Goal: Transaction & Acquisition: Purchase product/service

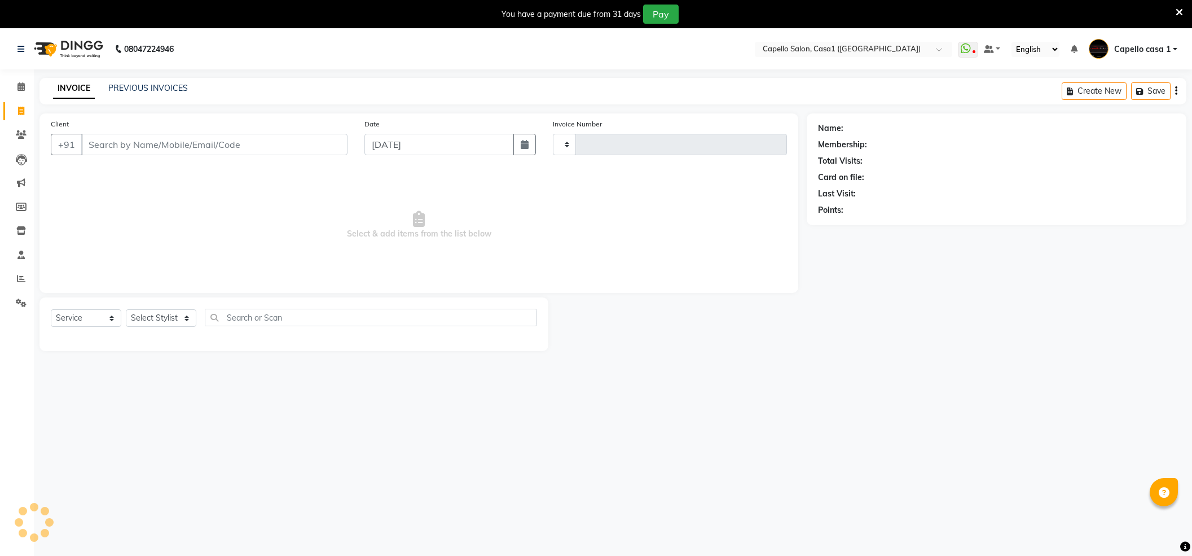
select select "service"
type input "3275"
select select "846"
click at [114, 326] on select "Select Service Product Membership Package Voucher Prepaid Gift Card" at bounding box center [86, 317] width 71 height 17
click at [51, 309] on select "Select Service Product Membership Package Voucher Prepaid Gift Card" at bounding box center [86, 317] width 71 height 17
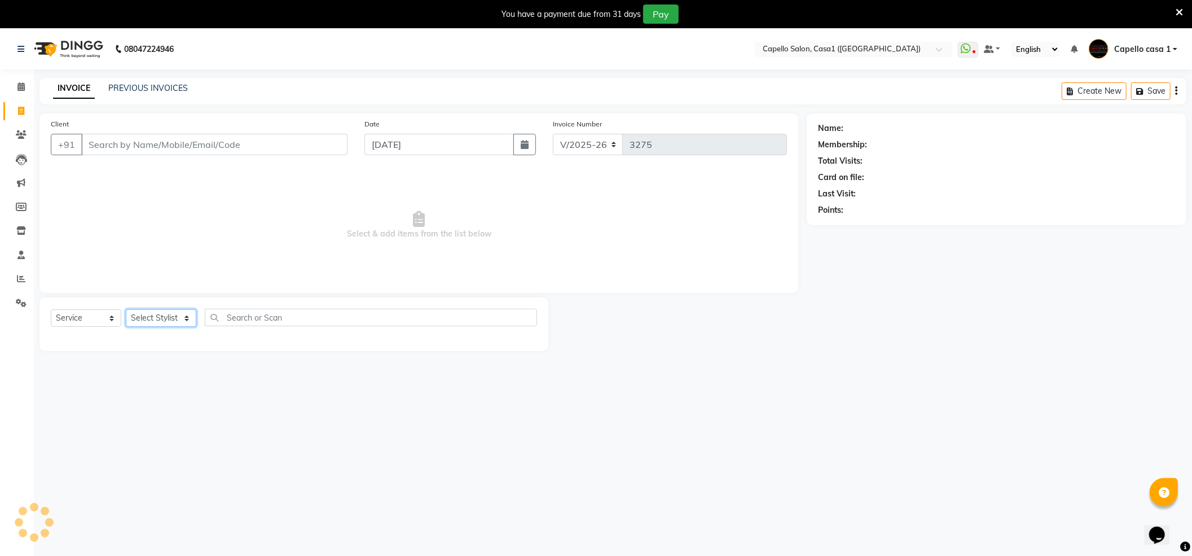
click at [192, 311] on select "Select Stylist" at bounding box center [161, 317] width 71 height 17
select select "14376"
click at [126, 309] on select "Select Stylist [PERSON_NAME] ADMIN Akash Chawale Capello casa 1 [PERSON_NAME] […" at bounding box center [163, 317] width 74 height 17
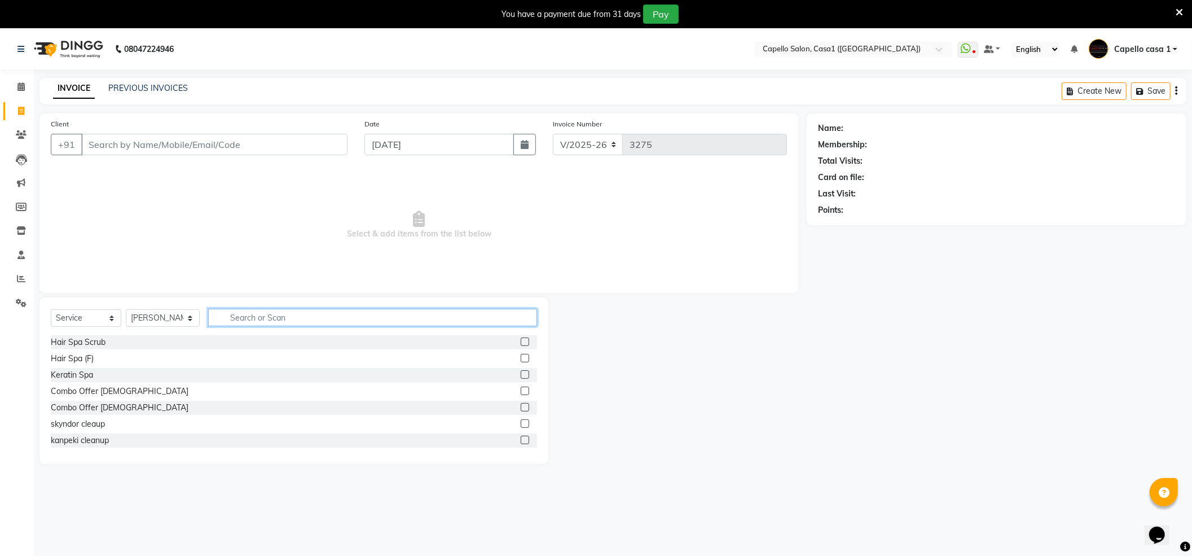
click at [297, 315] on input "text" at bounding box center [372, 317] width 329 height 17
drag, startPoint x: 252, startPoint y: 136, endPoint x: 249, endPoint y: 142, distance: 6.6
click at [249, 142] on input "Client" at bounding box center [214, 144] width 266 height 21
type input "9096006344"
click at [312, 143] on span "Add Client" at bounding box center [318, 144] width 45 height 11
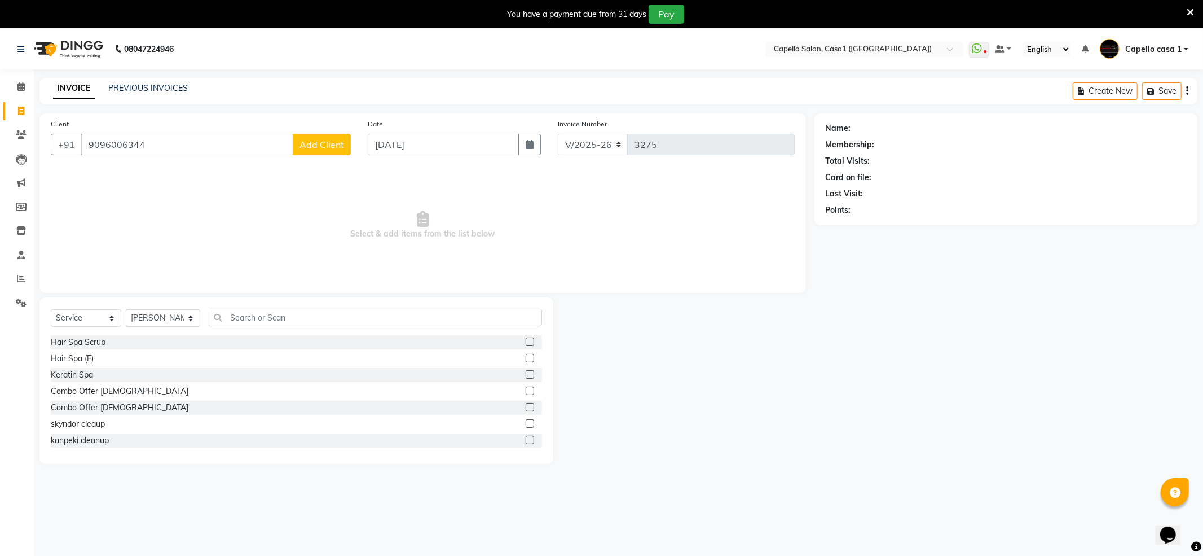
select select "22"
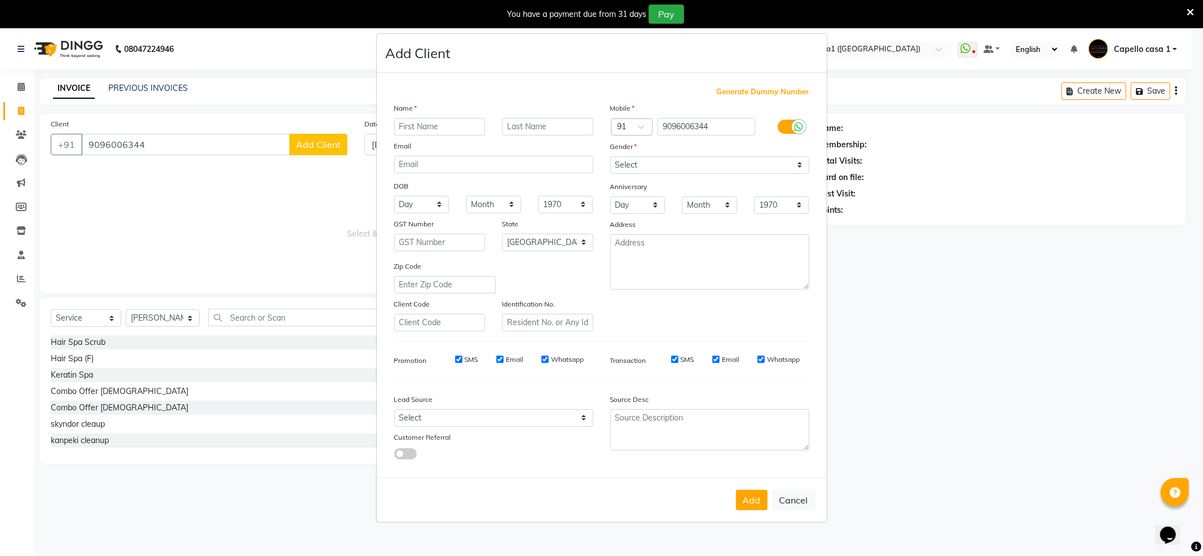
click at [420, 123] on input "text" at bounding box center [439, 126] width 91 height 17
type input "VARNIUKA"
drag, startPoint x: 634, startPoint y: 165, endPoint x: 635, endPoint y: 171, distance: 6.2
click at [635, 165] on select "Select Male Female Other Prefer Not To Say" at bounding box center [709, 164] width 199 height 17
select select "female"
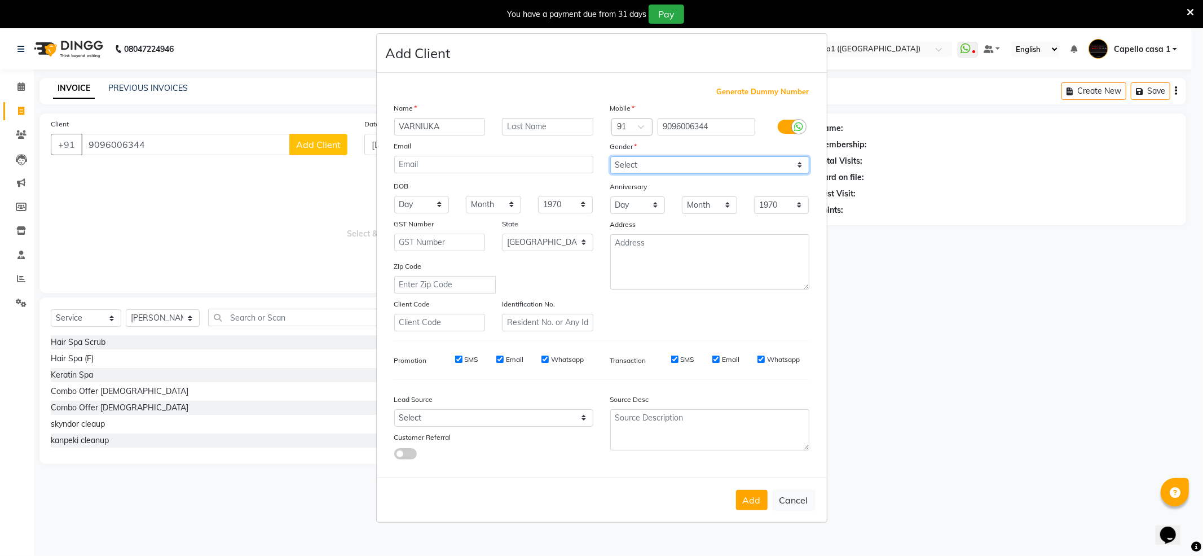
click at [610, 157] on select "Select Male Female Other Prefer Not To Say" at bounding box center [709, 164] width 199 height 17
click at [747, 507] on button "Add" at bounding box center [752, 500] width 32 height 20
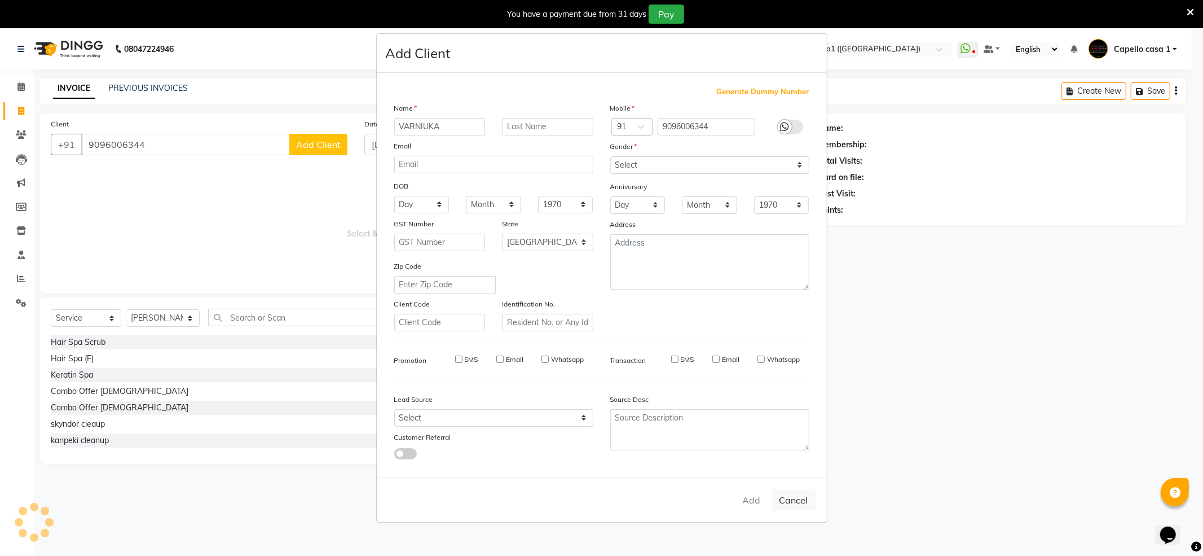
select select
select select "null"
select select
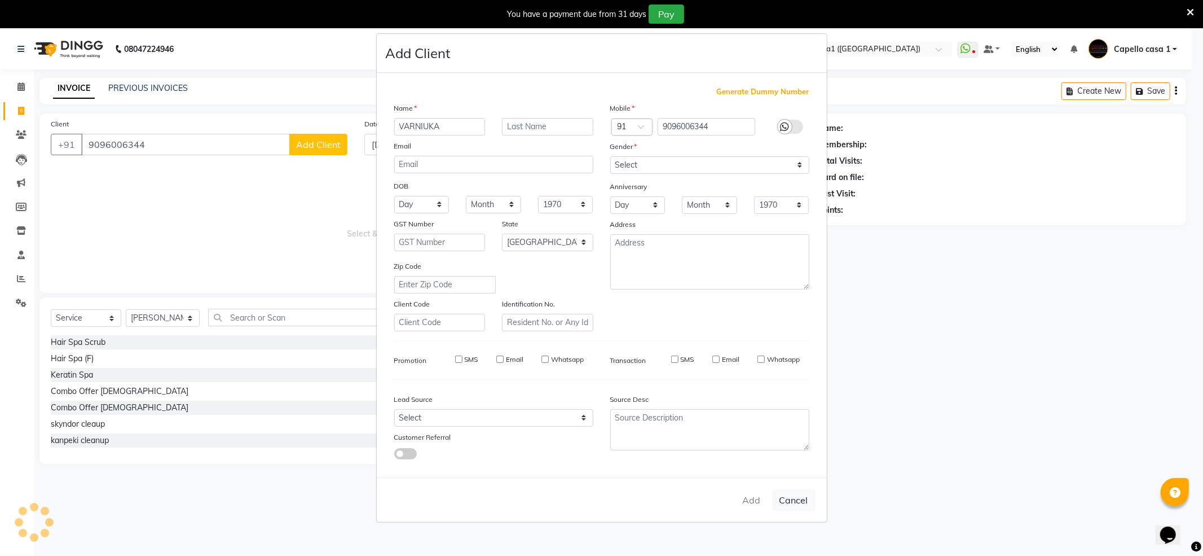
select select
checkbox input "false"
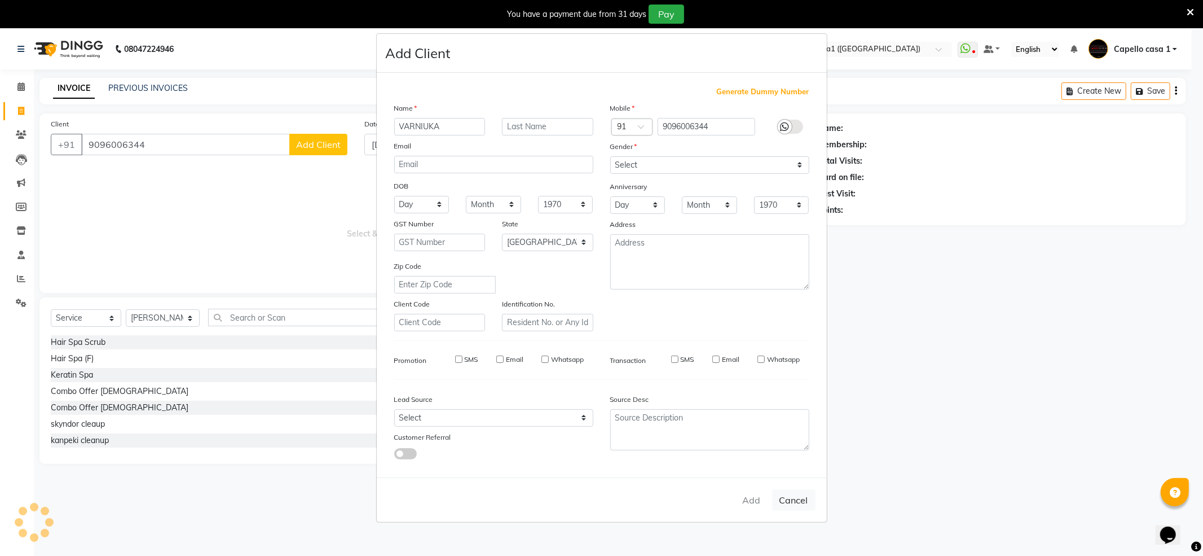
checkbox input "false"
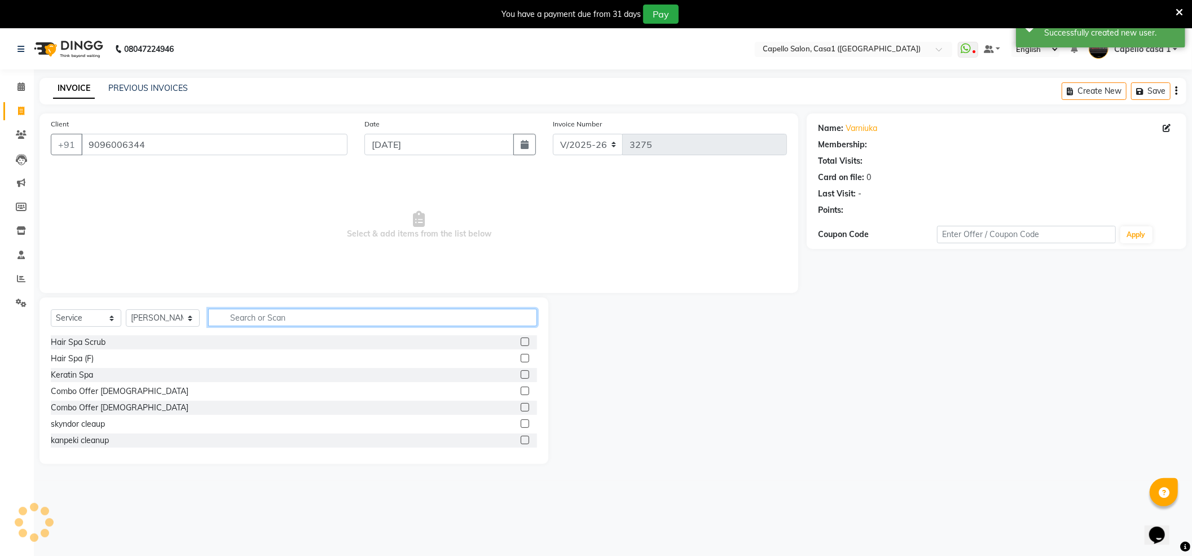
click at [251, 311] on input "text" at bounding box center [372, 317] width 329 height 17
type input "X"
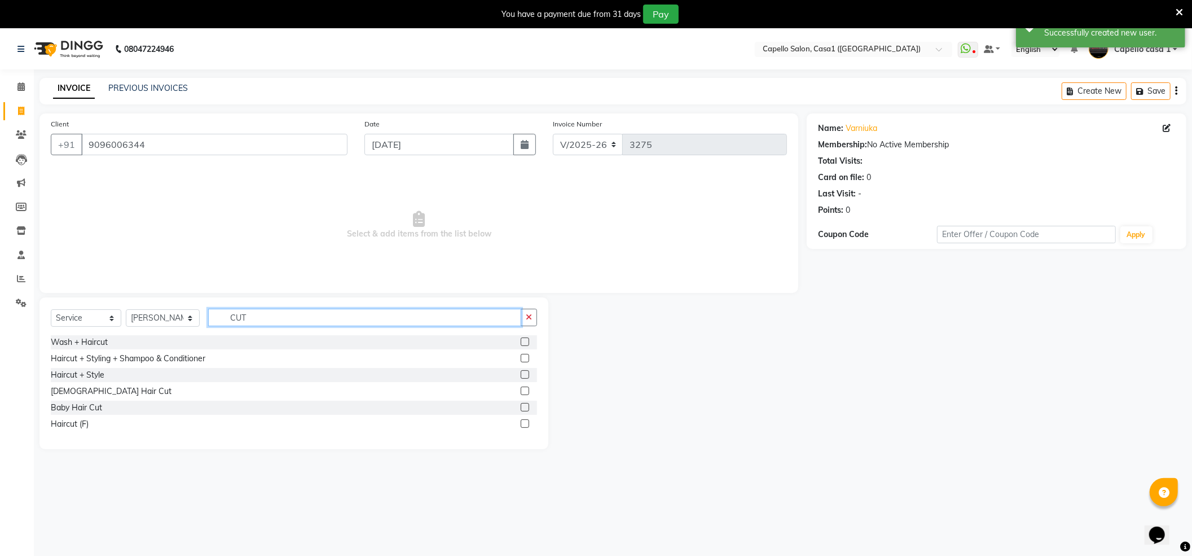
type input "CUT"
click at [524, 342] on label at bounding box center [525, 341] width 8 height 8
click at [524, 342] on input "checkbox" at bounding box center [524, 341] width 7 height 7
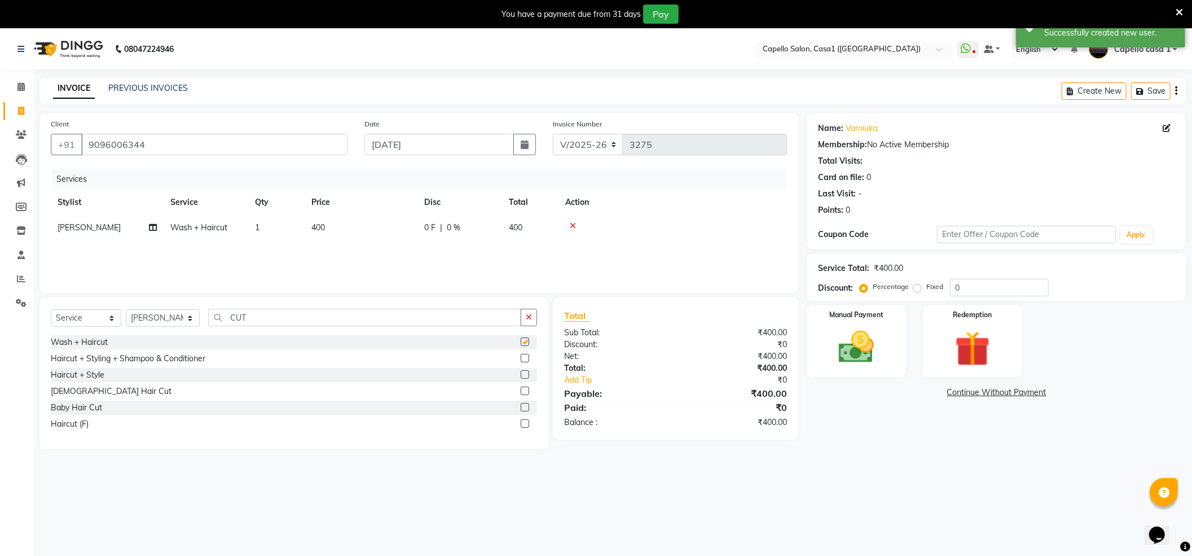
checkbox input "false"
click at [839, 354] on img at bounding box center [856, 347] width 60 height 42
click at [995, 393] on span "CASH" at bounding box center [988, 392] width 24 height 13
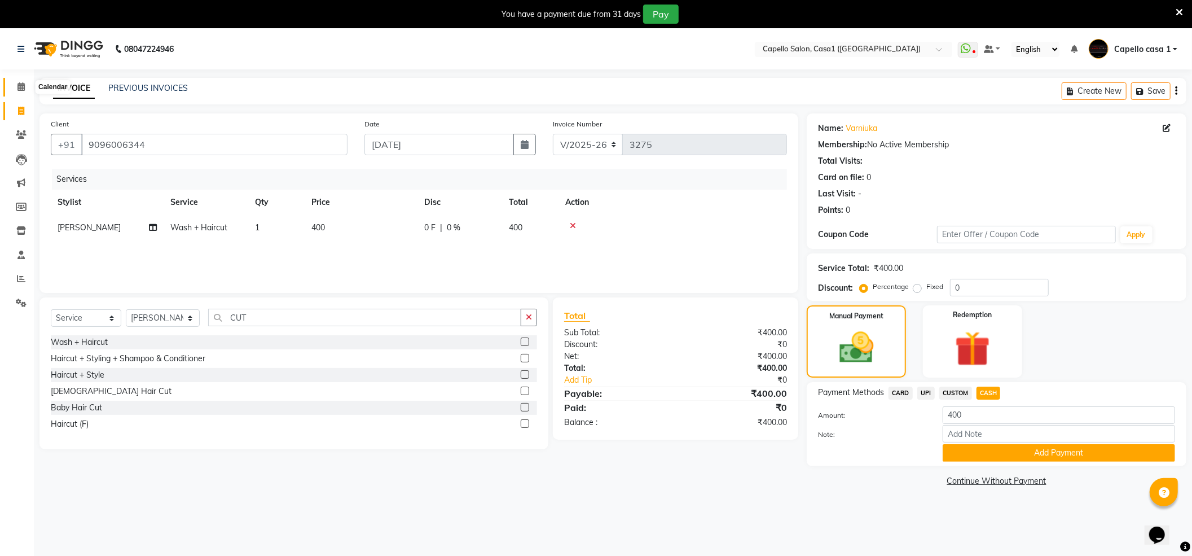
drag, startPoint x: 21, startPoint y: 86, endPoint x: 740, endPoint y: 78, distance: 718.7
click at [23, 86] on icon at bounding box center [20, 86] width 7 height 8
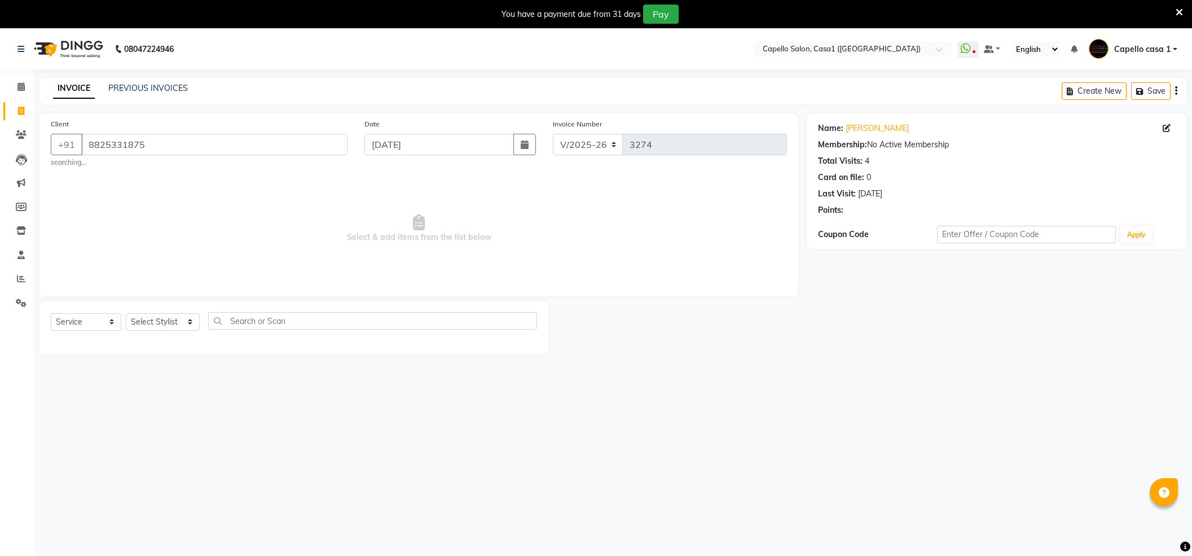
select select "846"
select select "service"
click at [18, 87] on icon at bounding box center [20, 86] width 7 height 8
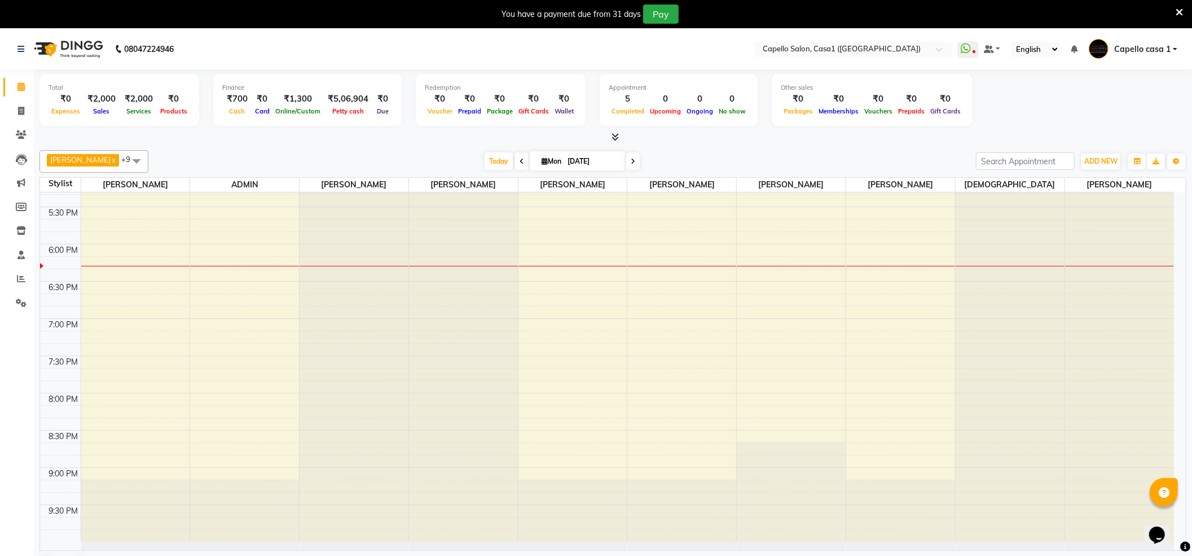
scroll to position [549, 0]
click at [98, 293] on div "10:00 AM 10:30 AM 11:00 AM 11:30 AM 12:00 PM 12:30 PM 1:00 PM 1:30 PM 2:00 PM 2…" at bounding box center [607, 89] width 1134 height 893
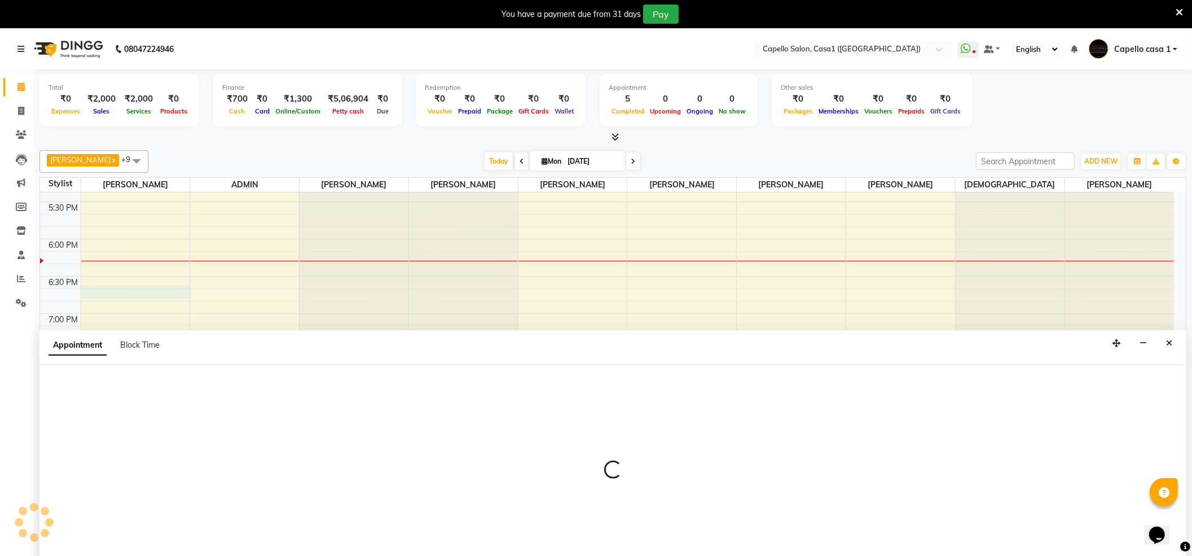
scroll to position [29, 0]
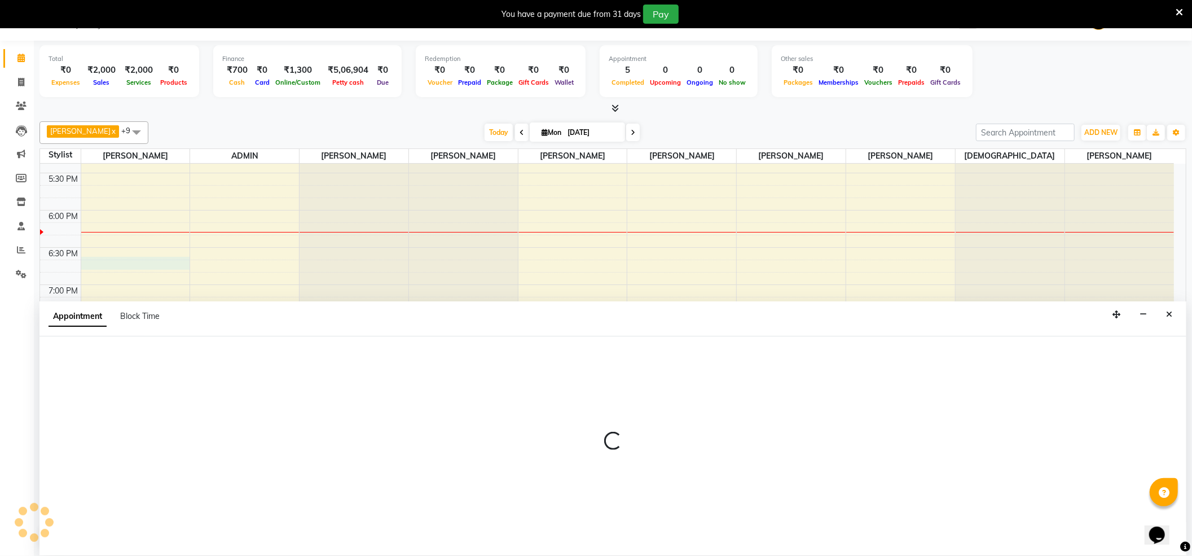
select select "14376"
select select "tentative"
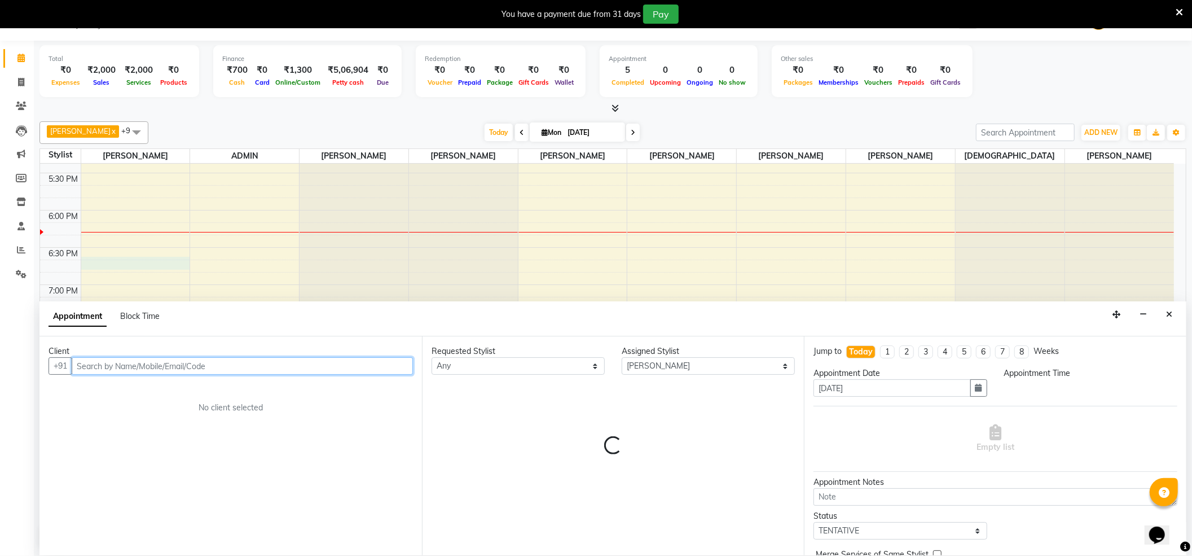
select select "1110"
click at [1169, 307] on button "Close" at bounding box center [1169, 314] width 16 height 17
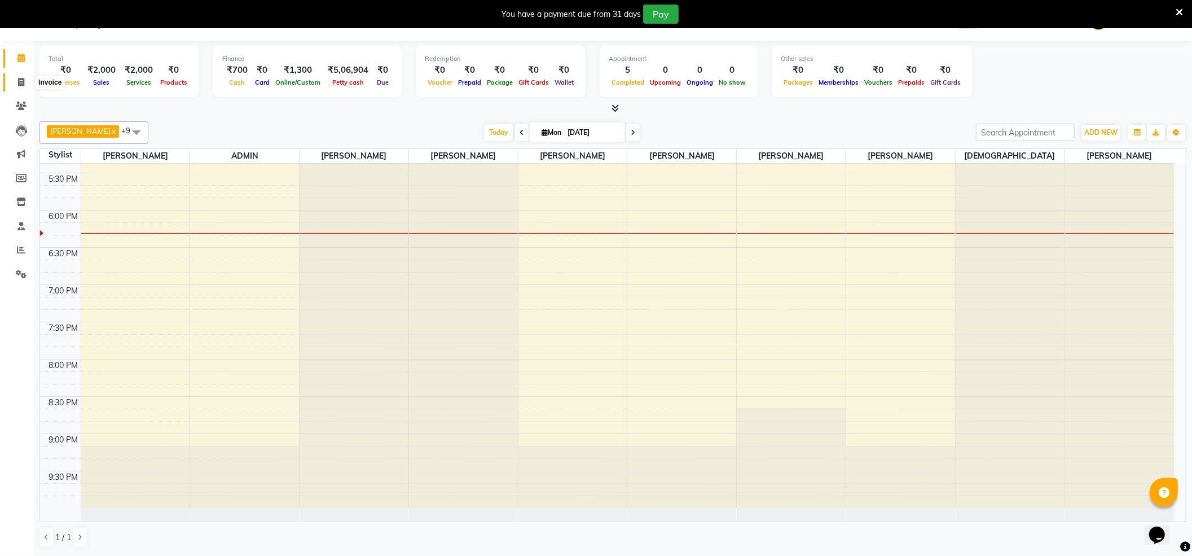
click at [21, 79] on icon at bounding box center [21, 82] width 6 height 8
select select "service"
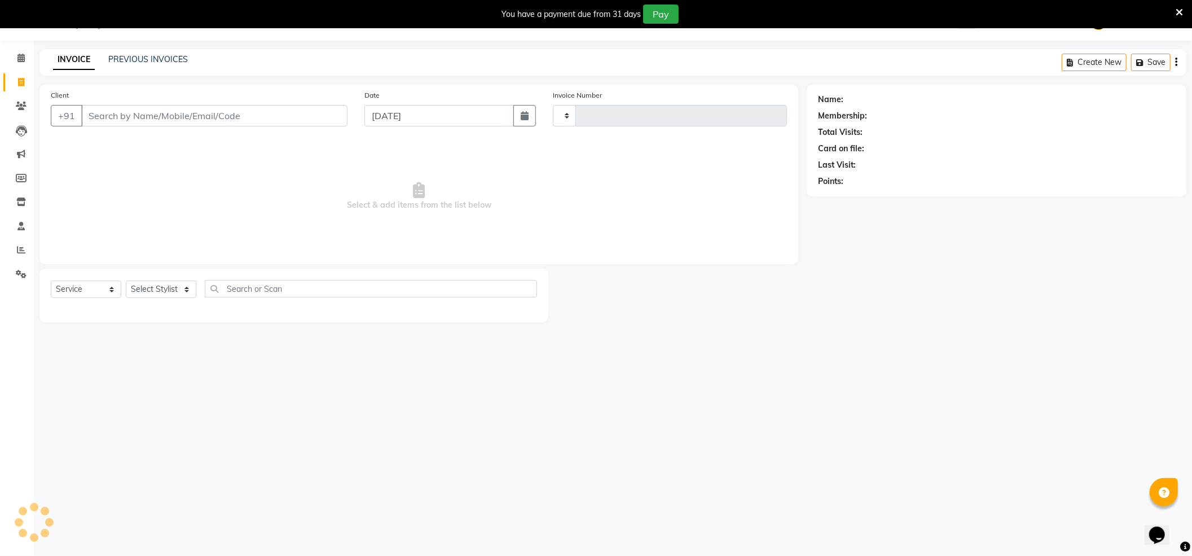
scroll to position [28, 0]
type input "3275"
select select "846"
drag, startPoint x: 256, startPoint y: 121, endPoint x: 269, endPoint y: 129, distance: 15.7
click at [269, 129] on div "Client +91" at bounding box center [199, 113] width 314 height 46
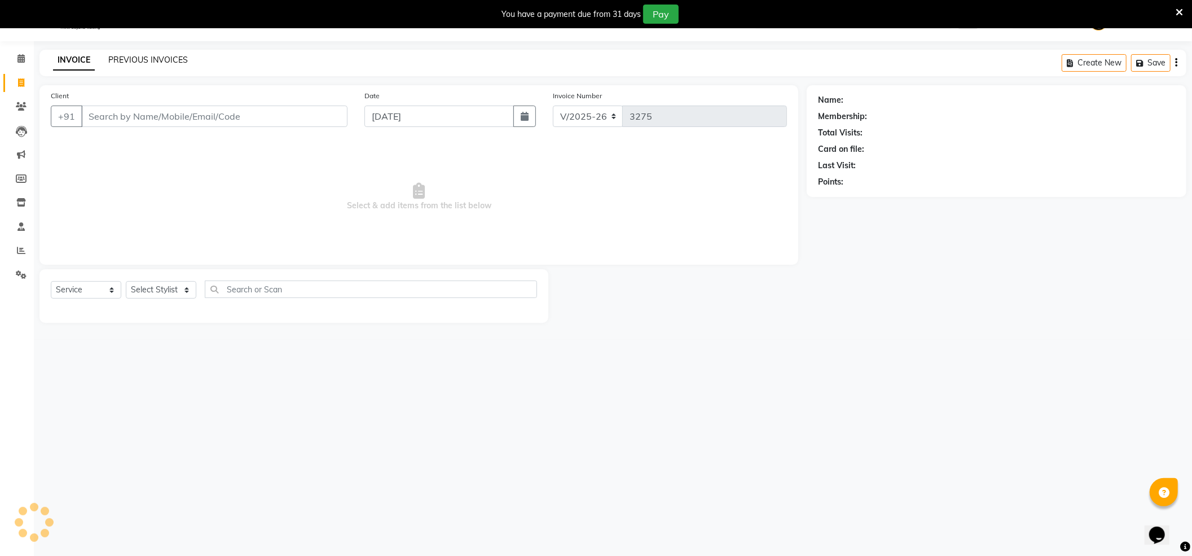
click at [147, 61] on link "PREVIOUS INVOICES" at bounding box center [148, 60] width 80 height 10
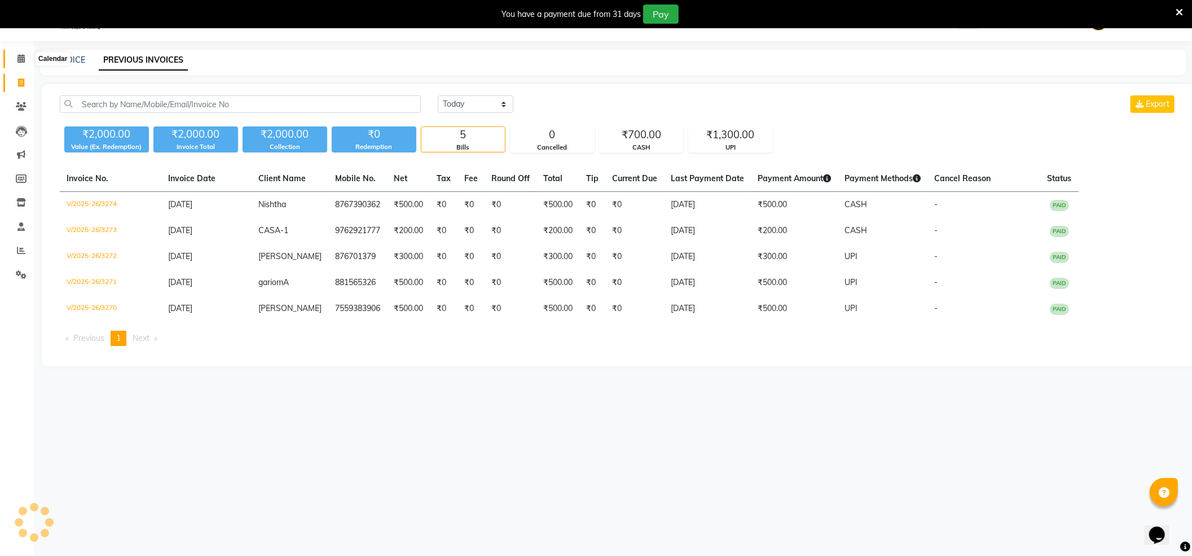
click at [19, 54] on icon at bounding box center [20, 58] width 7 height 8
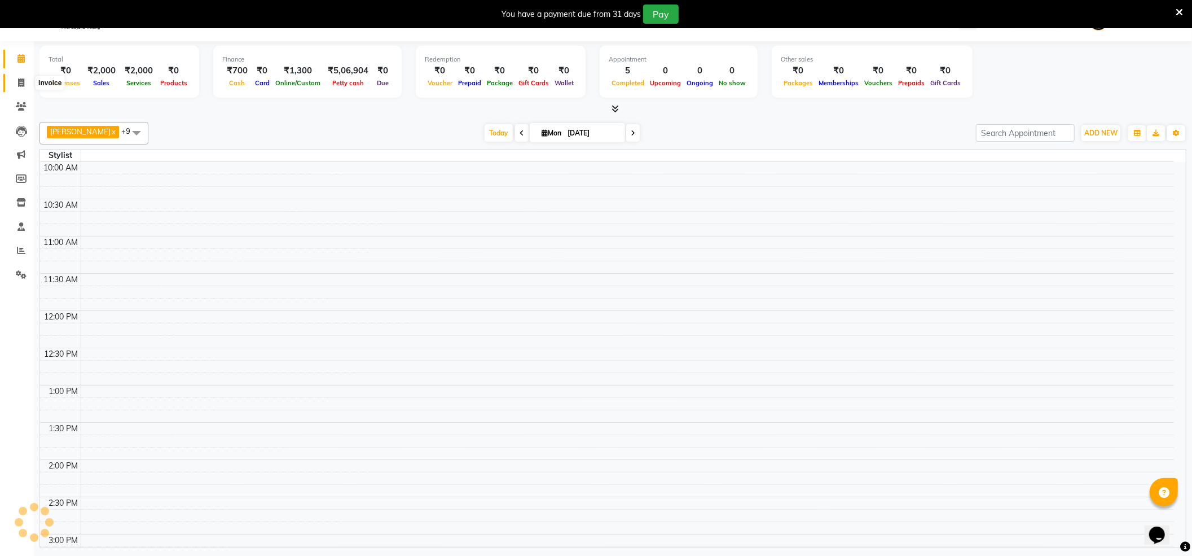
click at [24, 79] on icon at bounding box center [21, 82] width 6 height 8
select select "service"
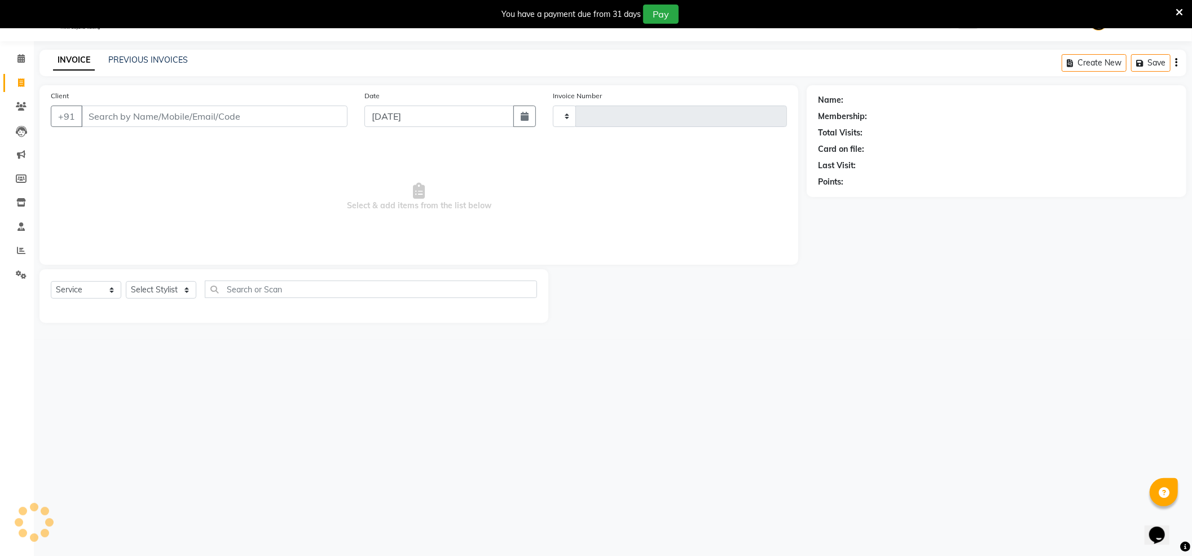
type input "3275"
select select "846"
click at [134, 59] on link "PREVIOUS INVOICES" at bounding box center [148, 60] width 80 height 10
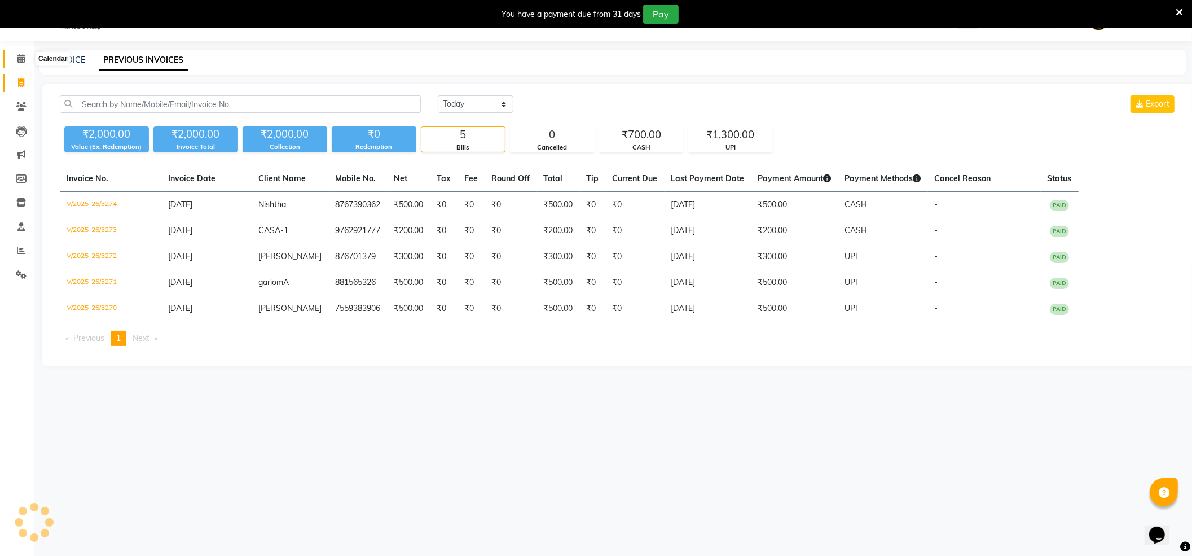
click at [21, 59] on icon at bounding box center [20, 58] width 7 height 8
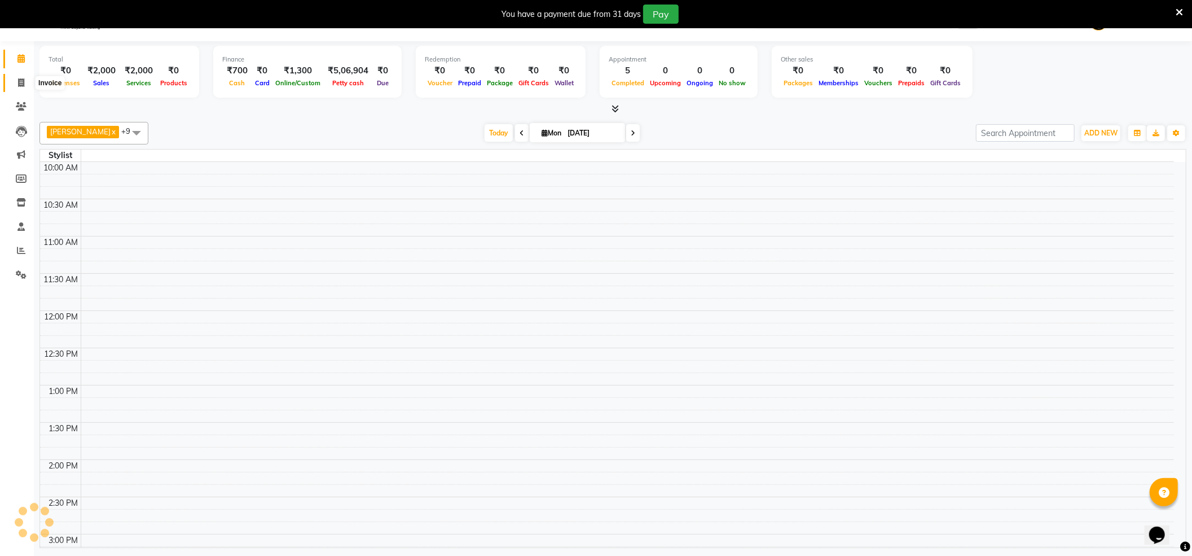
click at [19, 80] on icon at bounding box center [21, 82] width 6 height 8
select select "service"
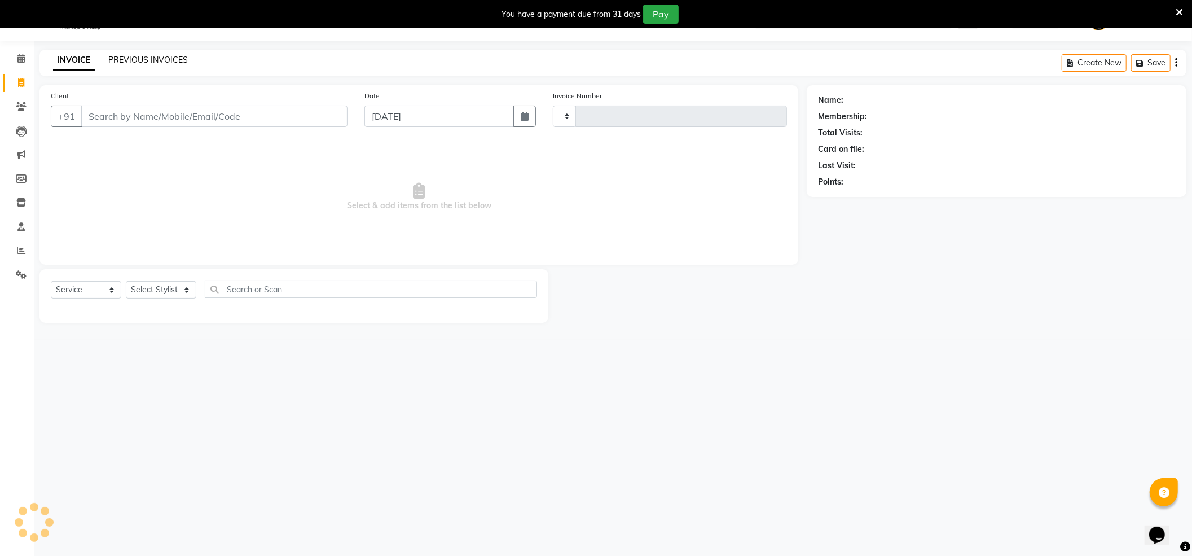
click at [132, 62] on link "PREVIOUS INVOICES" at bounding box center [148, 60] width 80 height 10
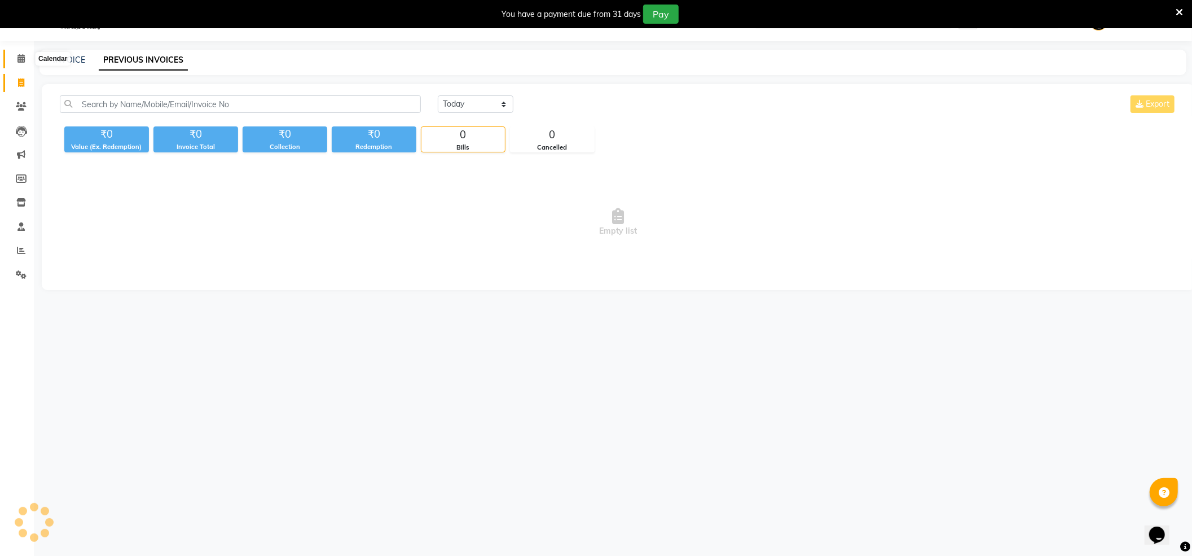
click at [21, 55] on icon at bounding box center [20, 58] width 7 height 8
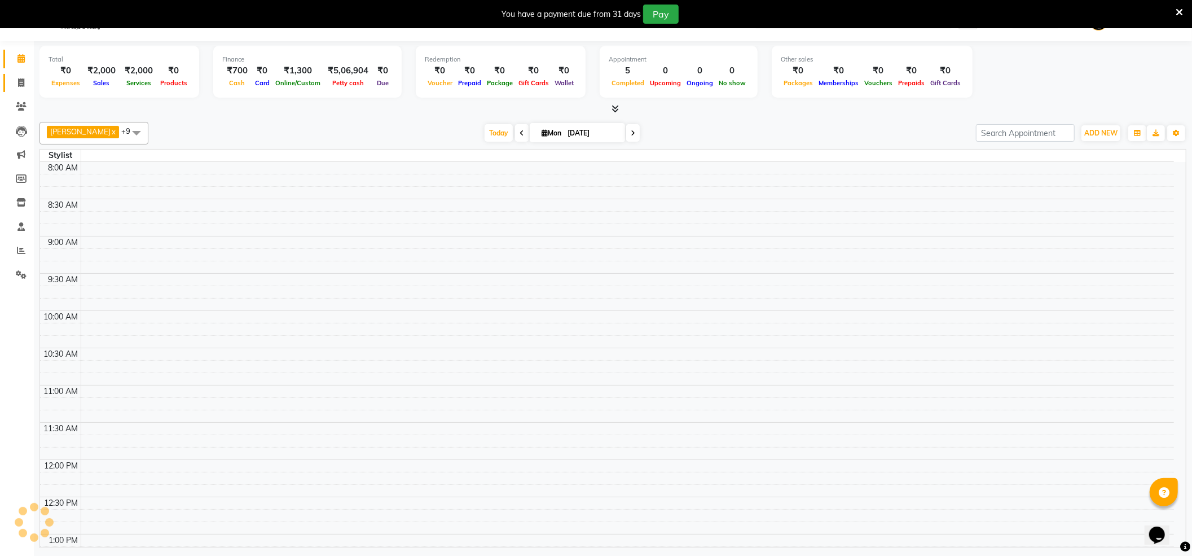
click at [23, 75] on link "Invoice" at bounding box center [16, 83] width 27 height 19
select select "service"
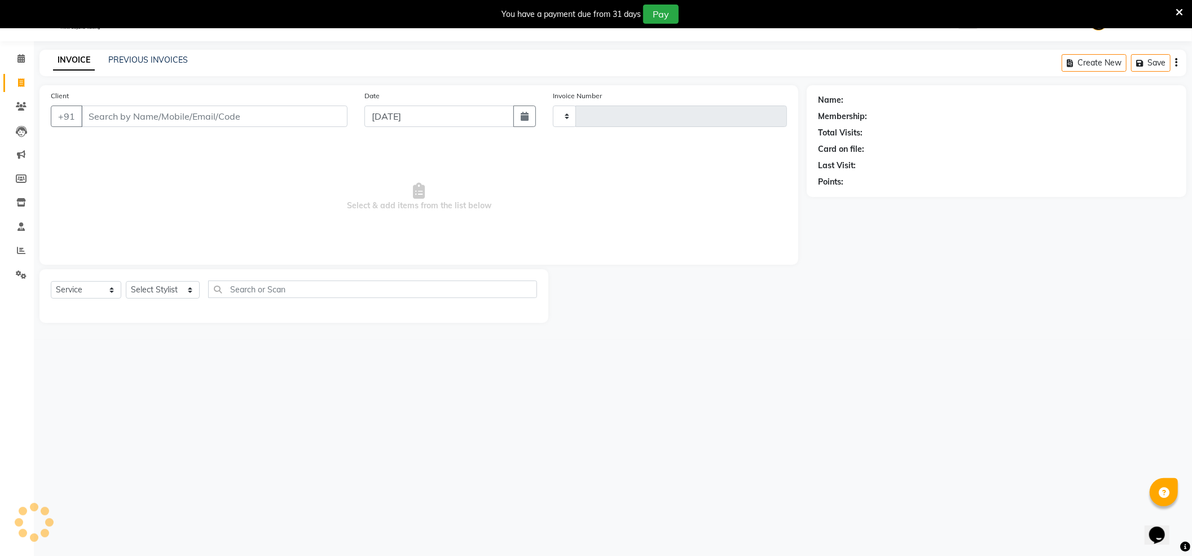
type input "3275"
select select "846"
click at [1178, 10] on icon at bounding box center [1179, 12] width 7 height 10
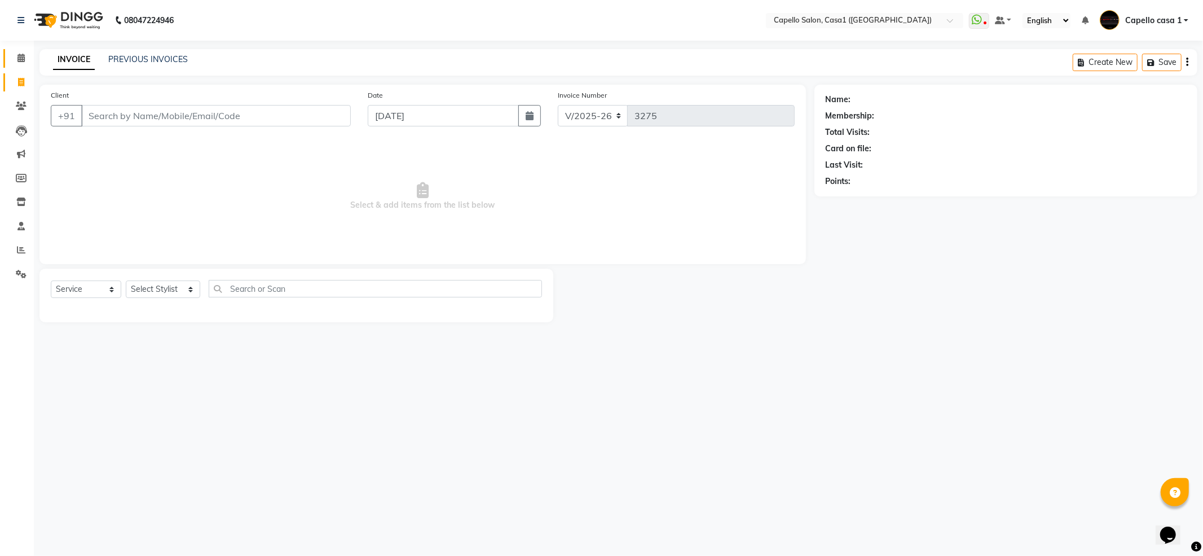
click at [23, 67] on link "Calendar" at bounding box center [16, 58] width 27 height 19
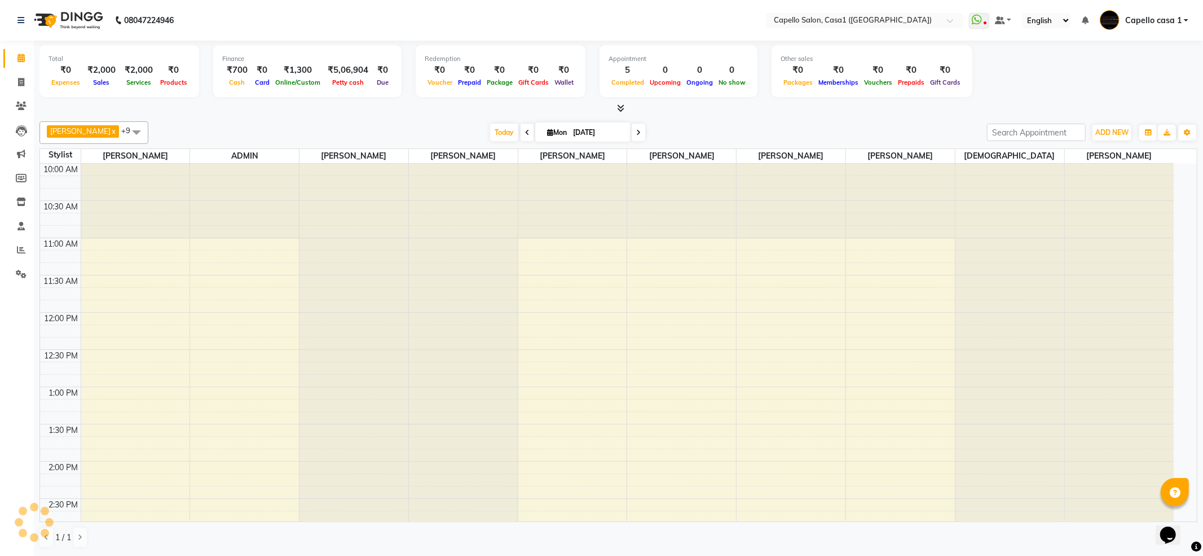
scroll to position [527, 0]
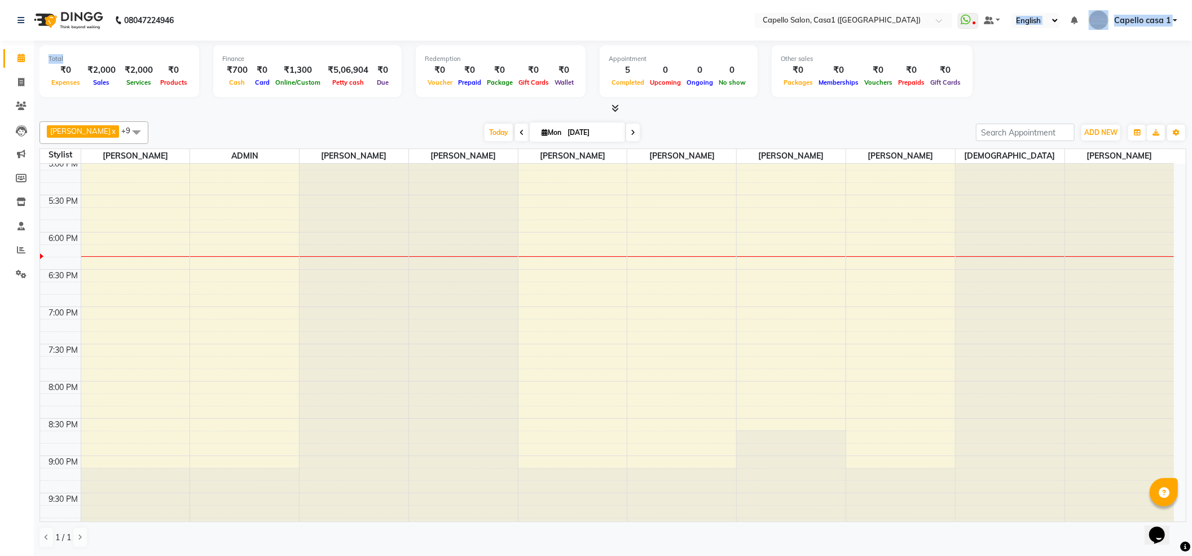
drag, startPoint x: 60, startPoint y: 64, endPoint x: 1047, endPoint y: 12, distance: 988.5
click at [1047, 12] on app-home "08047224946 Select Location × Capello Salon, Casa1 (Eternity Mall) WhatsApp Sta…" at bounding box center [596, 277] width 1192 height 555
click at [1055, 69] on div "Total ₹0 Expenses ₹2,000 Sales ₹2,000 Services ₹0 Products Finance ₹700 Cash ₹0…" at bounding box center [612, 72] width 1147 height 55
drag, startPoint x: 57, startPoint y: 71, endPoint x: 804, endPoint y: 25, distance: 748.2
click at [804, 25] on app-home "08047224946 Select Location × Capello Salon, Casa1 (Eternity Mall) WhatsApp Sta…" at bounding box center [596, 277] width 1192 height 555
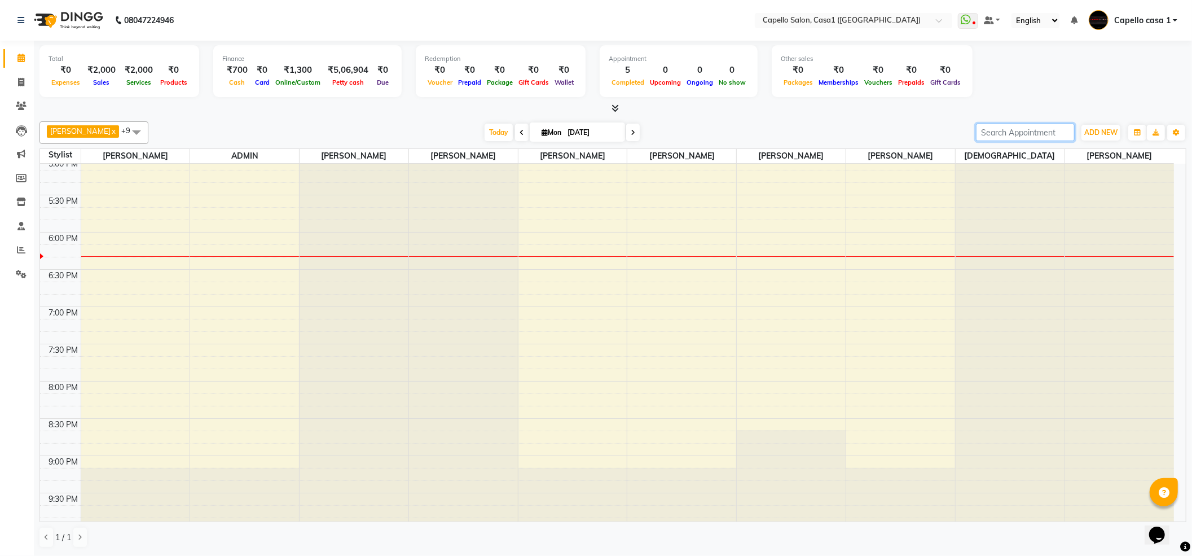
click at [982, 125] on input "search" at bounding box center [1025, 132] width 99 height 17
click at [1005, 49] on div "Total ₹0 Expenses ₹2,000 Sales ₹2,000 Services ₹0 Products Finance ₹700 Cash ₹0…" at bounding box center [612, 72] width 1147 height 55
click at [15, 83] on span at bounding box center [21, 82] width 20 height 13
select select "service"
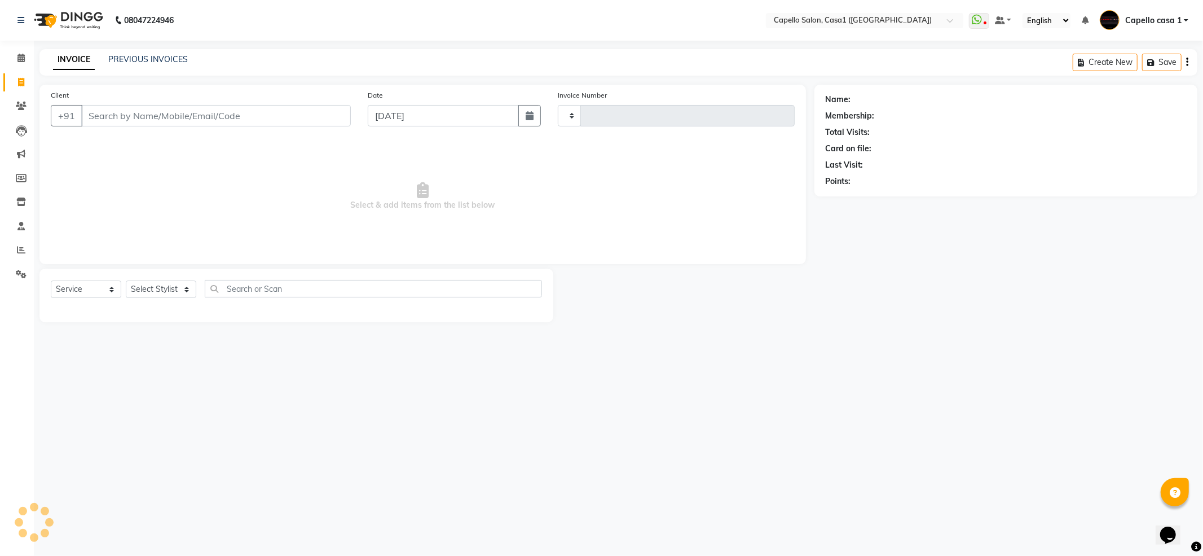
type input "3275"
select select "846"
click at [104, 289] on select "Select Service Product Membership Package Voucher Prepaid Gift Card" at bounding box center [86, 288] width 71 height 17
click at [51, 280] on select "Select Service Product Membership Package Voucher Prepaid Gift Card" at bounding box center [86, 288] width 71 height 17
click at [192, 291] on select "Select Stylist [PERSON_NAME] ADMIN Akash Chawale Capello casa 1 [PERSON_NAME] […" at bounding box center [163, 288] width 74 height 17
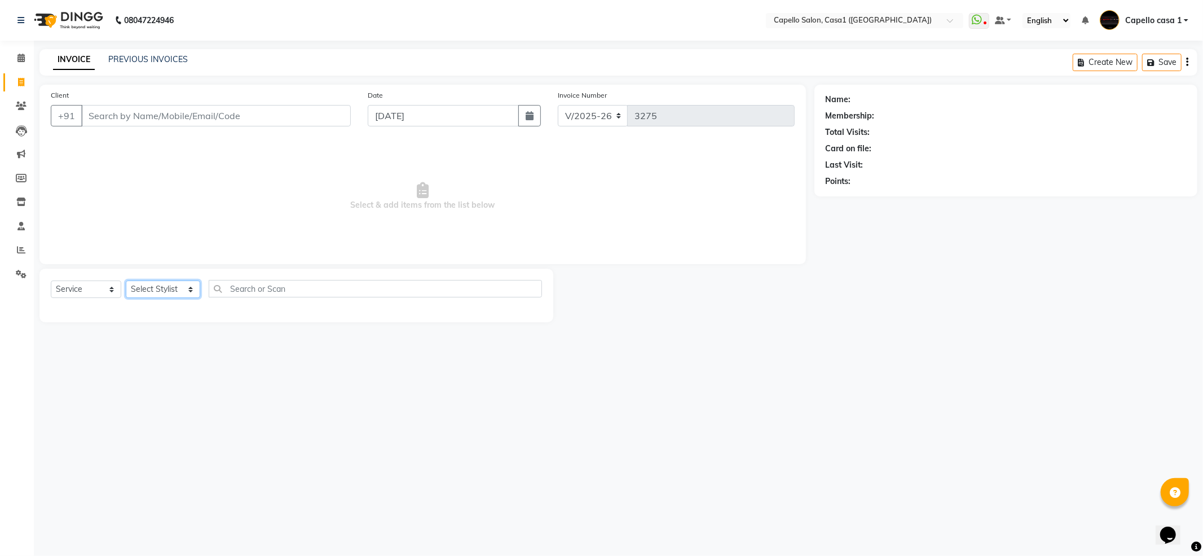
select select "14376"
click at [126, 280] on select "Select Stylist [PERSON_NAME] ADMIN Akash Chawale Capello casa 1 [PERSON_NAME] […" at bounding box center [163, 288] width 74 height 17
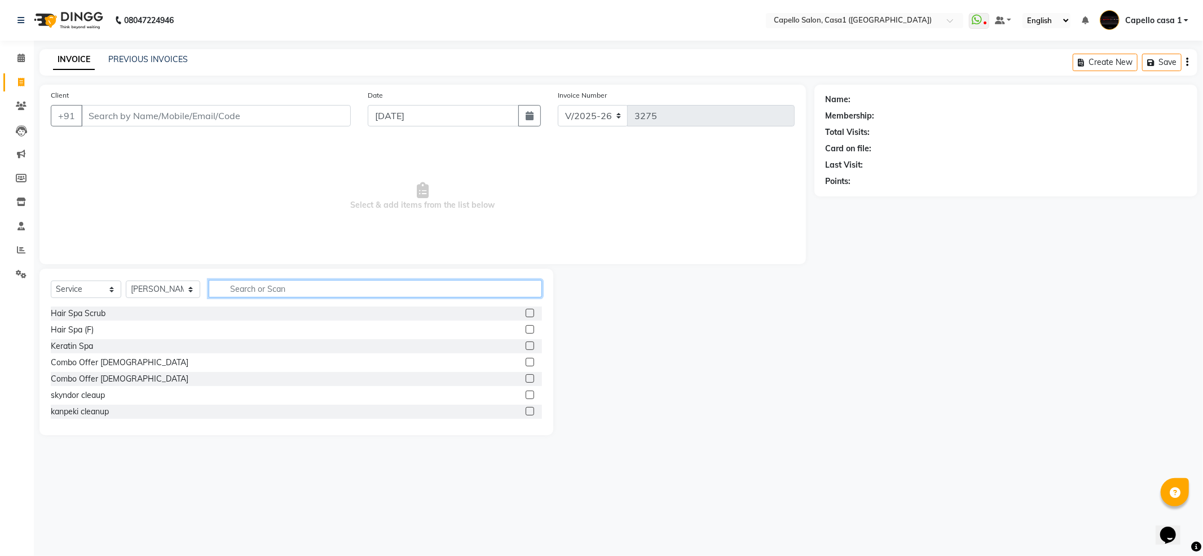
click at [240, 284] on input "text" at bounding box center [375, 288] width 333 height 17
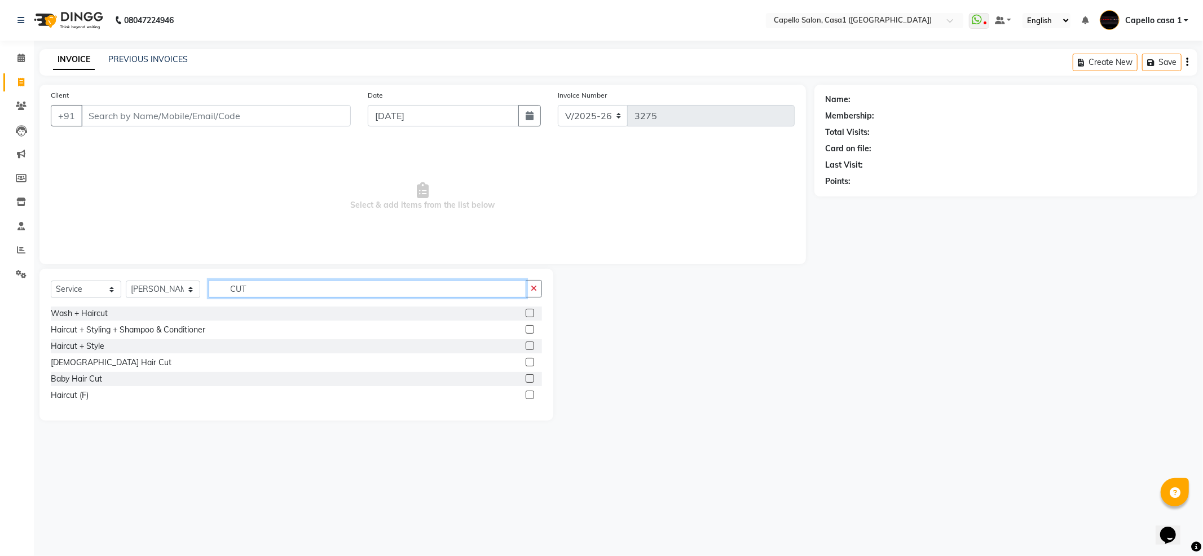
type input "CUT"
click at [528, 314] on label at bounding box center [530, 313] width 8 height 8
click at [528, 314] on input "checkbox" at bounding box center [529, 313] width 7 height 7
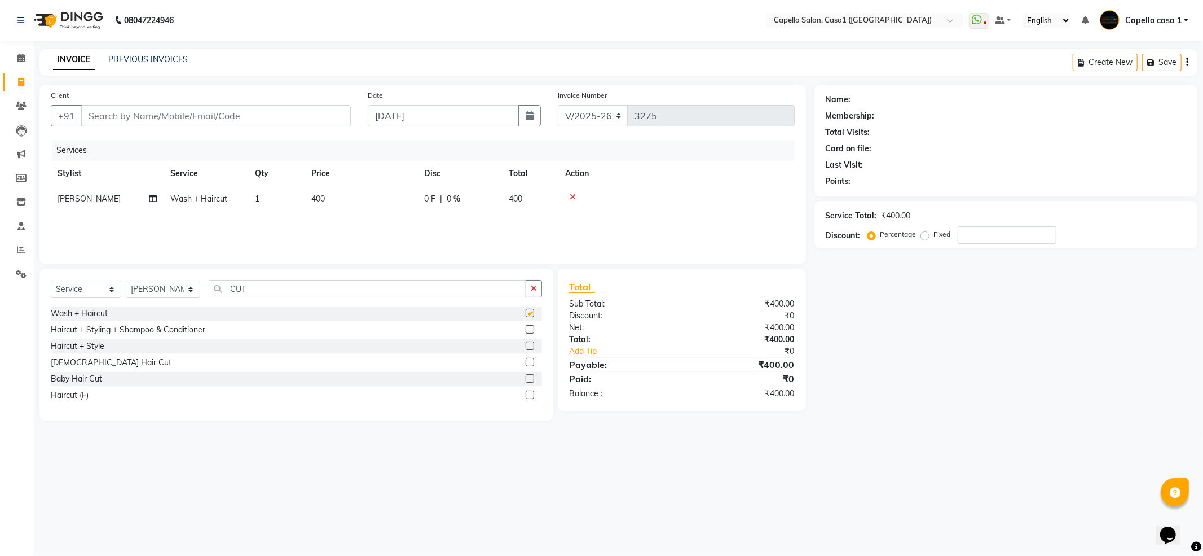
checkbox input "false"
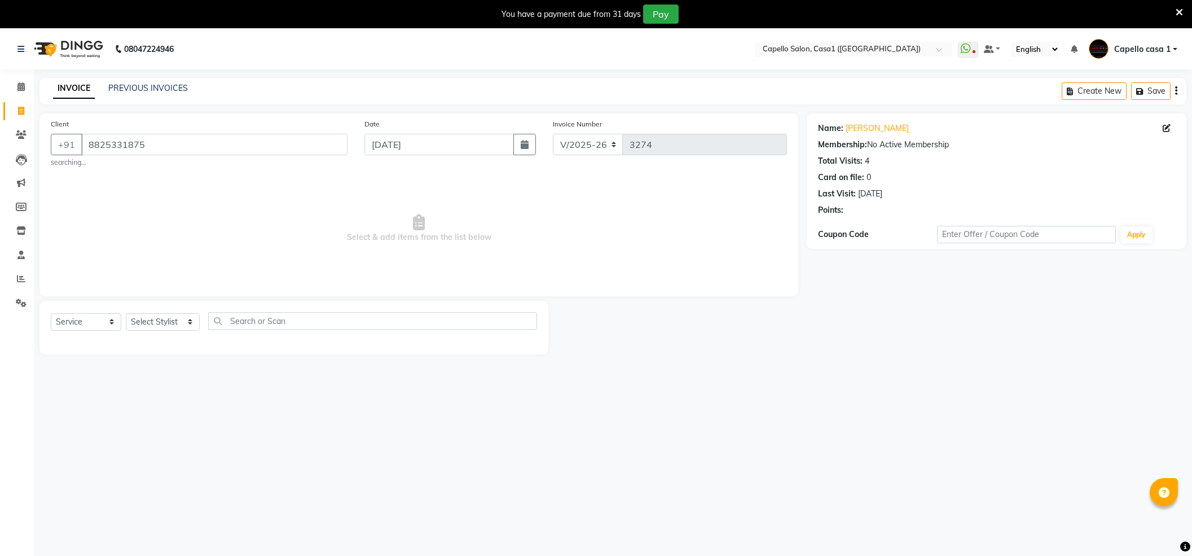
select select "846"
select select "service"
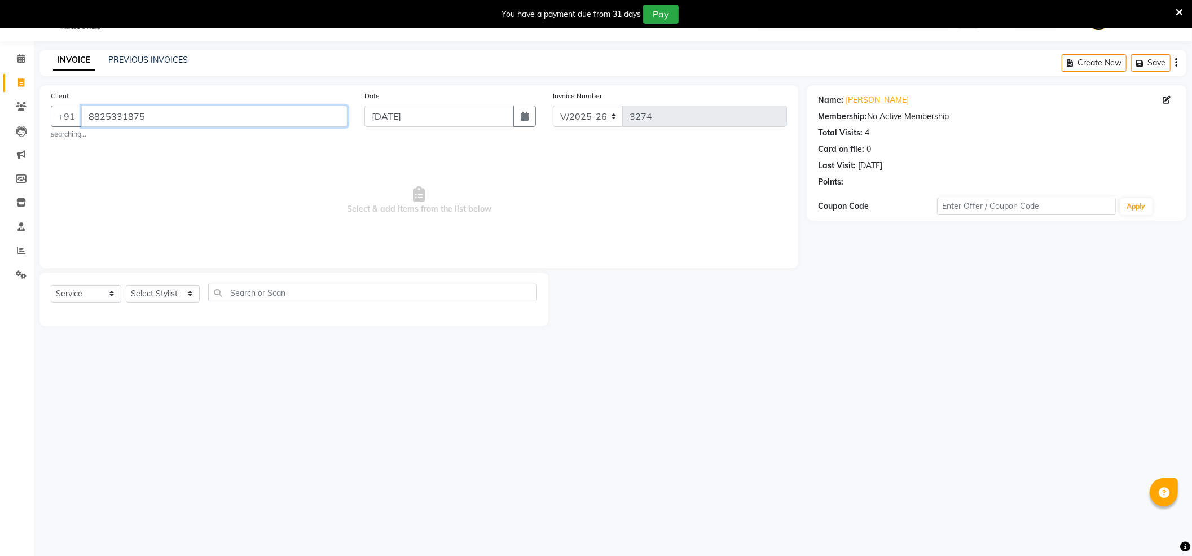
click at [239, 125] on input "8825331875" at bounding box center [214, 115] width 266 height 21
type input "8"
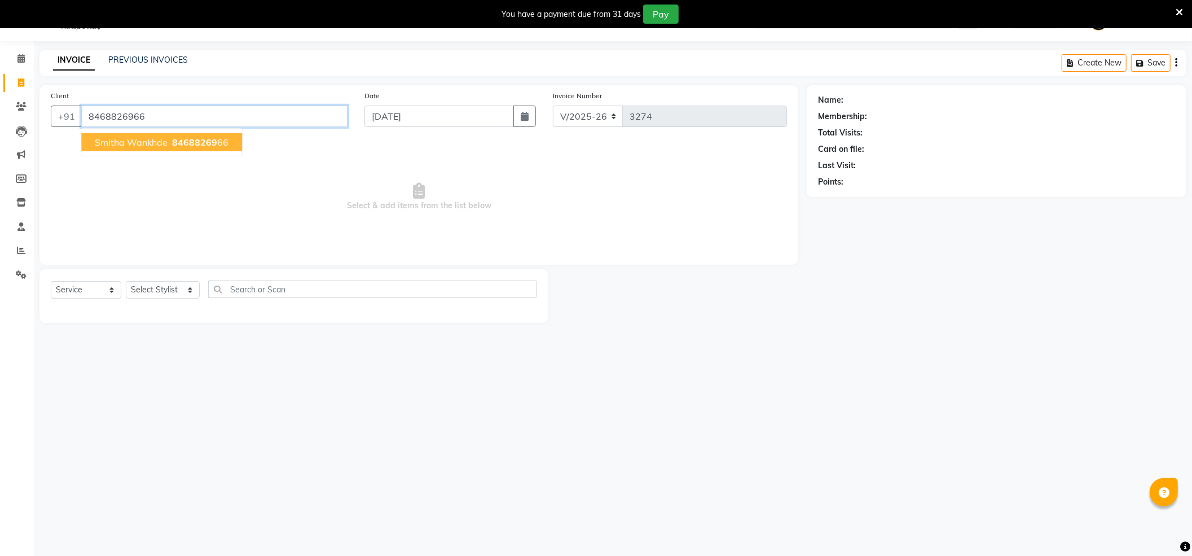
type input "8468826966"
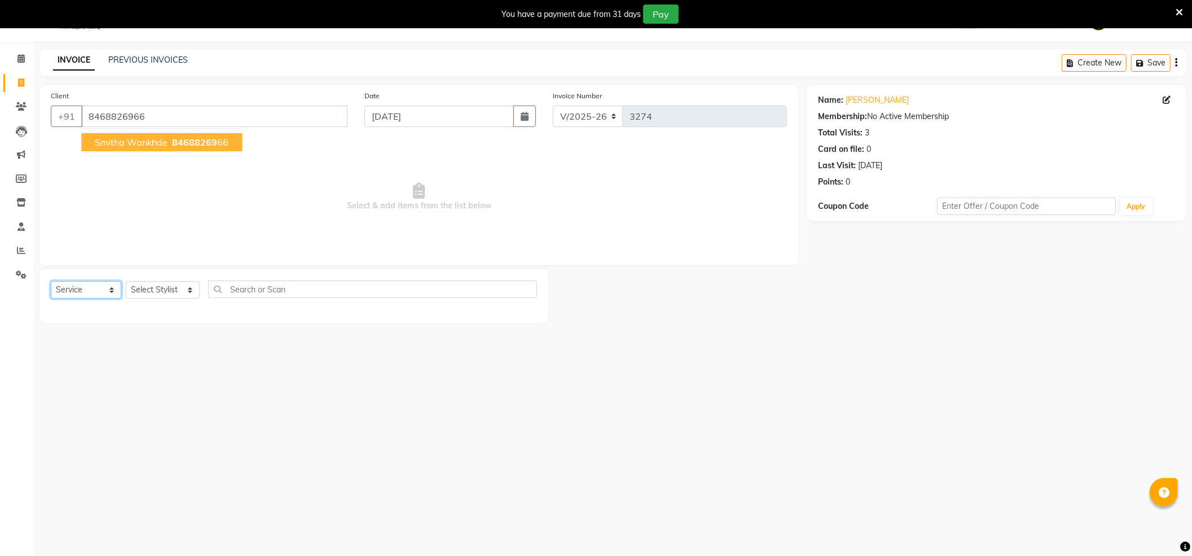
click at [116, 291] on select "Select Service Product Membership Package Voucher Prepaid Gift Card" at bounding box center [86, 289] width 71 height 17
click at [51, 281] on select "Select Service Product Membership Package Voucher Prepaid Gift Card" at bounding box center [86, 289] width 71 height 17
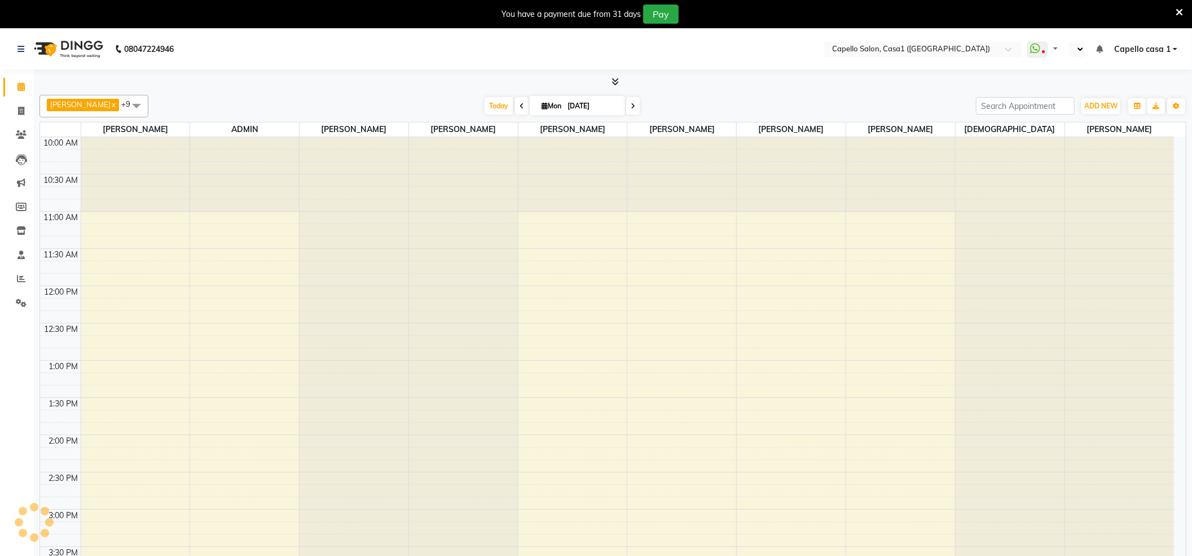
scroll to position [466, 0]
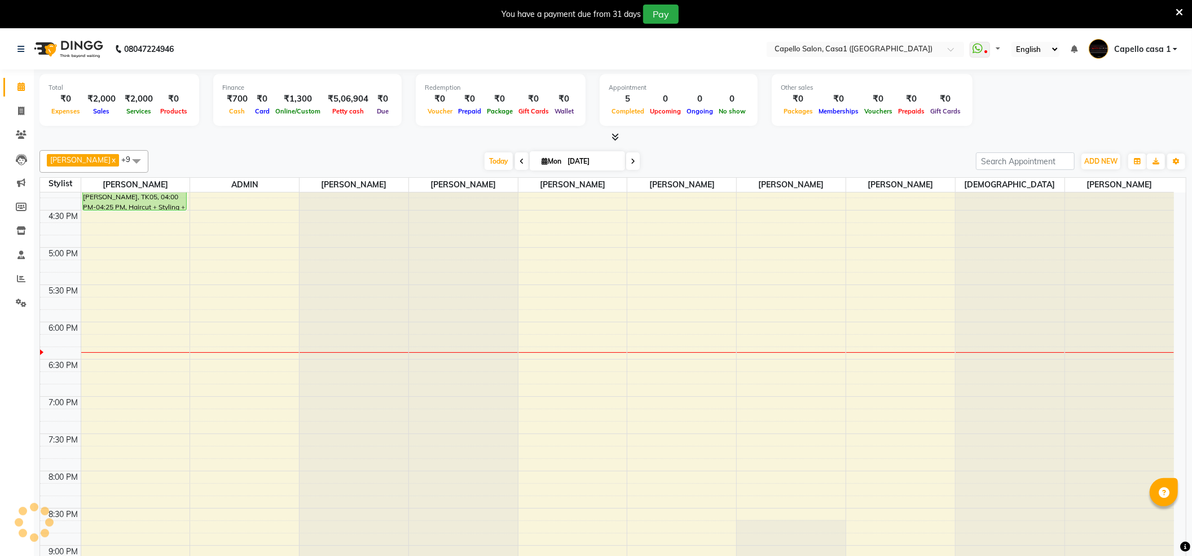
select select "en"
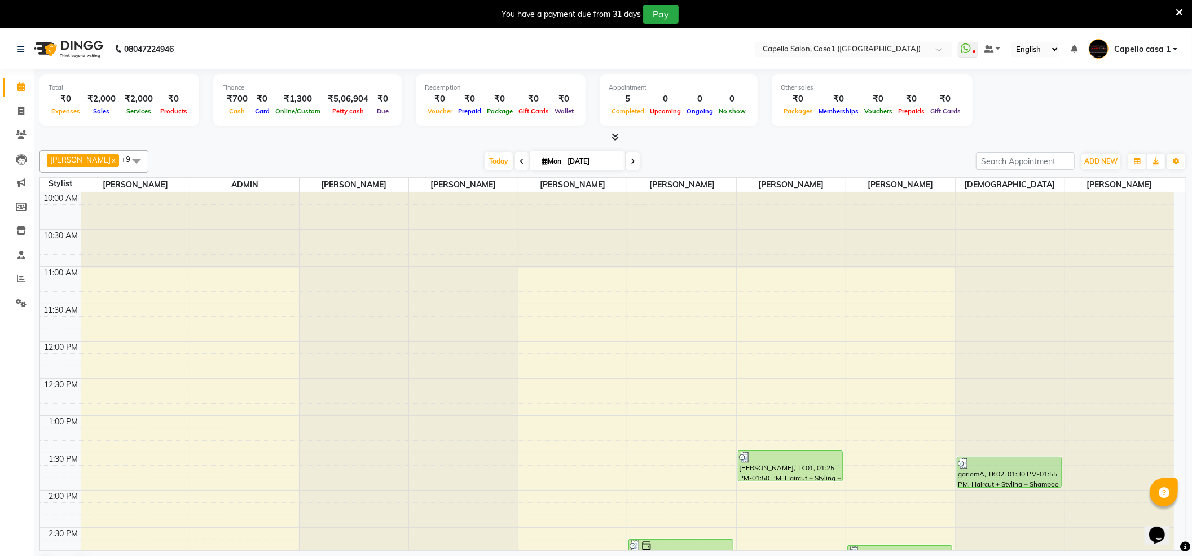
scroll to position [0, 0]
click at [21, 109] on icon at bounding box center [21, 111] width 6 height 8
select select "service"
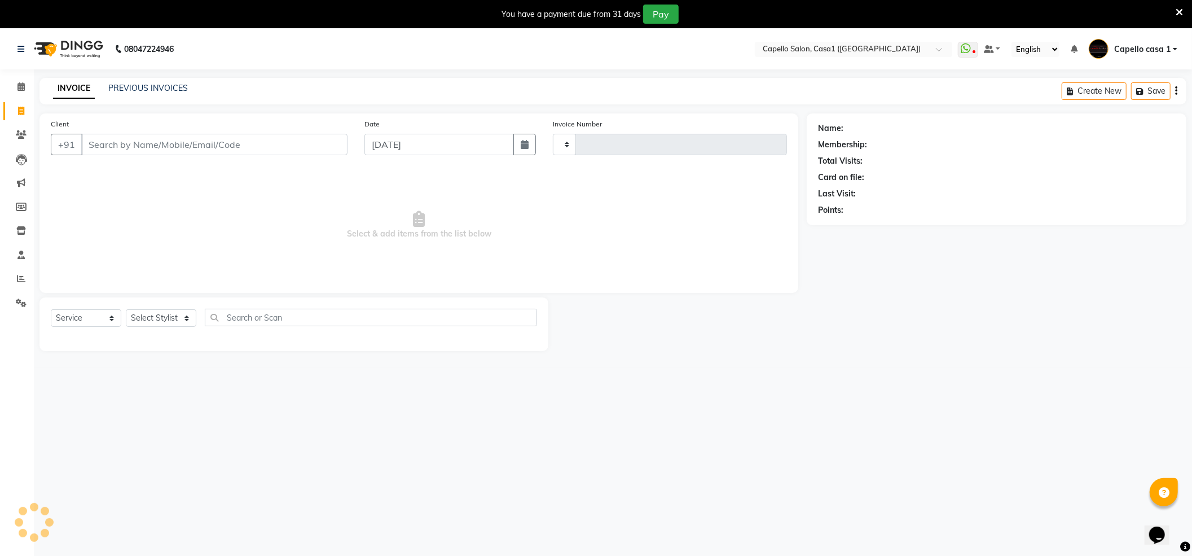
type input "3275"
select select "846"
click at [138, 140] on input "Client" at bounding box center [214, 144] width 266 height 21
type input "8999809542"
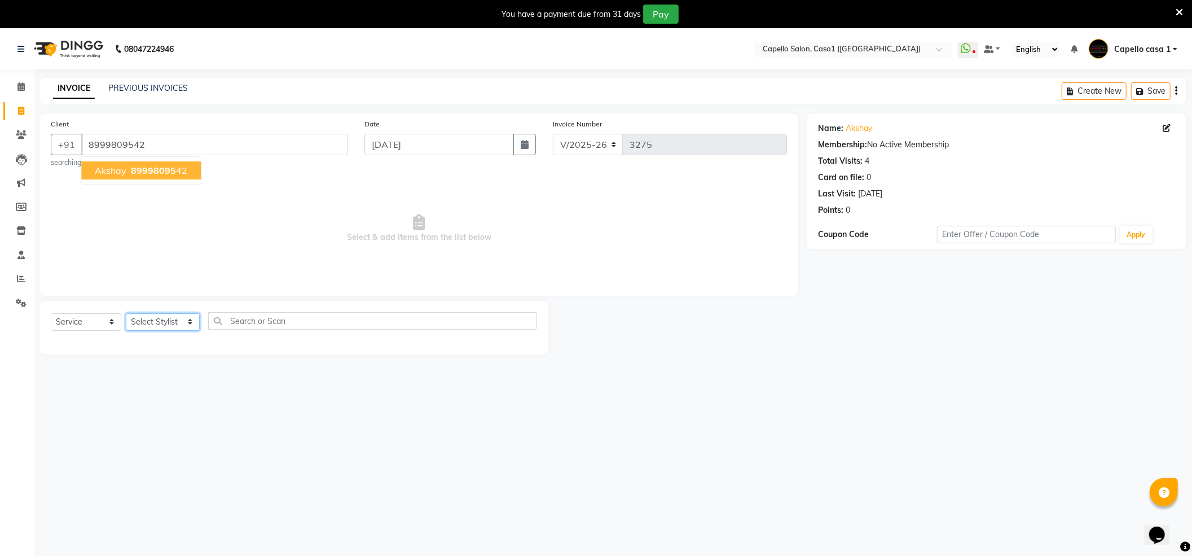
click at [168, 323] on select "Select Stylist [PERSON_NAME] ADMIN Akash Chawale Capello casa 1 [PERSON_NAME] […" at bounding box center [163, 321] width 74 height 17
select select "67524"
click at [126, 313] on select "Select Stylist [PERSON_NAME] ADMIN Akash Chawale Capello casa 1 [PERSON_NAME] […" at bounding box center [163, 321] width 74 height 17
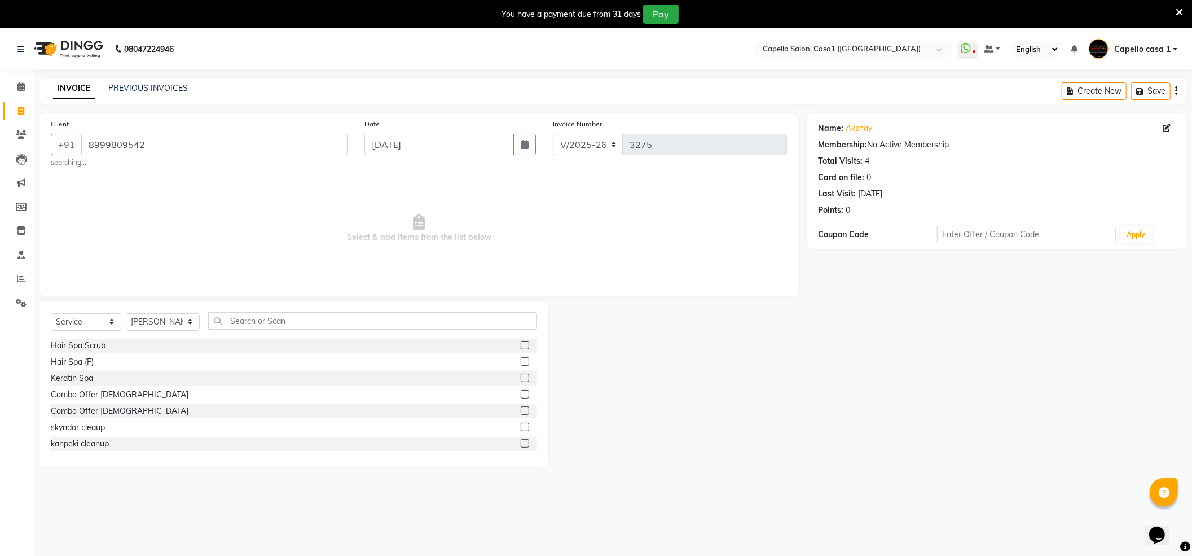
click at [258, 311] on div "Select Service Product Membership Package Voucher Prepaid Gift Card Select Styl…" at bounding box center [293, 384] width 509 height 166
click at [260, 318] on input "text" at bounding box center [372, 320] width 329 height 17
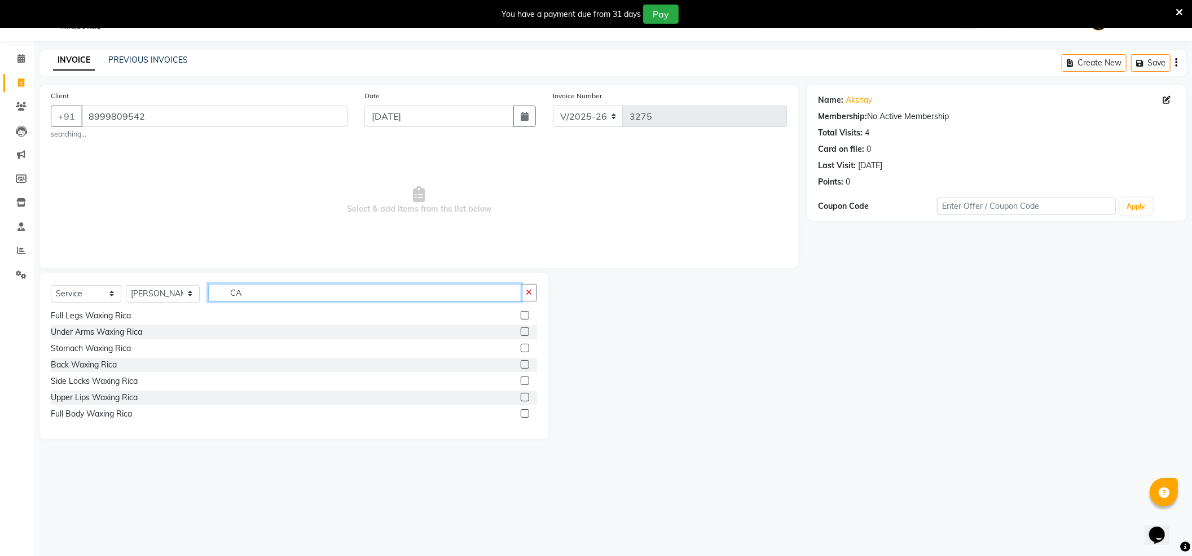
scroll to position [41, 0]
type input "C"
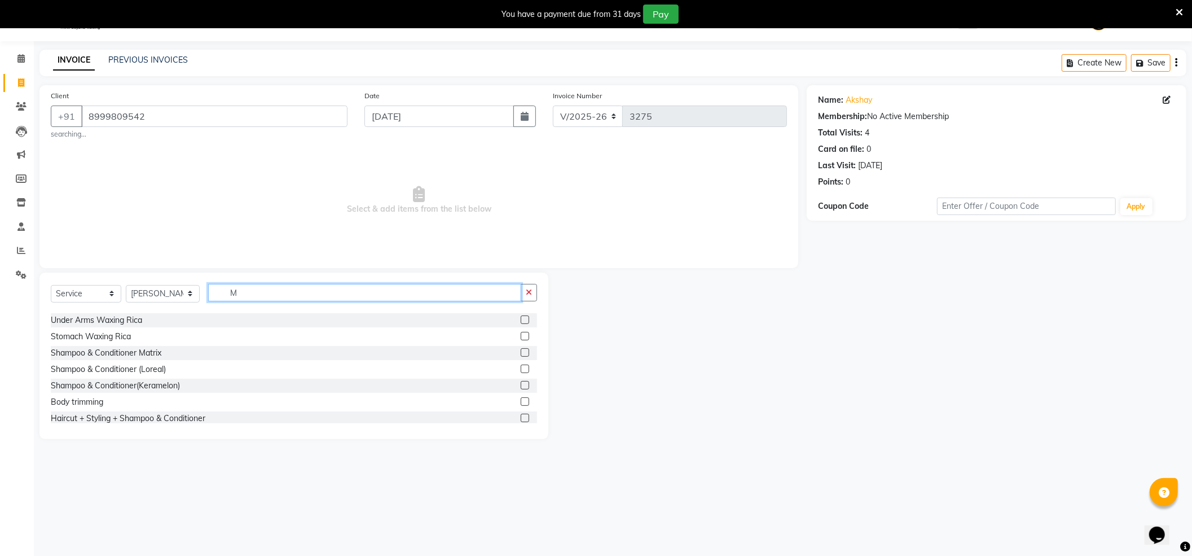
scroll to position [601, 0]
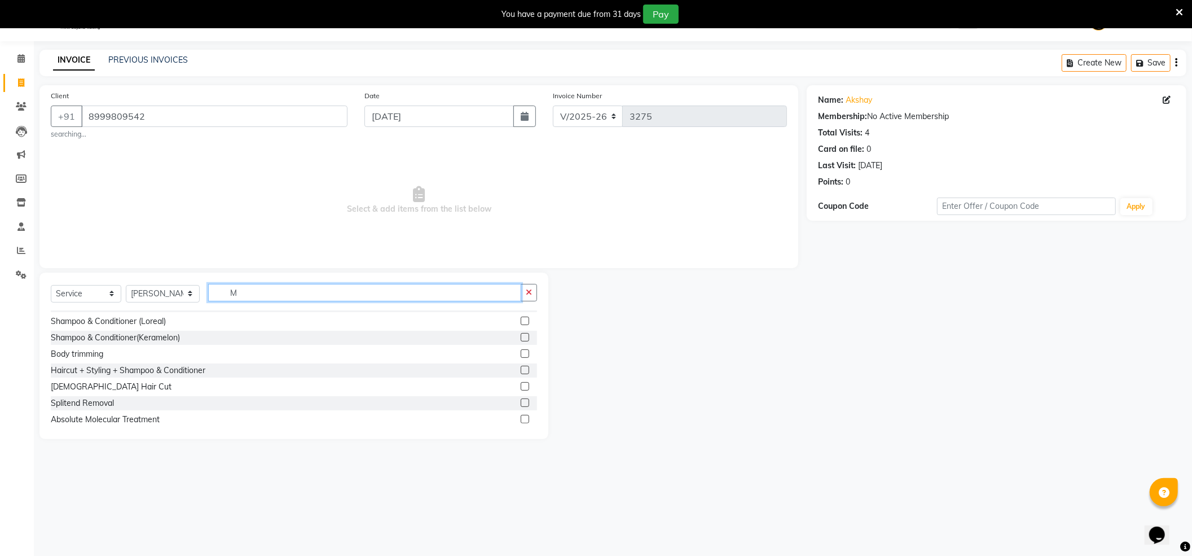
type input "M"
drag, startPoint x: 515, startPoint y: 402, endPoint x: 508, endPoint y: 410, distance: 10.8
click at [521, 401] on label at bounding box center [525, 402] width 8 height 8
click at [521, 401] on input "checkbox" at bounding box center [524, 402] width 7 height 7
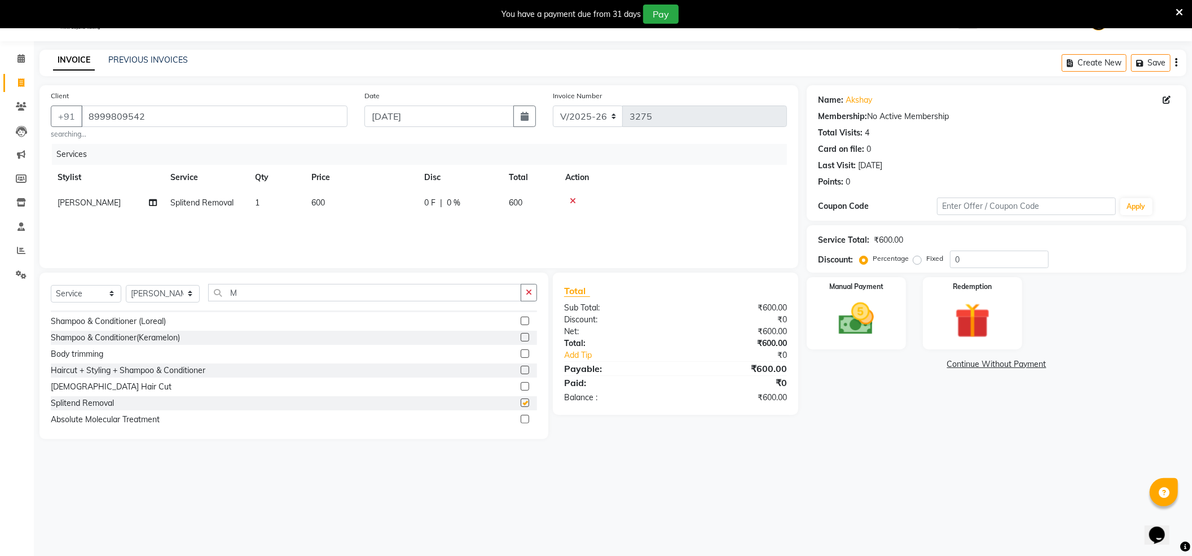
checkbox input "false"
click at [521, 384] on label at bounding box center [525, 386] width 8 height 8
click at [521, 384] on input "checkbox" at bounding box center [524, 386] width 7 height 7
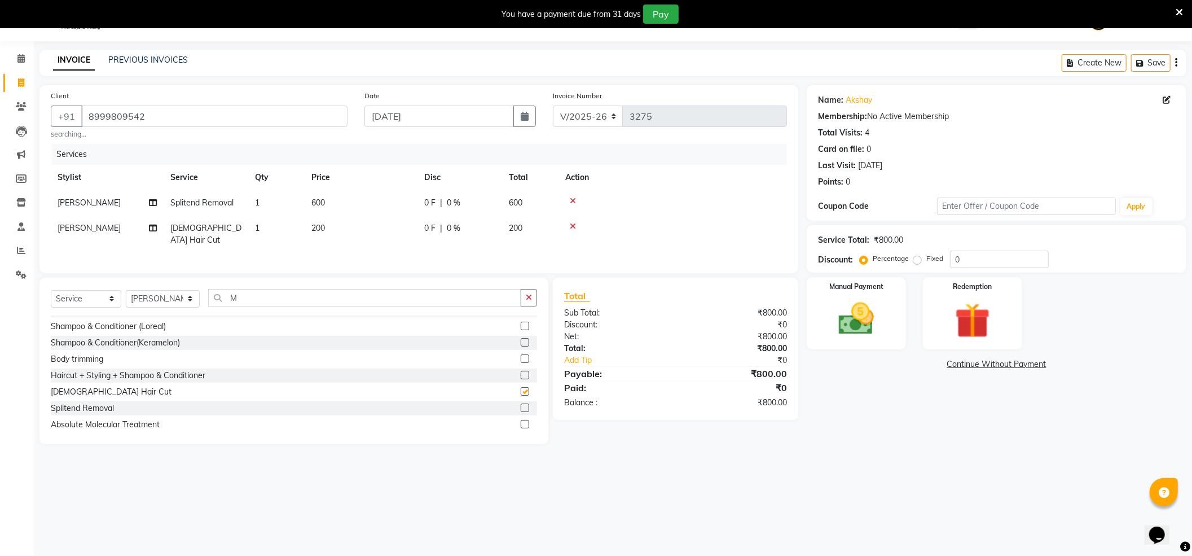
checkbox input "false"
click at [572, 199] on icon at bounding box center [573, 201] width 6 height 8
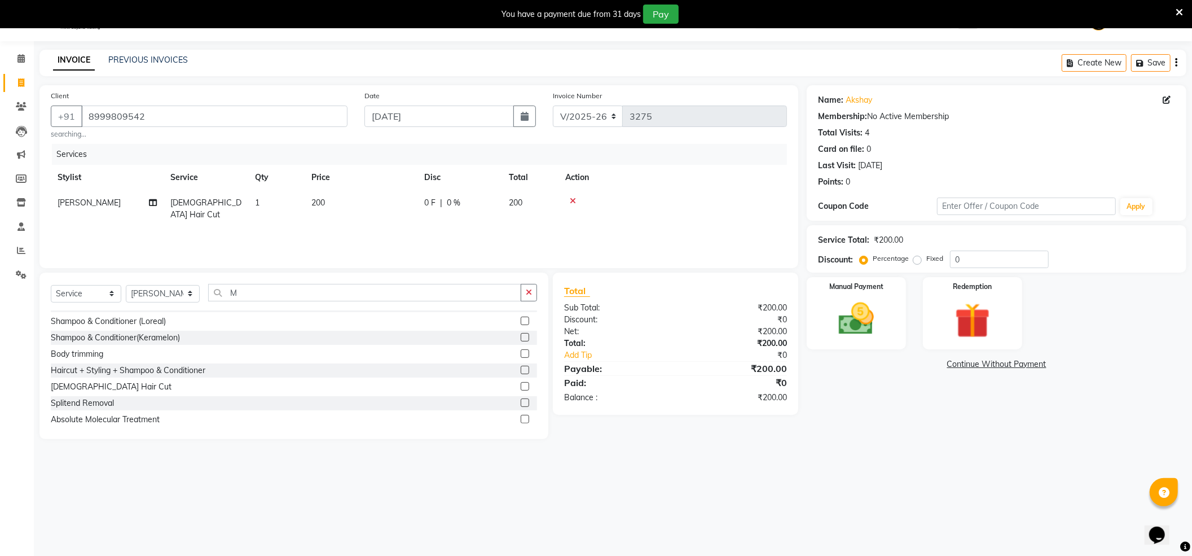
click at [352, 202] on td "200" at bounding box center [361, 208] width 113 height 37
select select "67524"
drag, startPoint x: 397, startPoint y: 203, endPoint x: 362, endPoint y: 208, distance: 35.9
click at [362, 208] on td "200" at bounding box center [414, 214] width 113 height 48
type input "300"
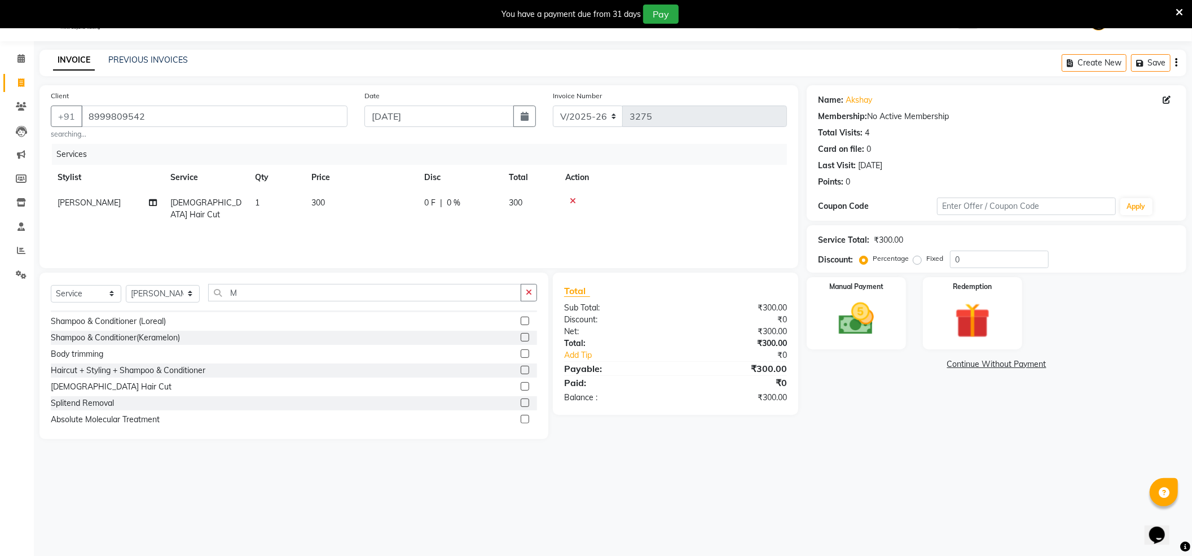
drag, startPoint x: 673, startPoint y: 195, endPoint x: 657, endPoint y: 201, distance: 17.7
click at [672, 195] on td at bounding box center [672, 208] width 228 height 37
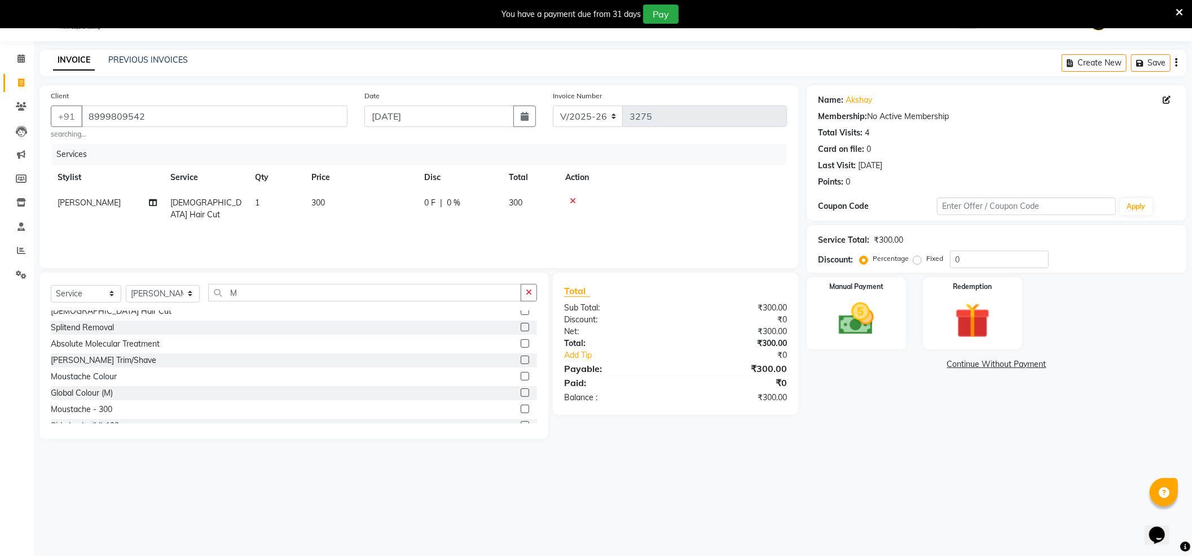
click at [521, 359] on label at bounding box center [525, 359] width 8 height 8
click at [521, 359] on input "checkbox" at bounding box center [524, 360] width 7 height 7
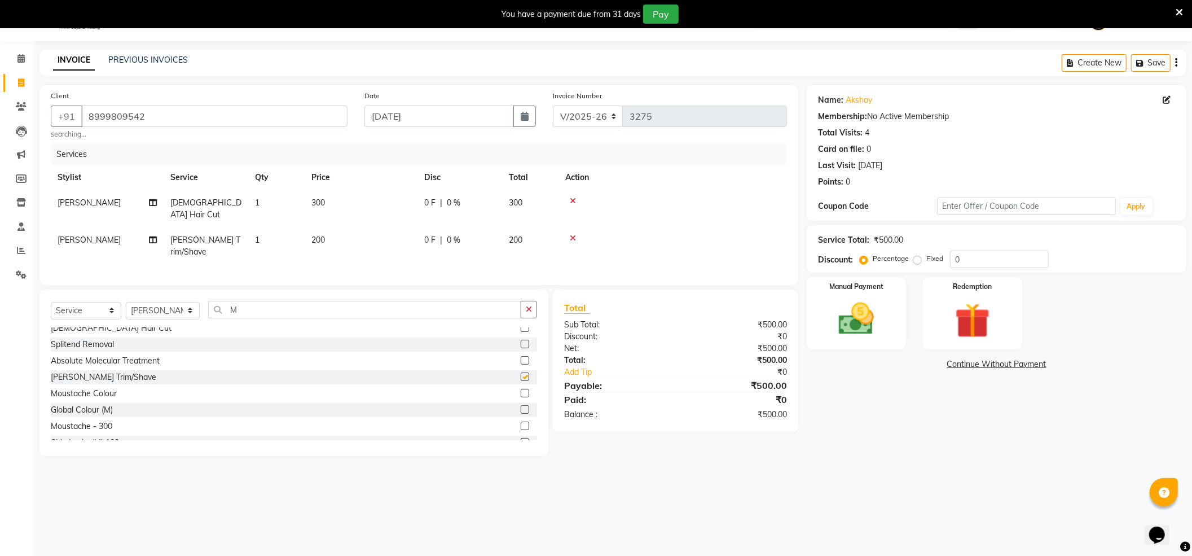
checkbox input "false"
click at [860, 324] on img at bounding box center [856, 319] width 60 height 42
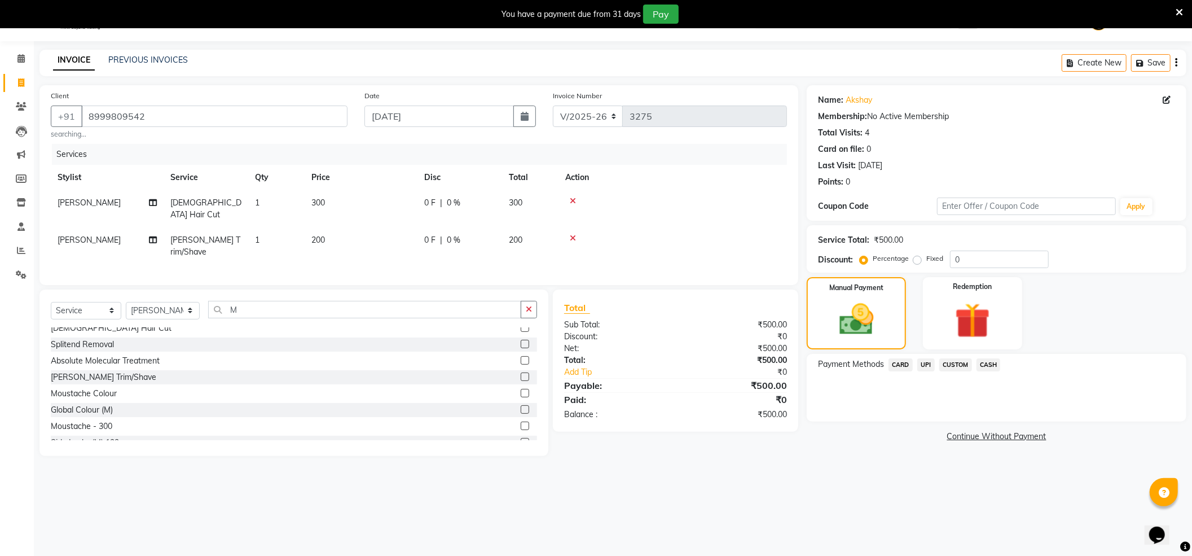
click at [984, 360] on span "CASH" at bounding box center [988, 364] width 24 height 13
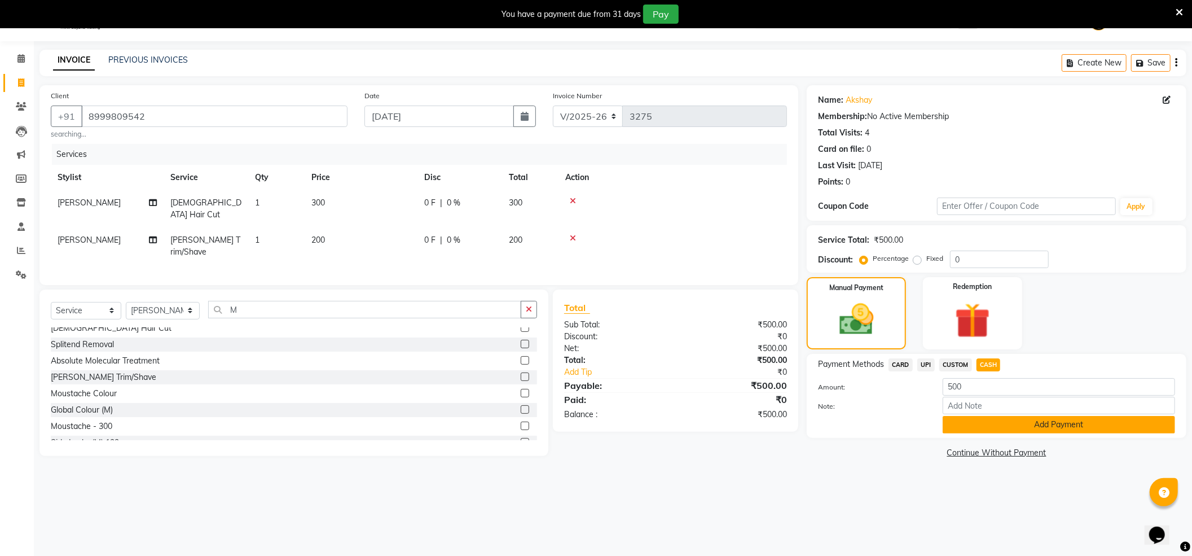
click at [1043, 423] on button "Add Payment" at bounding box center [1059, 424] width 232 height 17
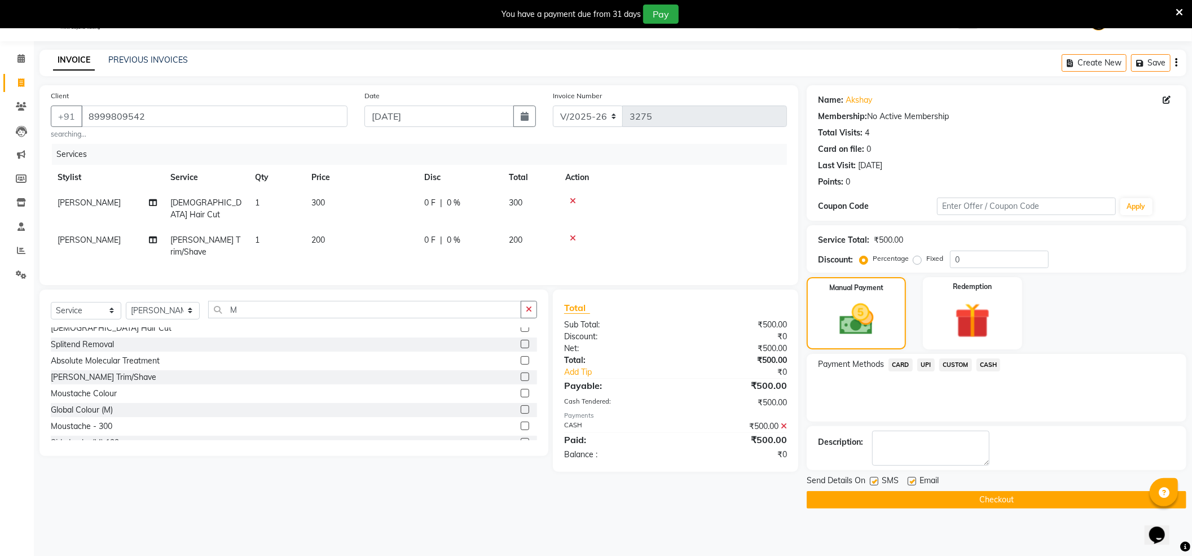
click at [896, 496] on button "Checkout" at bounding box center [997, 499] width 380 height 17
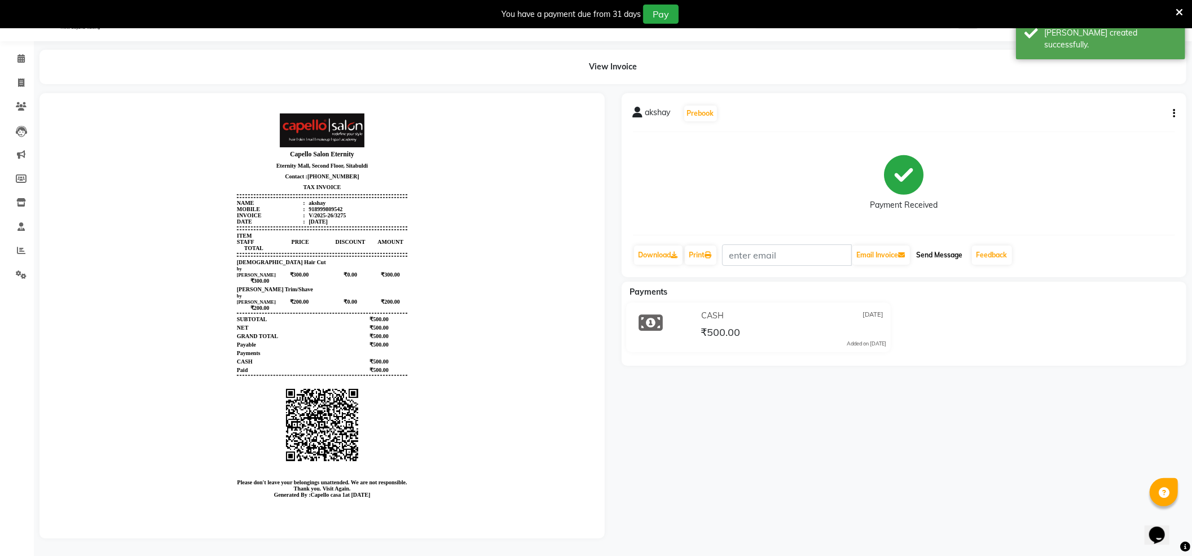
click at [930, 253] on button "Send Message" at bounding box center [939, 254] width 55 height 19
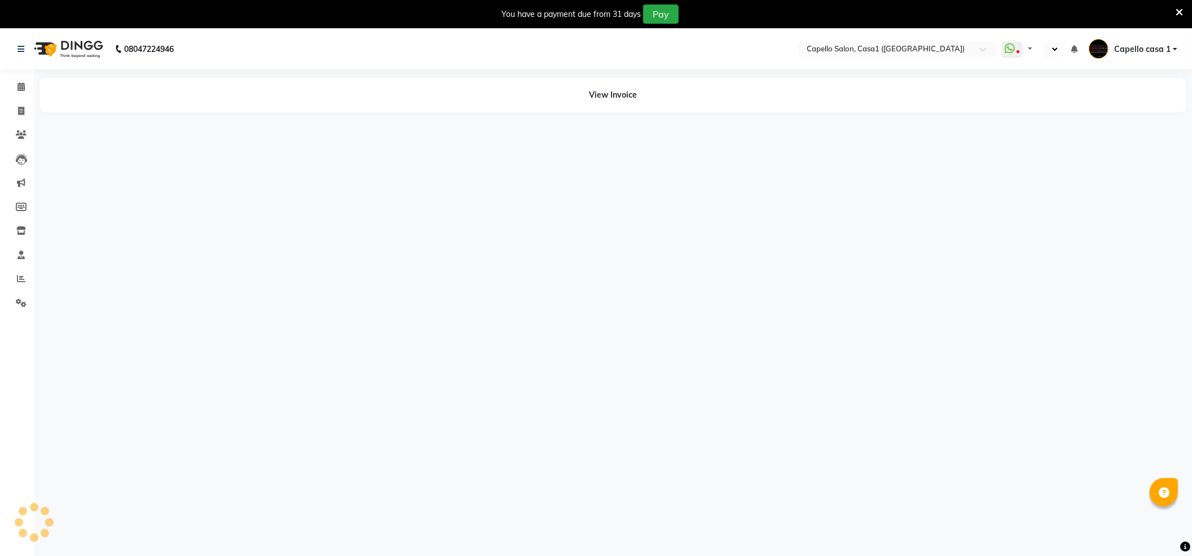
select select "en"
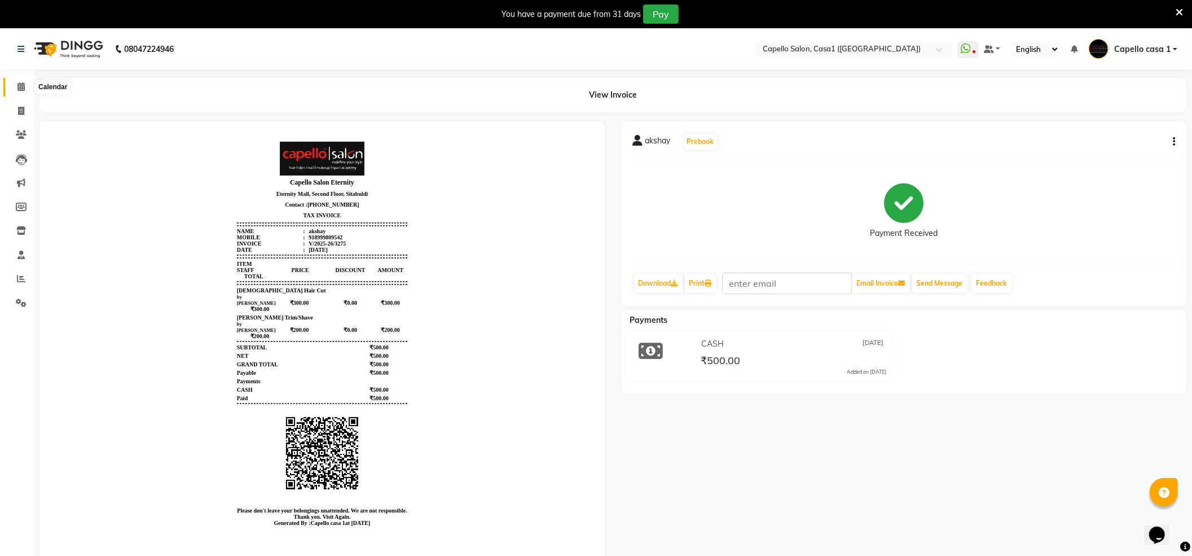
click at [19, 89] on icon at bounding box center [20, 86] width 7 height 8
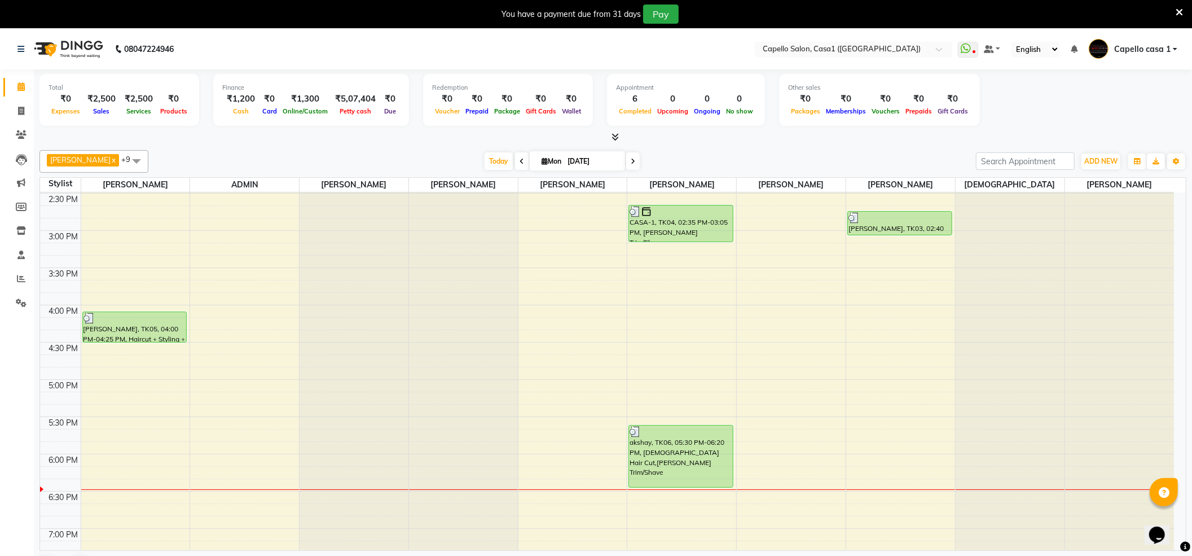
scroll to position [226, 0]
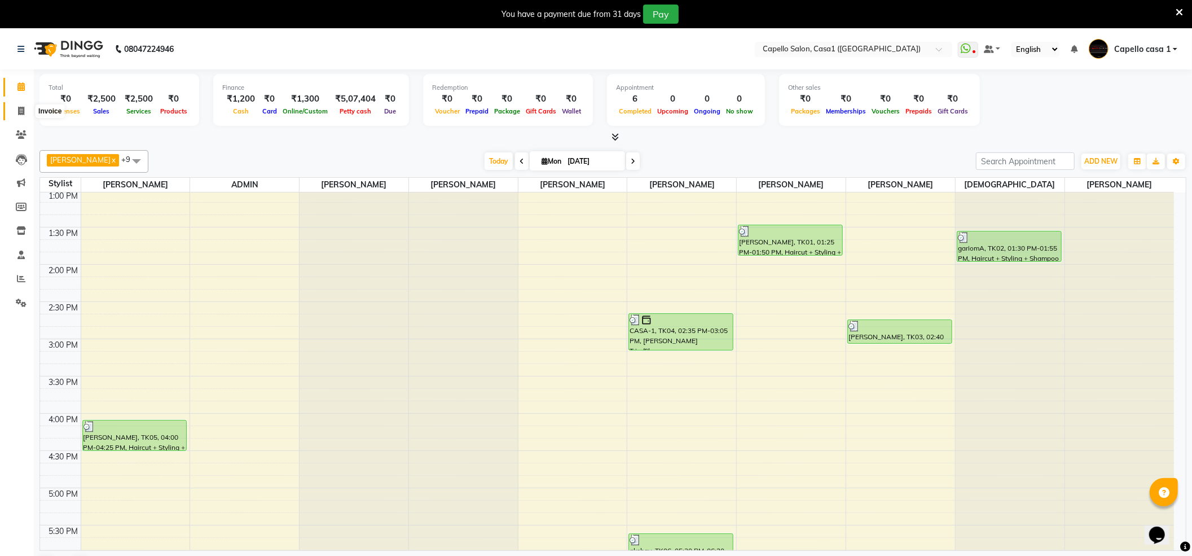
click at [25, 109] on span at bounding box center [21, 111] width 20 height 13
select select "846"
select select "service"
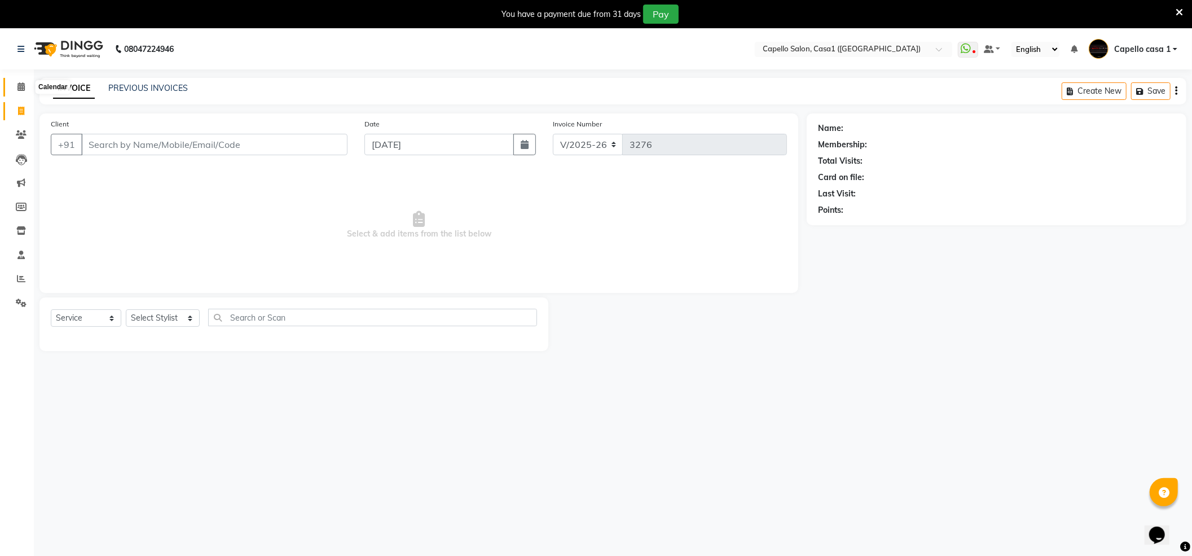
click at [28, 89] on span at bounding box center [21, 87] width 20 height 13
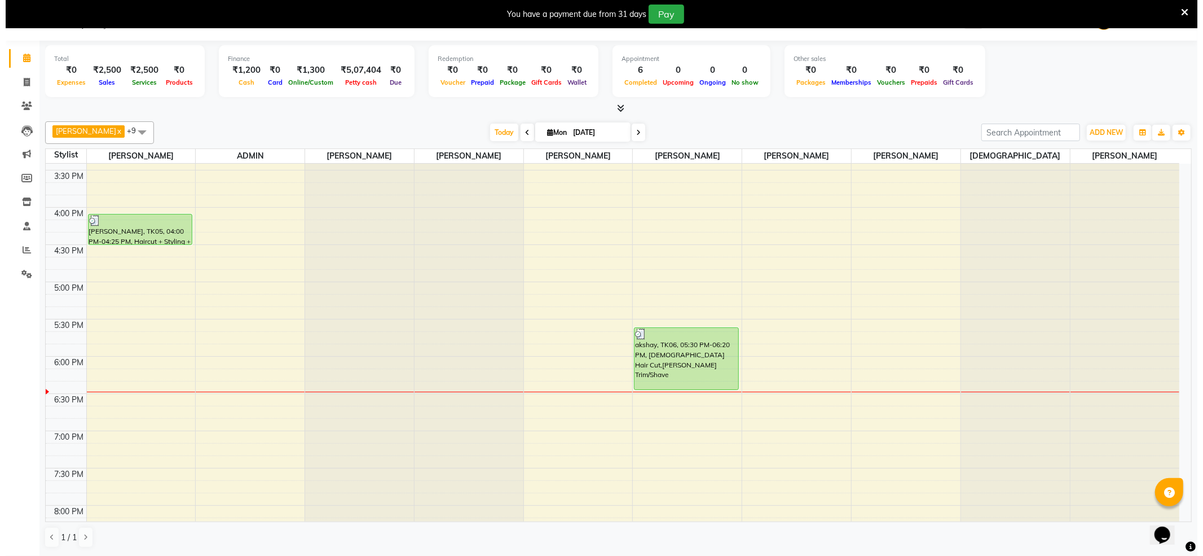
scroll to position [398, 0]
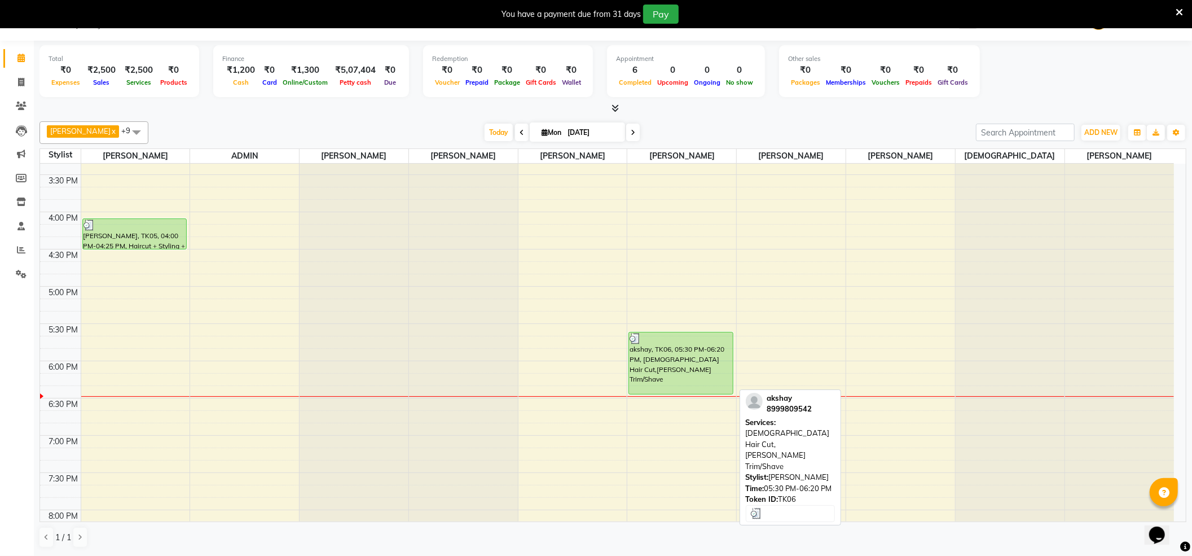
click at [657, 346] on div "akshay, TK06, 05:30 PM-06:20 PM, [DEMOGRAPHIC_DATA] Hair Cut,[PERSON_NAME] Trim…" at bounding box center [681, 362] width 104 height 61
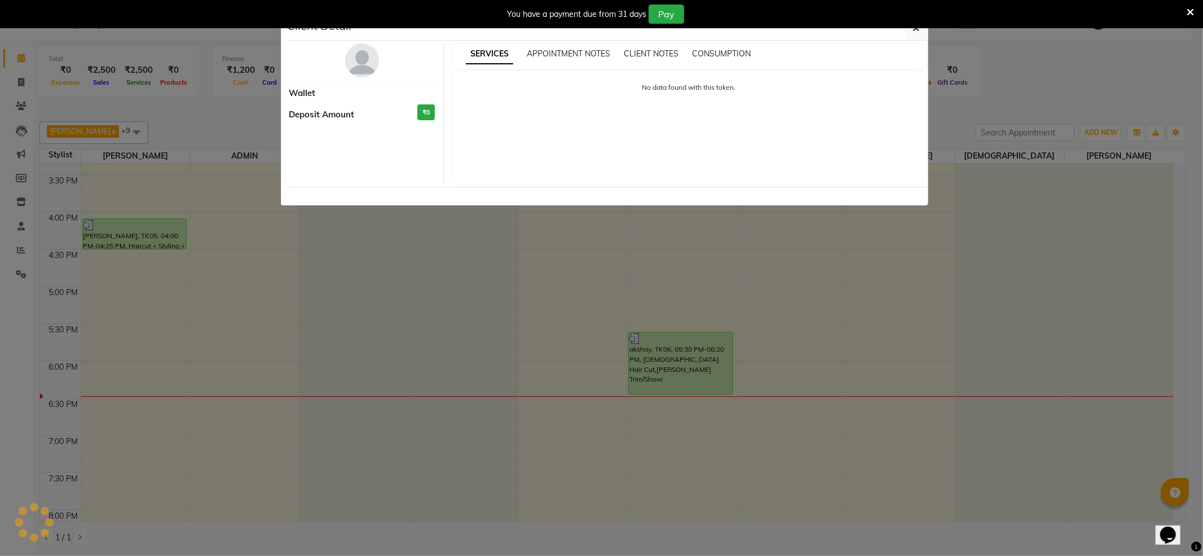
select select "3"
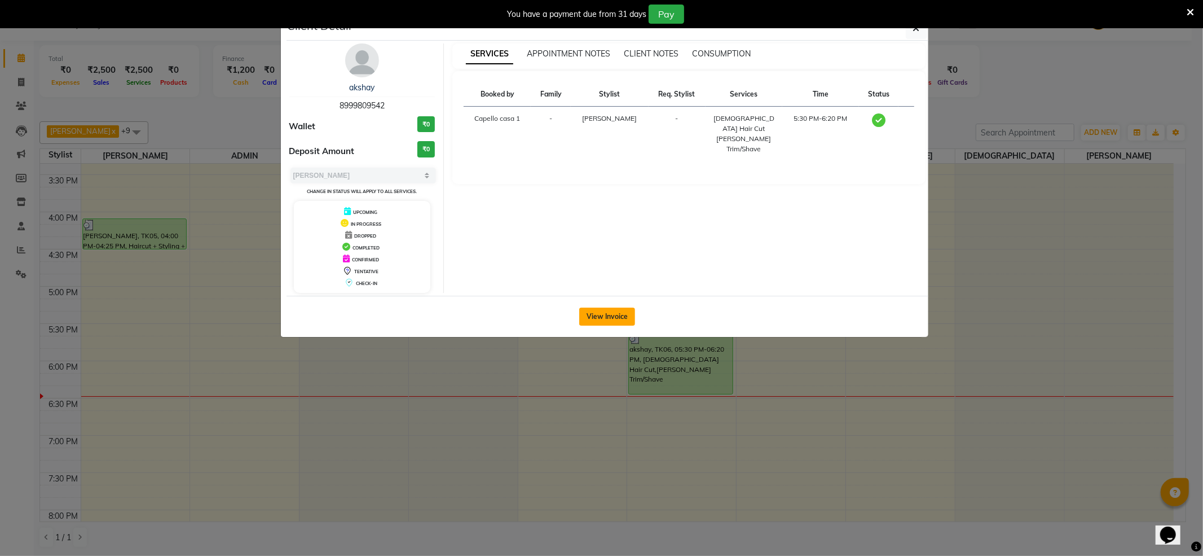
click at [611, 317] on button "View Invoice" at bounding box center [607, 316] width 56 height 18
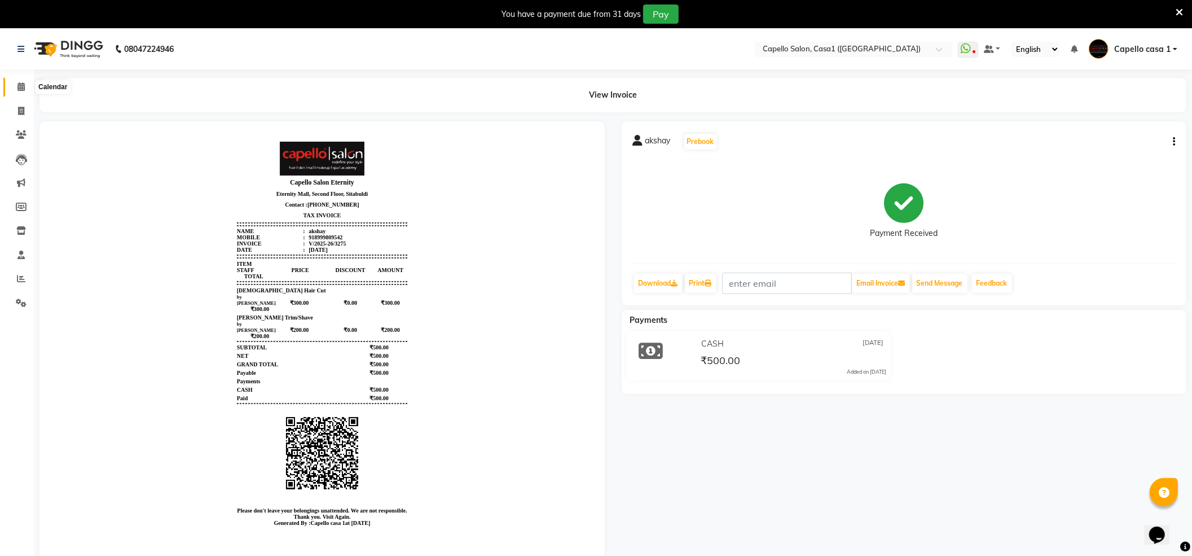
click at [17, 83] on icon at bounding box center [20, 86] width 7 height 8
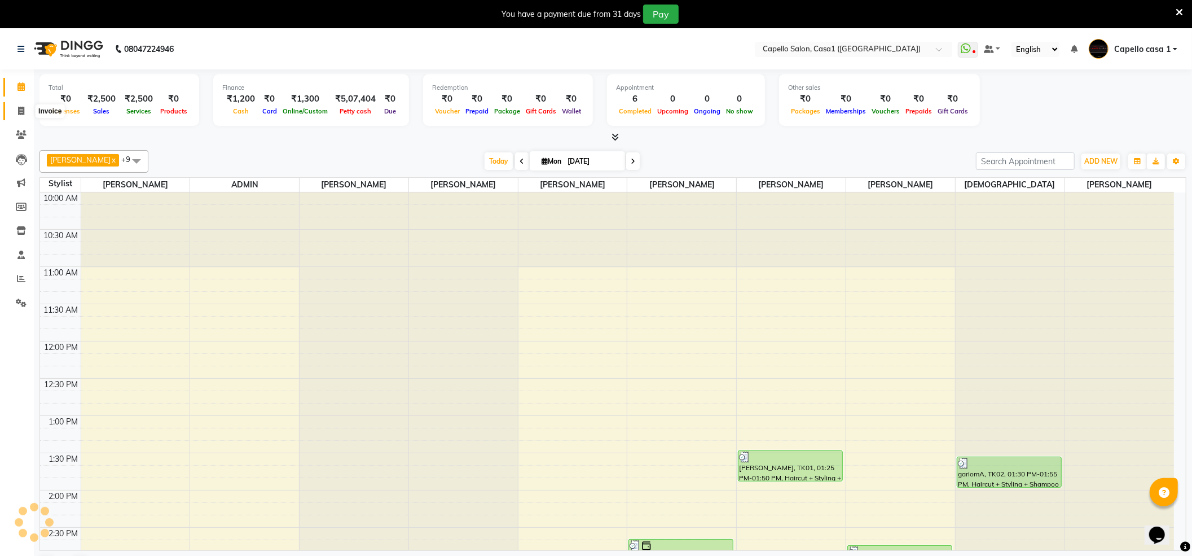
click at [18, 113] on icon at bounding box center [21, 111] width 6 height 8
select select "service"
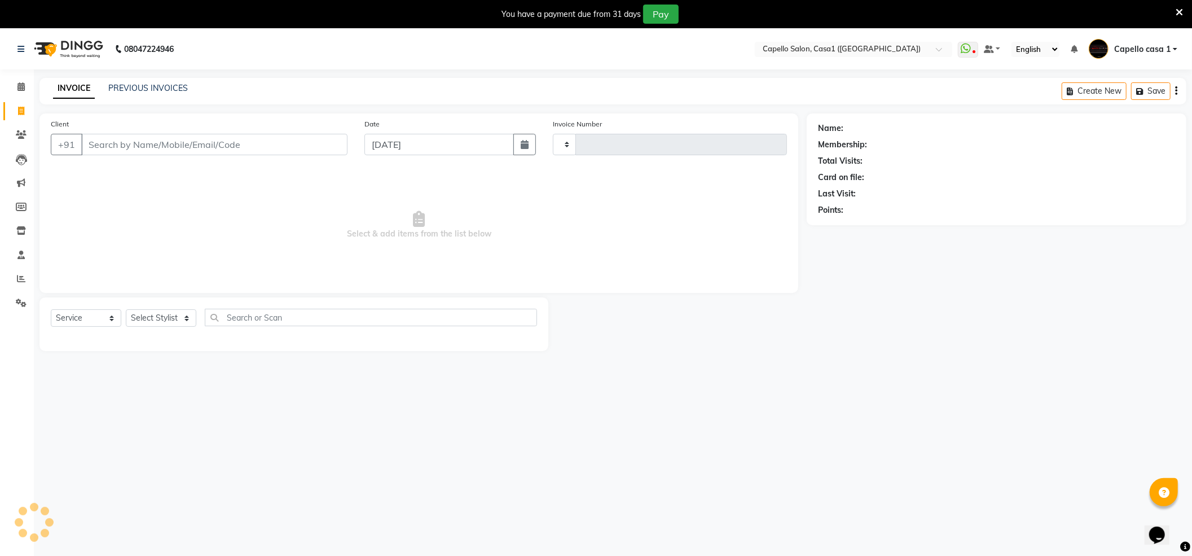
type input "3276"
select select "846"
click at [107, 319] on select "Select Service Product Membership Package Voucher Prepaid Gift Card" at bounding box center [86, 317] width 71 height 17
click at [51, 309] on select "Select Service Product Membership Package Voucher Prepaid Gift Card" at bounding box center [86, 317] width 71 height 17
drag, startPoint x: 179, startPoint y: 319, endPoint x: 181, endPoint y: 310, distance: 9.2
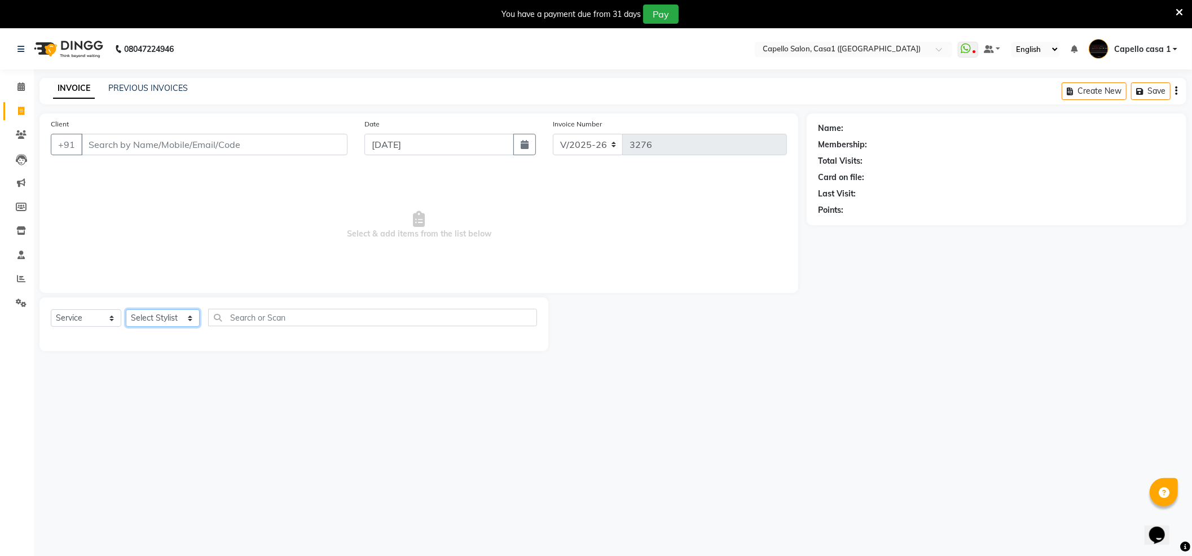
click at [179, 319] on select "Select Stylist [PERSON_NAME] ADMIN Akash Chawale Capello casa 1 [PERSON_NAME] […" at bounding box center [163, 317] width 74 height 17
select select "14376"
click at [126, 309] on select "Select Stylist [PERSON_NAME] ADMIN Akash Chawale Capello casa 1 [PERSON_NAME] […" at bounding box center [163, 317] width 74 height 17
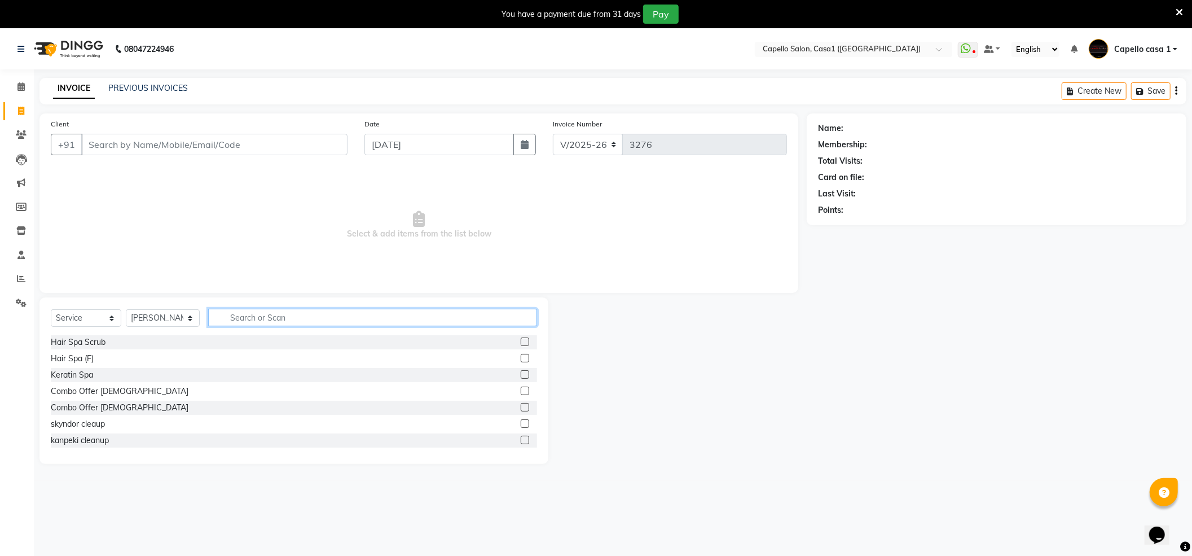
click at [271, 318] on input "text" at bounding box center [372, 317] width 329 height 17
click at [83, 321] on select "Select Service Product Membership Package Voucher Prepaid Gift Card" at bounding box center [86, 317] width 71 height 17
select select "product"
click at [51, 309] on select "Select Service Product Membership Package Voucher Prepaid Gift Card" at bounding box center [86, 317] width 71 height 17
click at [242, 317] on input "text" at bounding box center [372, 317] width 329 height 17
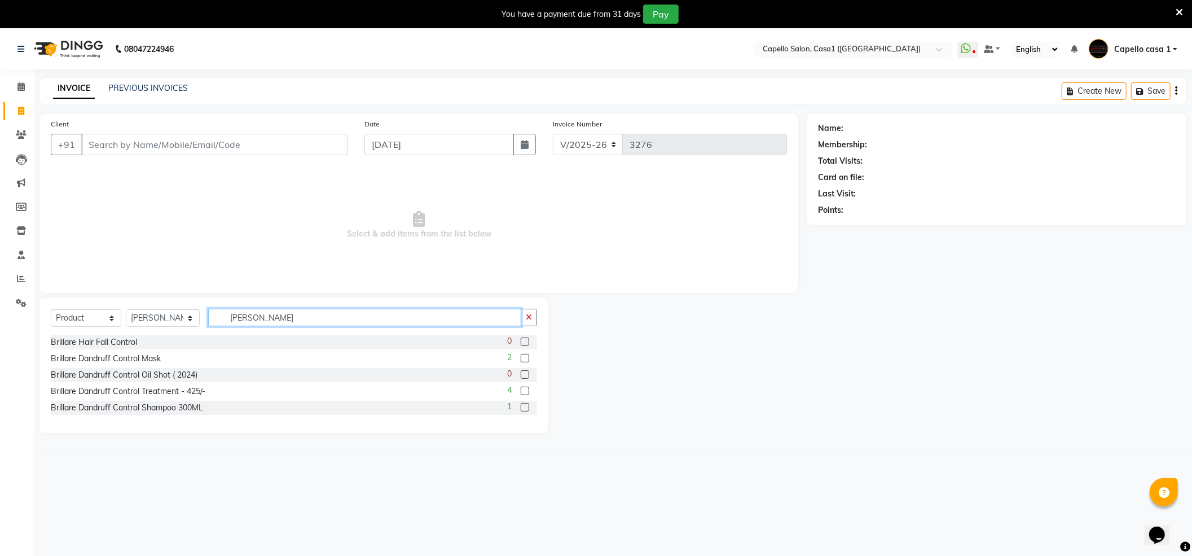
type input "[PERSON_NAME]"
click at [526, 407] on label at bounding box center [525, 407] width 8 height 8
click at [526, 407] on input "checkbox" at bounding box center [524, 407] width 7 height 7
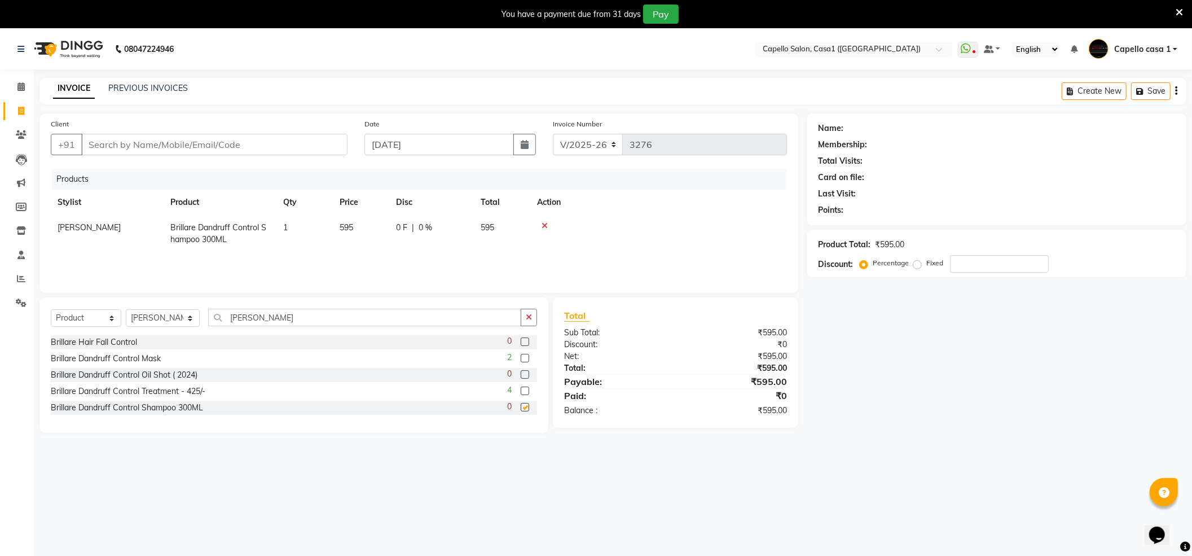
checkbox input "false"
click at [228, 149] on input "Client" at bounding box center [214, 144] width 266 height 21
type input "9"
type input "0"
type input "9762921777"
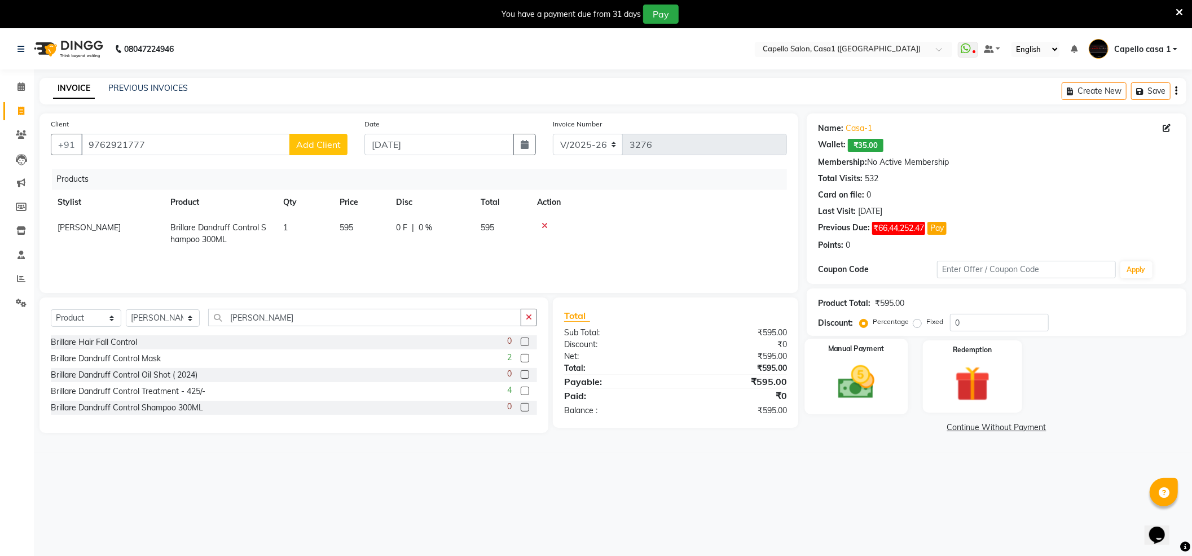
click at [867, 394] on img at bounding box center [856, 382] width 60 height 42
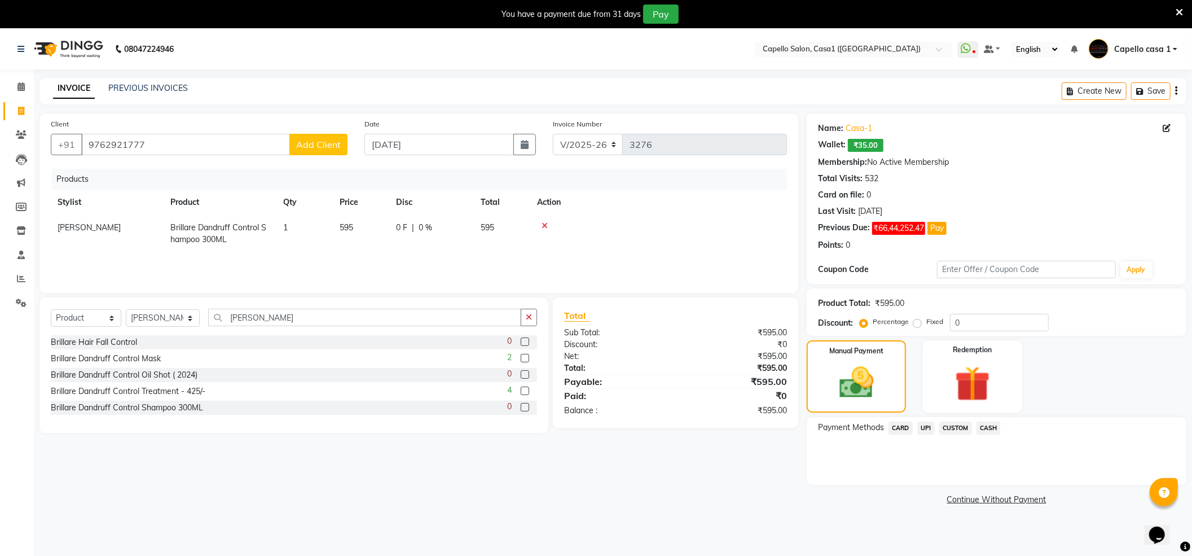
click at [988, 427] on span "CASH" at bounding box center [988, 427] width 24 height 13
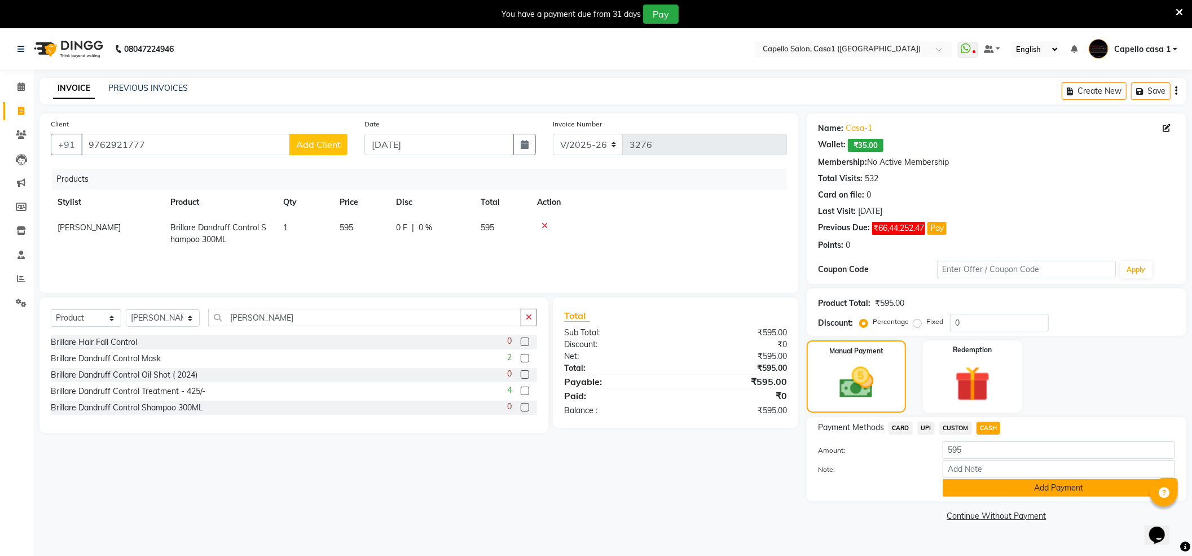
click at [1009, 489] on button "Add Payment" at bounding box center [1059, 487] width 232 height 17
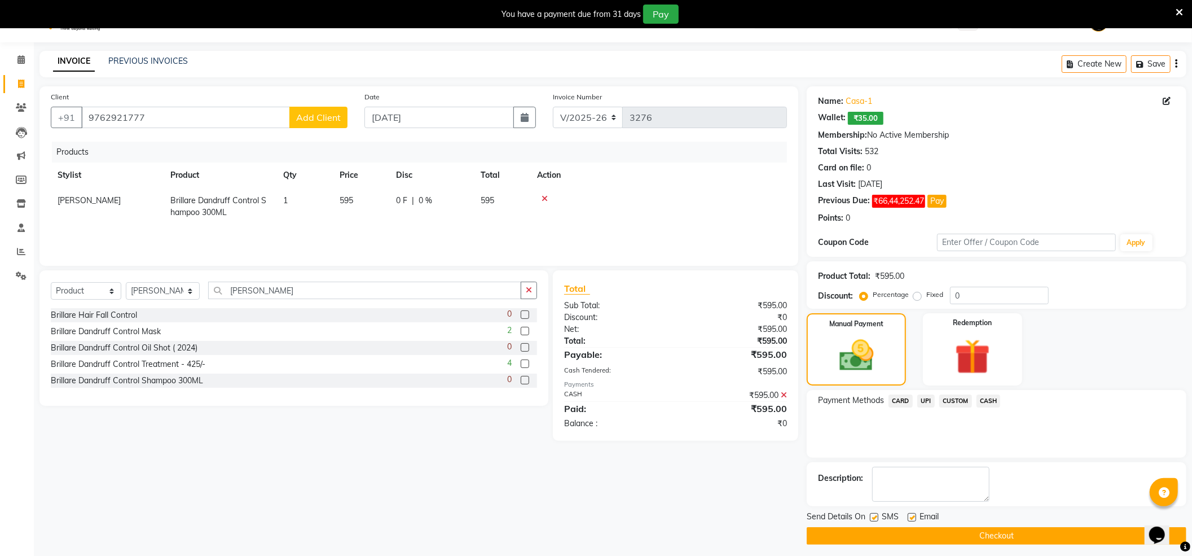
scroll to position [34, 0]
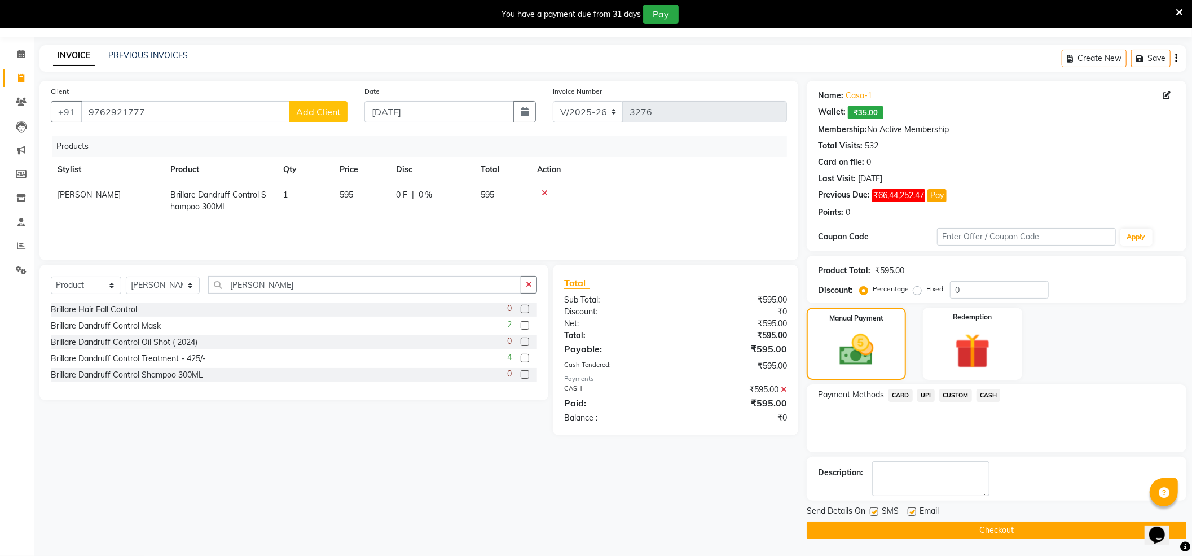
click at [993, 524] on button "Checkout" at bounding box center [997, 529] width 380 height 17
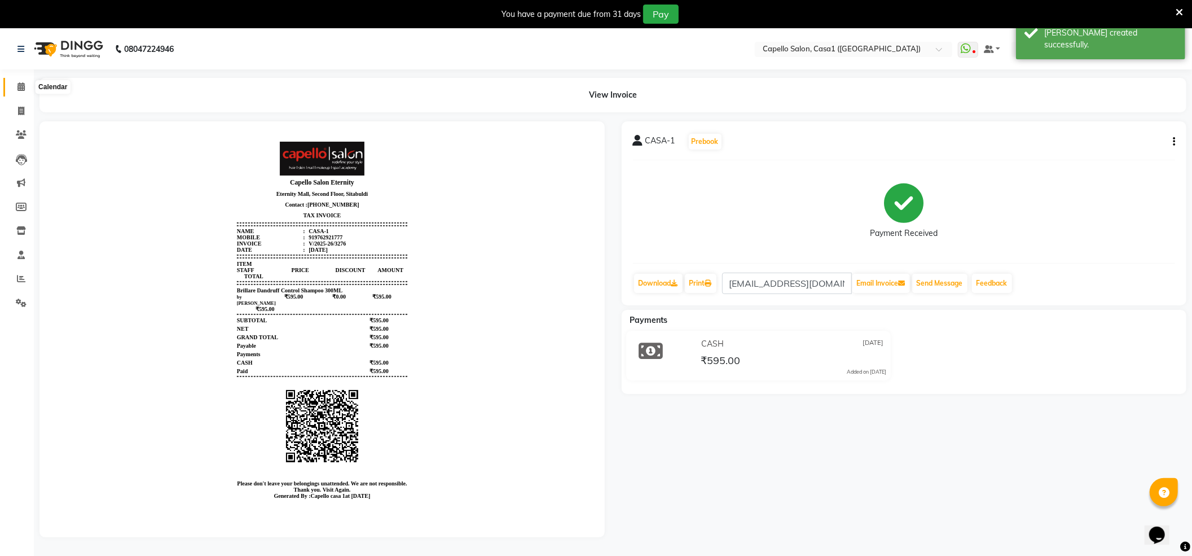
click at [25, 86] on span at bounding box center [21, 87] width 20 height 13
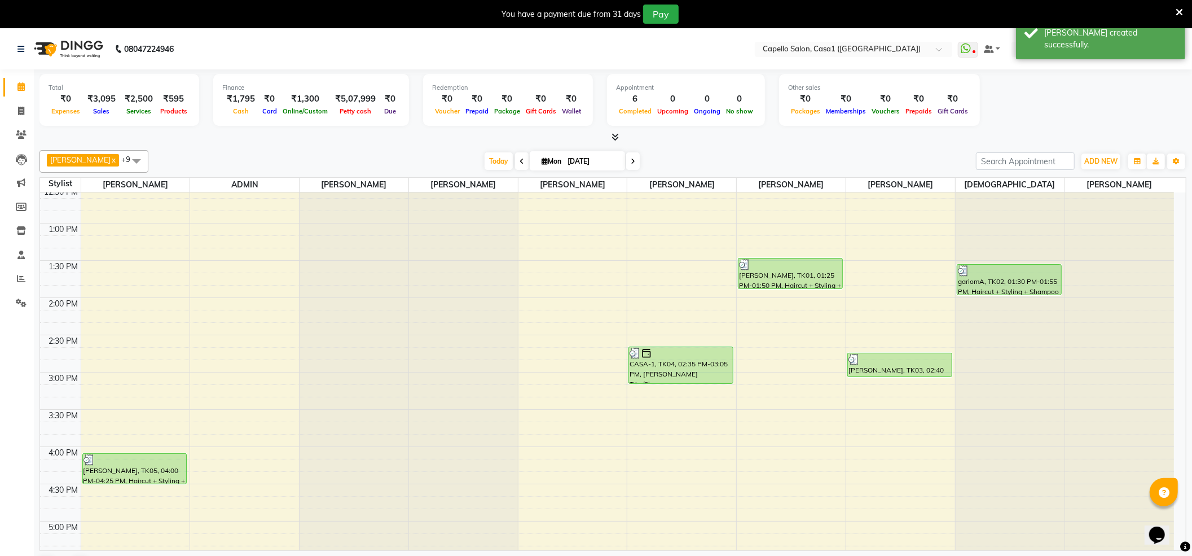
scroll to position [150, 0]
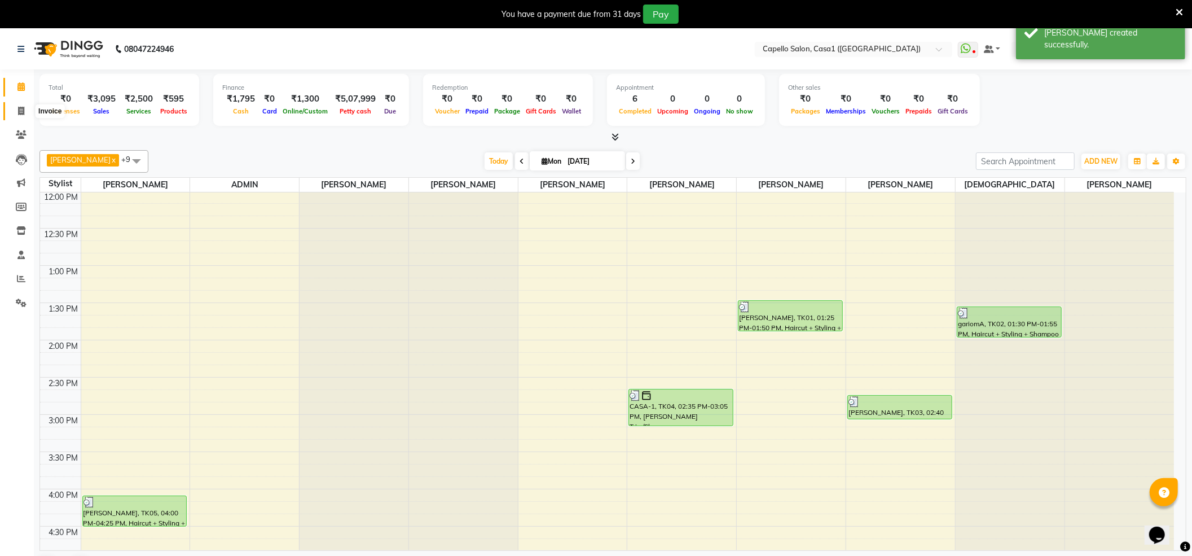
click at [19, 107] on icon at bounding box center [21, 111] width 6 height 8
select select "service"
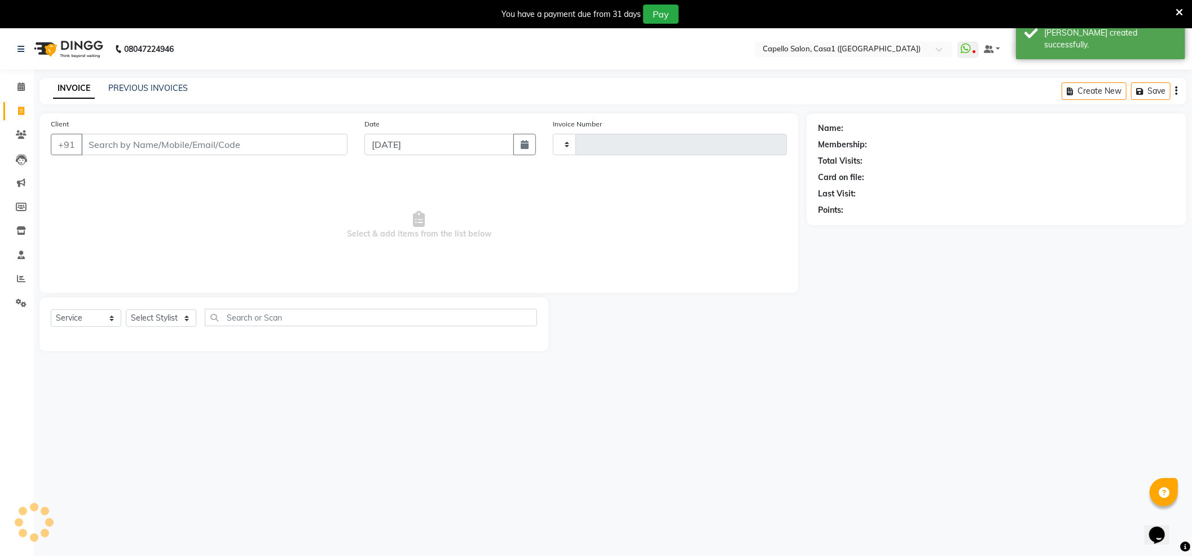
type input "3277"
select select "846"
click at [104, 319] on select "Select Service Product Membership Package Voucher Prepaid Gift Card" at bounding box center [86, 317] width 71 height 17
select select "select"
click at [51, 309] on select "Select Service Product Membership Package Voucher Prepaid Gift Card" at bounding box center [86, 317] width 71 height 17
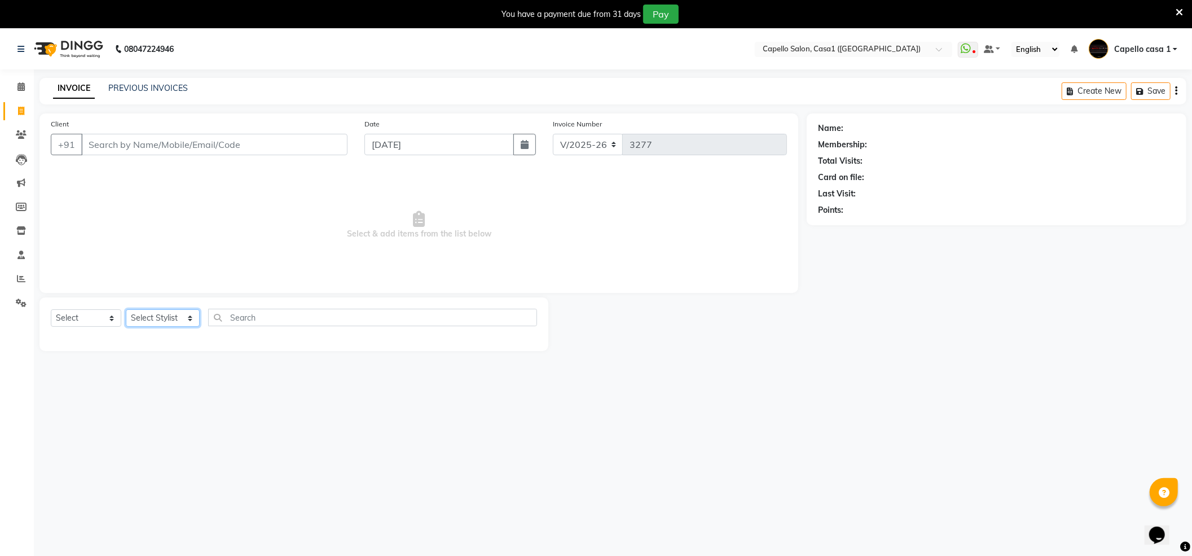
click at [177, 313] on select "Select Stylist [PERSON_NAME] ADMIN Akash Chawale Capello casa 1 [PERSON_NAME] […" at bounding box center [163, 317] width 74 height 17
select select "53765"
click at [126, 309] on select "Select Stylist [PERSON_NAME] ADMIN Akash Chawale Capello casa 1 [PERSON_NAME] […" at bounding box center [163, 317] width 74 height 17
click at [244, 311] on input "text" at bounding box center [372, 317] width 329 height 17
type input "CUT"
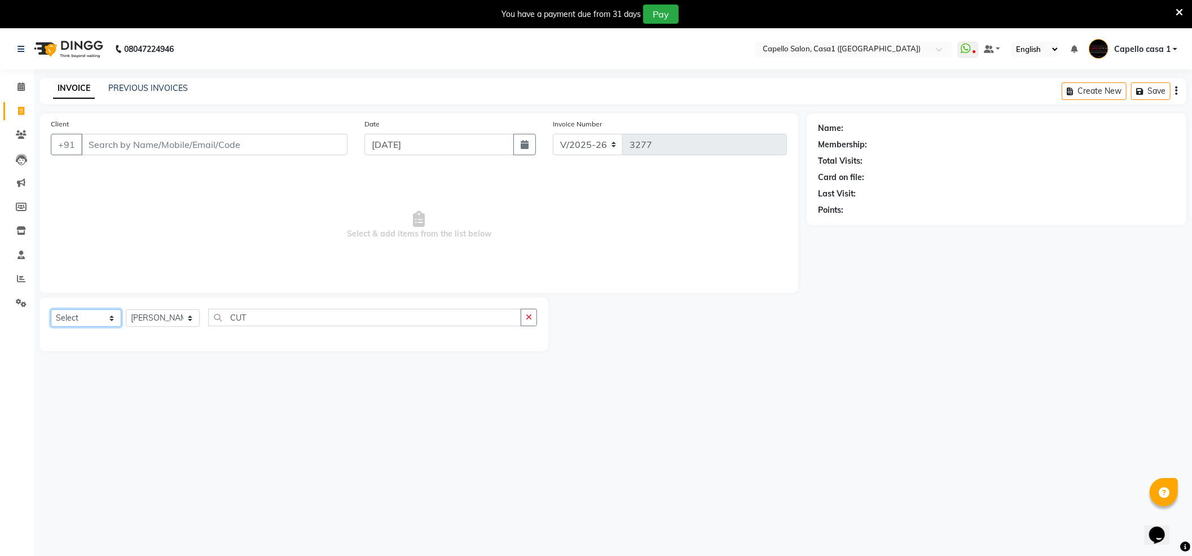
click at [77, 310] on select "Select Service Product Membership Package Voucher Prepaid Gift Card" at bounding box center [86, 317] width 71 height 17
select select "service"
click at [51, 309] on select "Select Service Product Membership Package Voucher Prepaid Gift Card" at bounding box center [86, 317] width 71 height 17
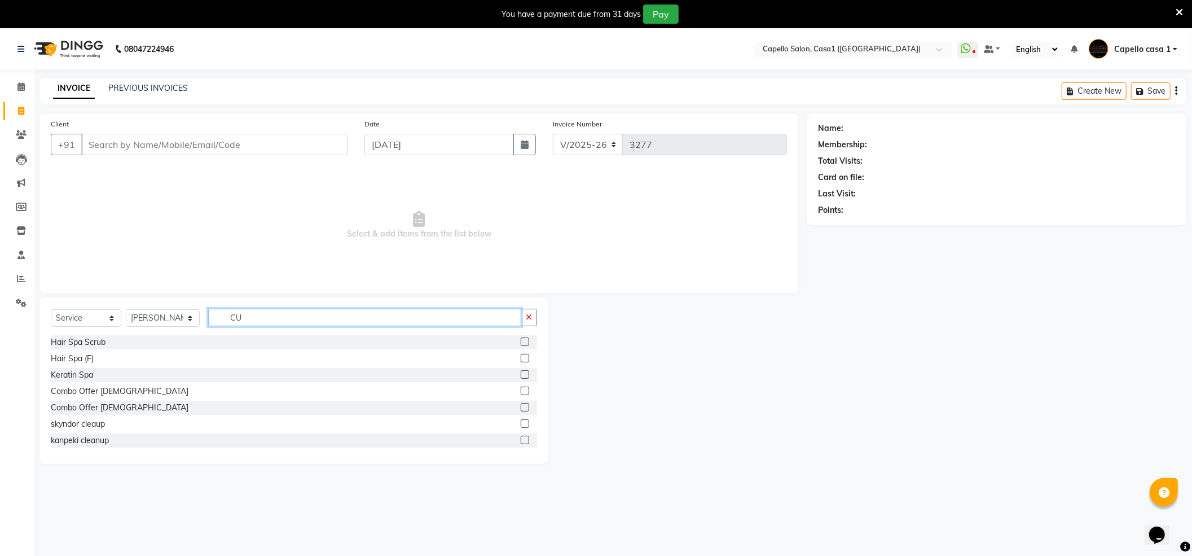
type input "C"
click at [283, 324] on input "C" at bounding box center [364, 317] width 313 height 17
type input "CUT"
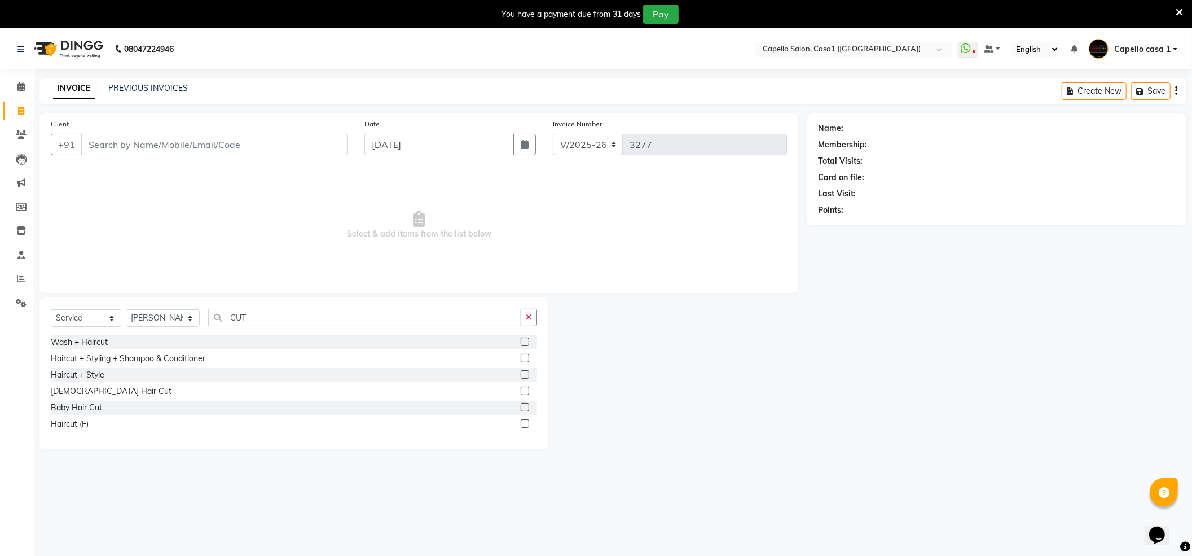
click at [524, 390] on label at bounding box center [525, 390] width 8 height 8
click at [524, 390] on input "checkbox" at bounding box center [524, 391] width 7 height 7
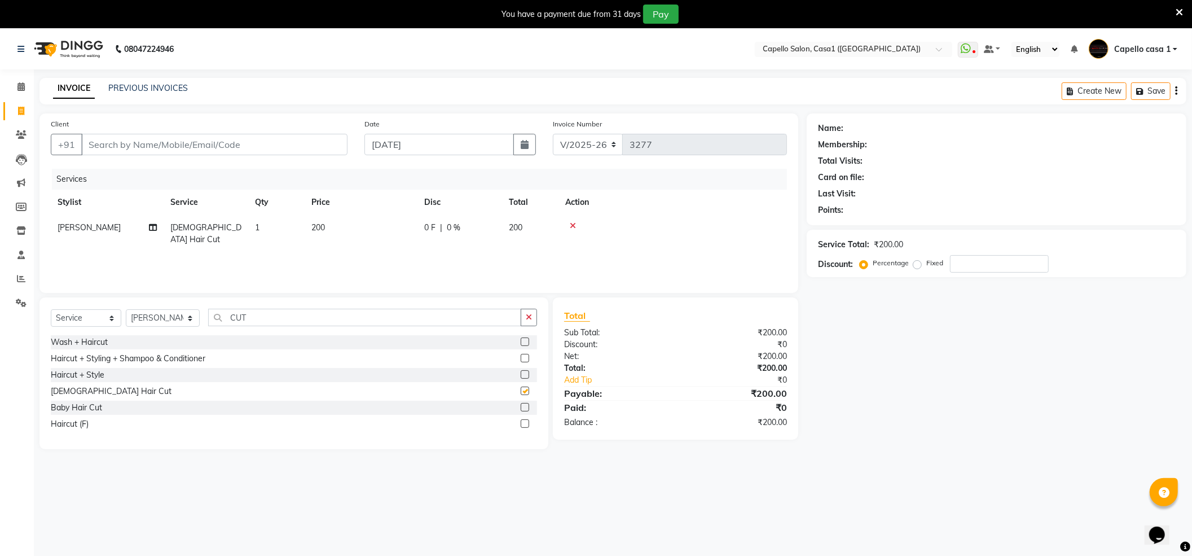
checkbox input "false"
click at [574, 222] on icon at bounding box center [573, 226] width 6 height 8
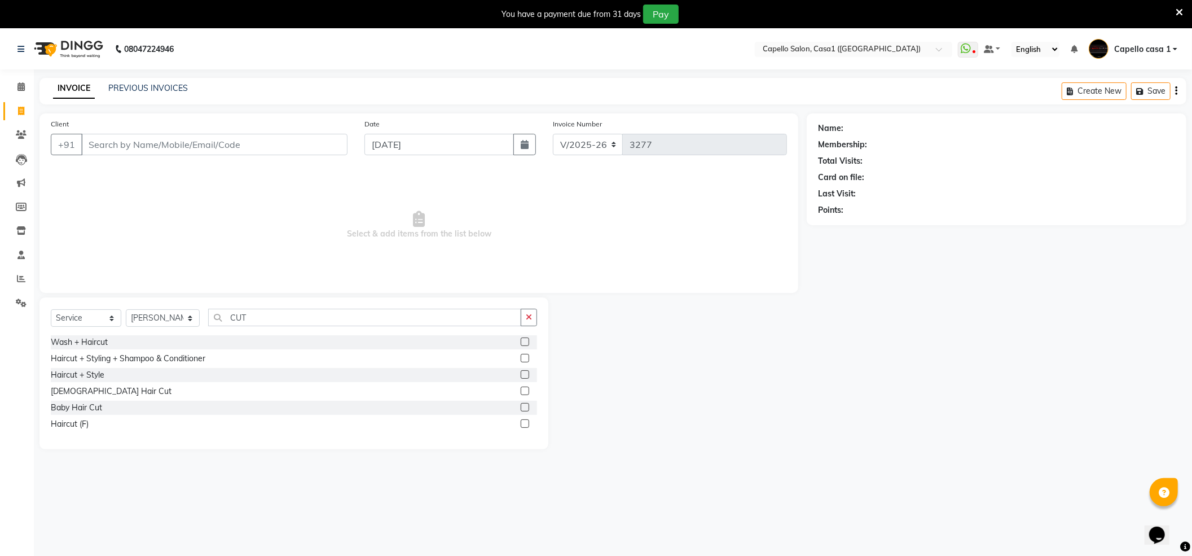
click at [521, 422] on label at bounding box center [525, 423] width 8 height 8
click at [521, 422] on input "checkbox" at bounding box center [524, 423] width 7 height 7
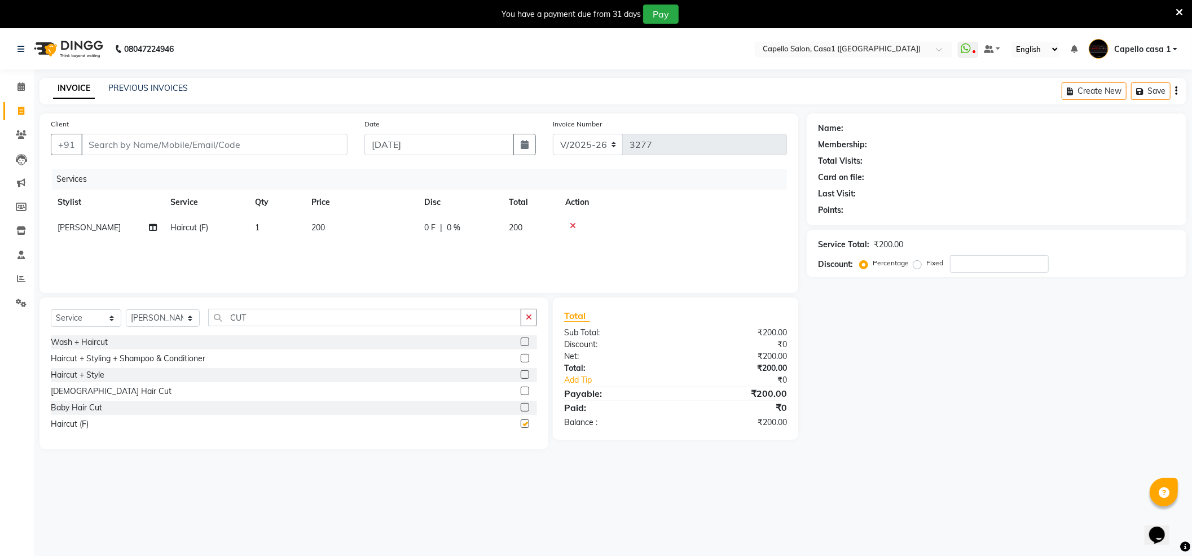
checkbox input "false"
click at [177, 147] on input "Client" at bounding box center [214, 144] width 266 height 21
type input "9"
type input "0"
type input "9762921777"
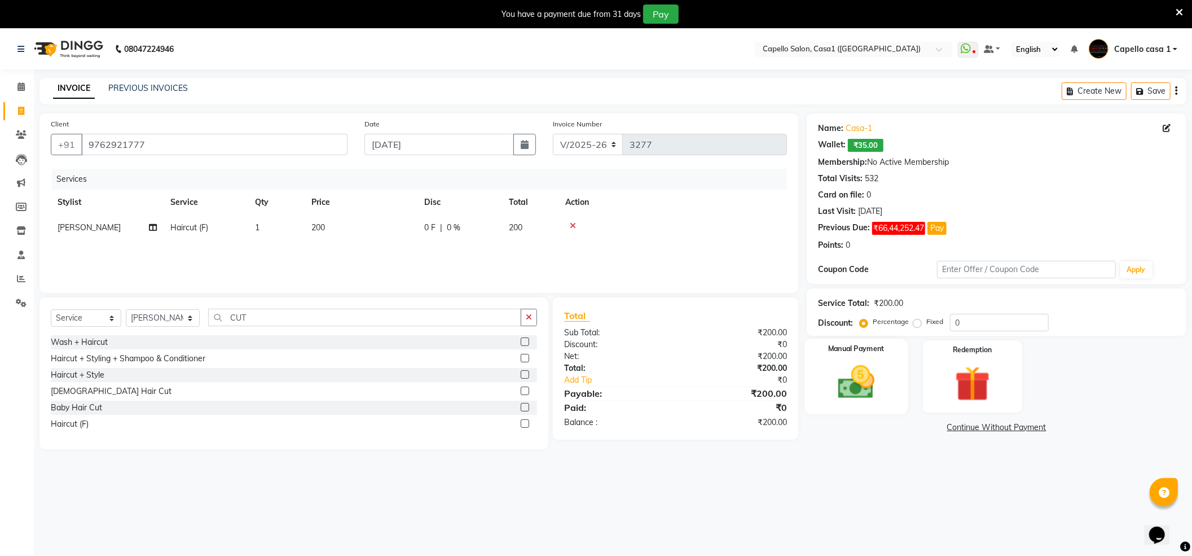
click at [857, 393] on img at bounding box center [856, 382] width 60 height 42
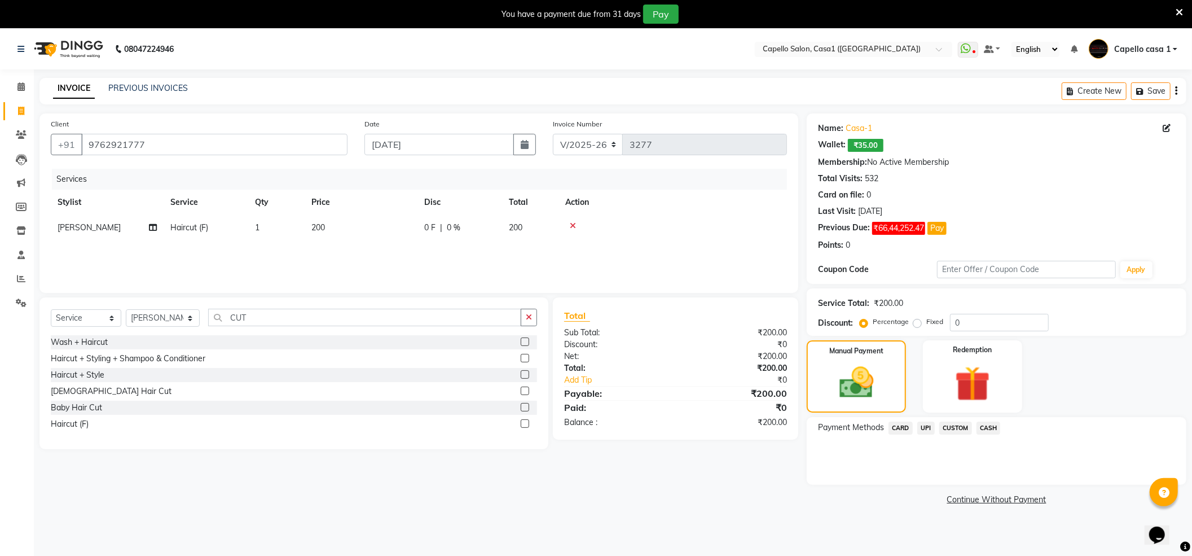
click at [995, 425] on span "CASH" at bounding box center [988, 427] width 24 height 13
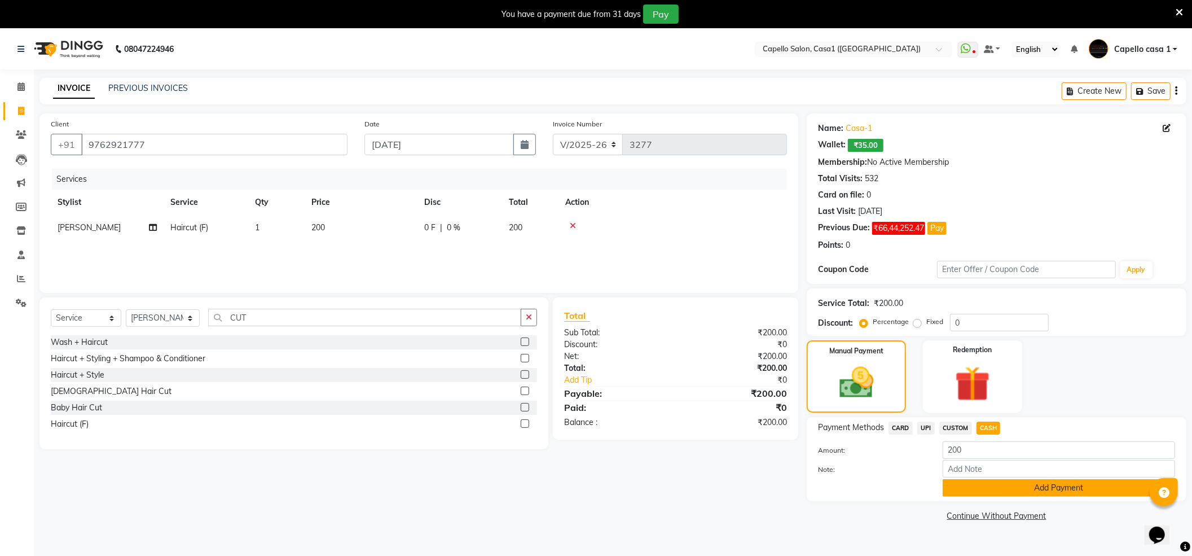
click at [984, 492] on button "Add Payment" at bounding box center [1059, 487] width 232 height 17
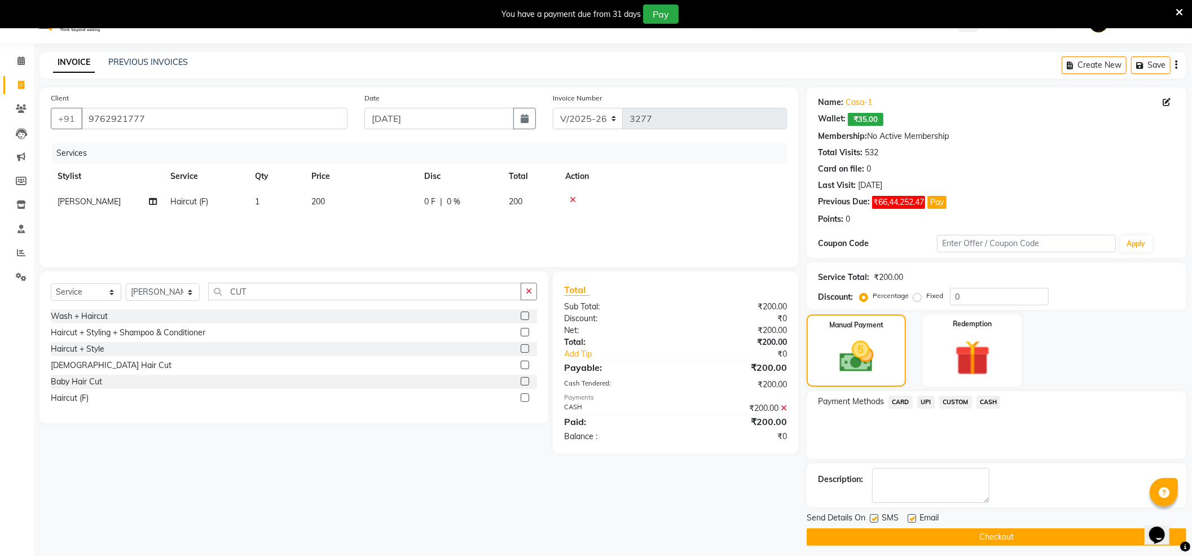
scroll to position [34, 0]
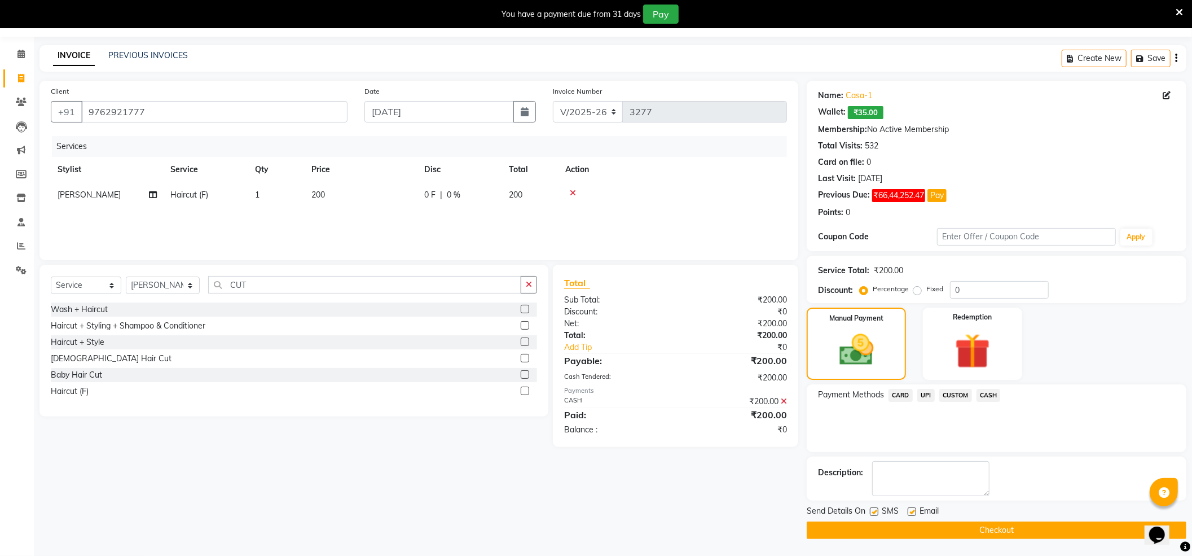
click at [980, 529] on button "Checkout" at bounding box center [997, 529] width 380 height 17
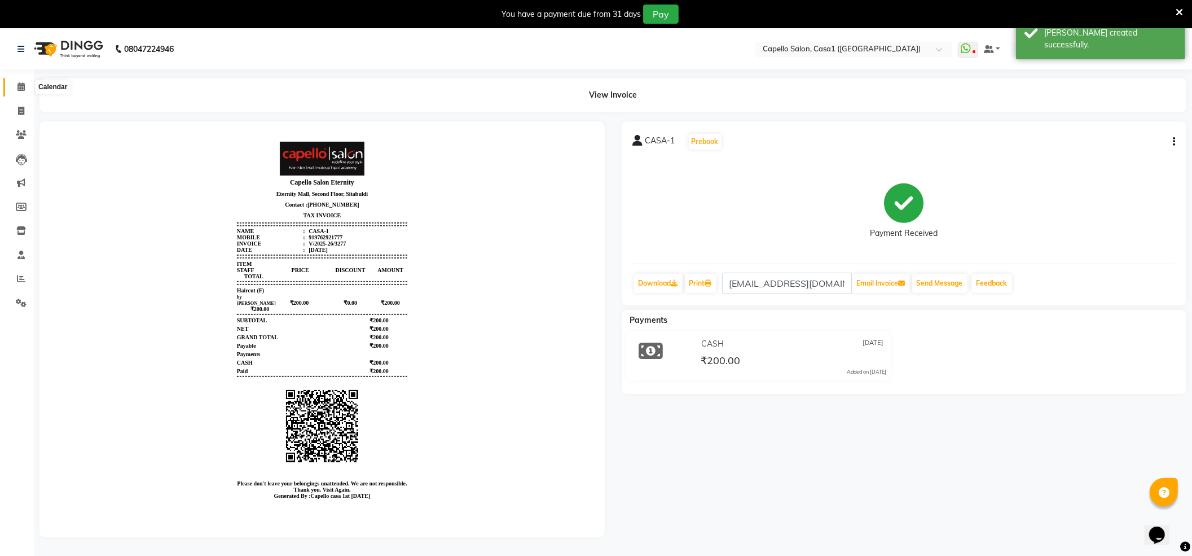
click at [14, 81] on span at bounding box center [21, 87] width 20 height 13
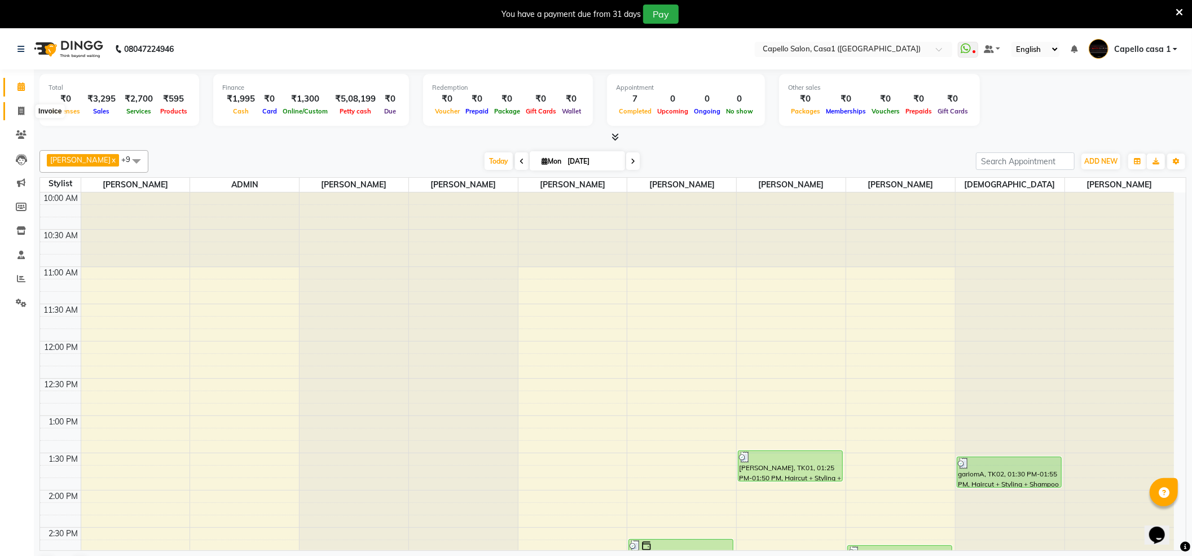
click at [25, 112] on span at bounding box center [21, 111] width 20 height 13
select select "service"
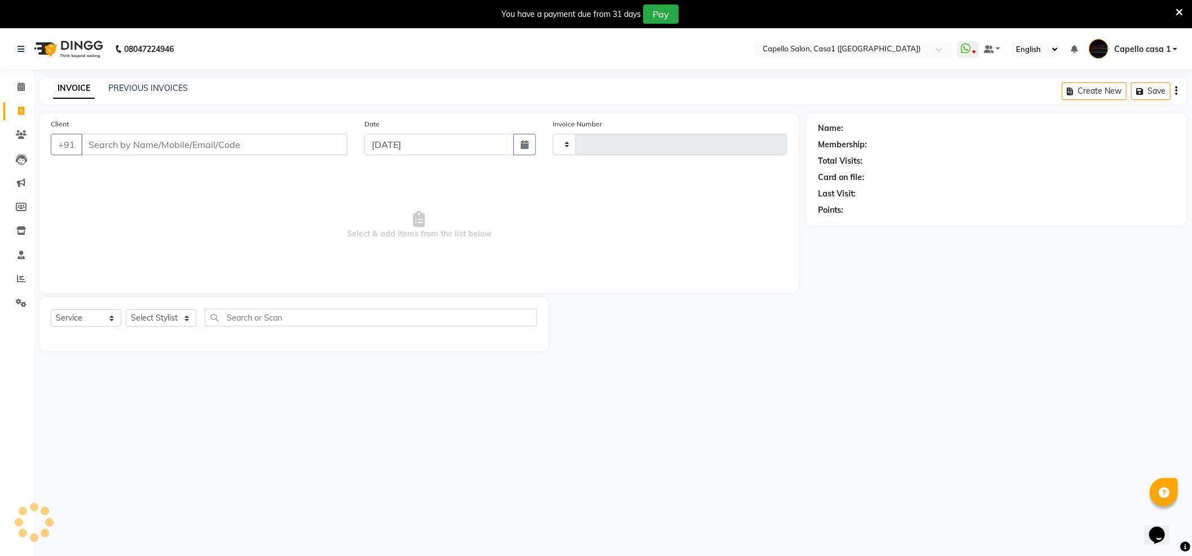
type input "3278"
select select "846"
click at [80, 318] on select "Select Service Product Membership Package Voucher Prepaid Gift Card" at bounding box center [86, 317] width 71 height 17
click at [51, 309] on select "Select Service Product Membership Package Voucher Prepaid Gift Card" at bounding box center [86, 317] width 71 height 17
click at [163, 316] on select "Select Stylist [PERSON_NAME] ADMIN Akash Chawale Capello casa 1 [PERSON_NAME] […" at bounding box center [163, 317] width 74 height 17
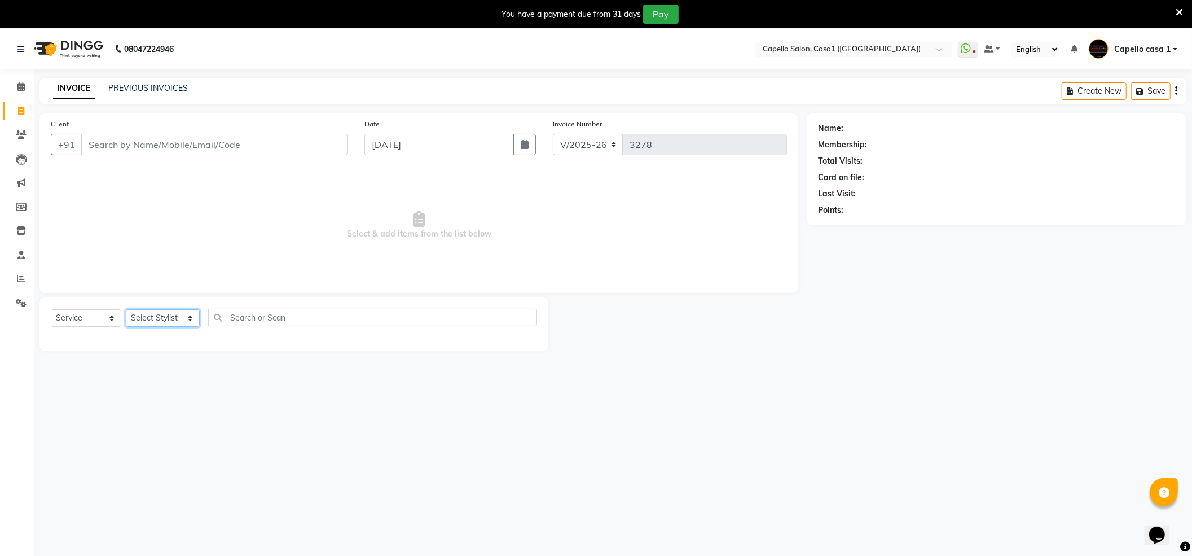
select select "16020"
click at [126, 309] on select "Select Stylist [PERSON_NAME] ADMIN Akash Chawale Capello casa 1 [PERSON_NAME] […" at bounding box center [163, 317] width 74 height 17
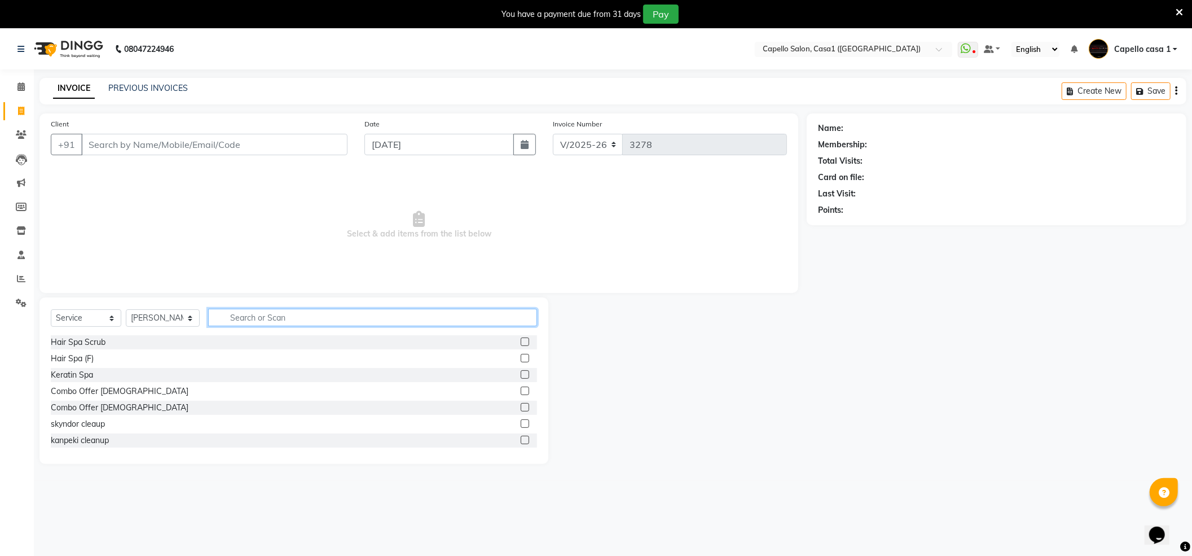
click at [249, 318] on input "text" at bounding box center [372, 317] width 329 height 17
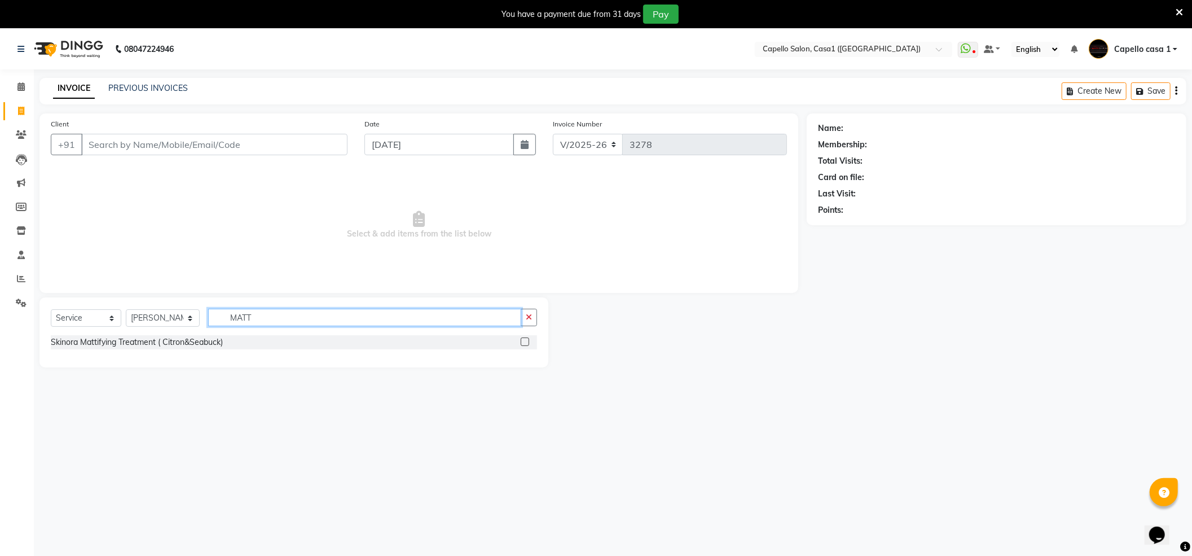
type input "MATT"
click at [529, 342] on div at bounding box center [529, 342] width 16 height 14
click at [527, 344] on label at bounding box center [525, 341] width 8 height 8
click at [527, 344] on input "checkbox" at bounding box center [524, 341] width 7 height 7
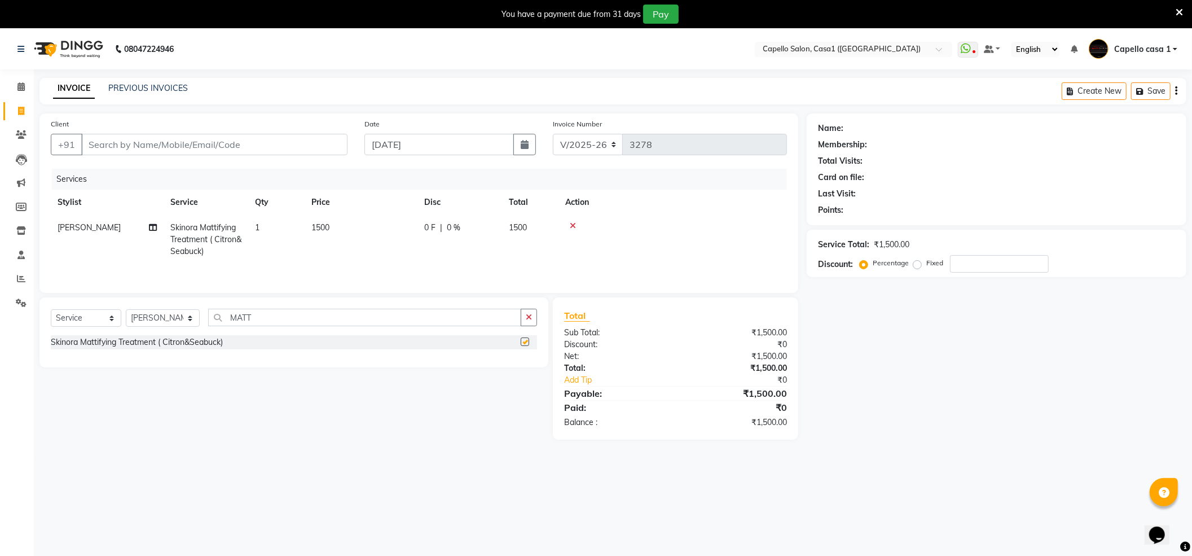
checkbox input "false"
click at [328, 229] on span "1500" at bounding box center [320, 227] width 18 height 10
select select "16020"
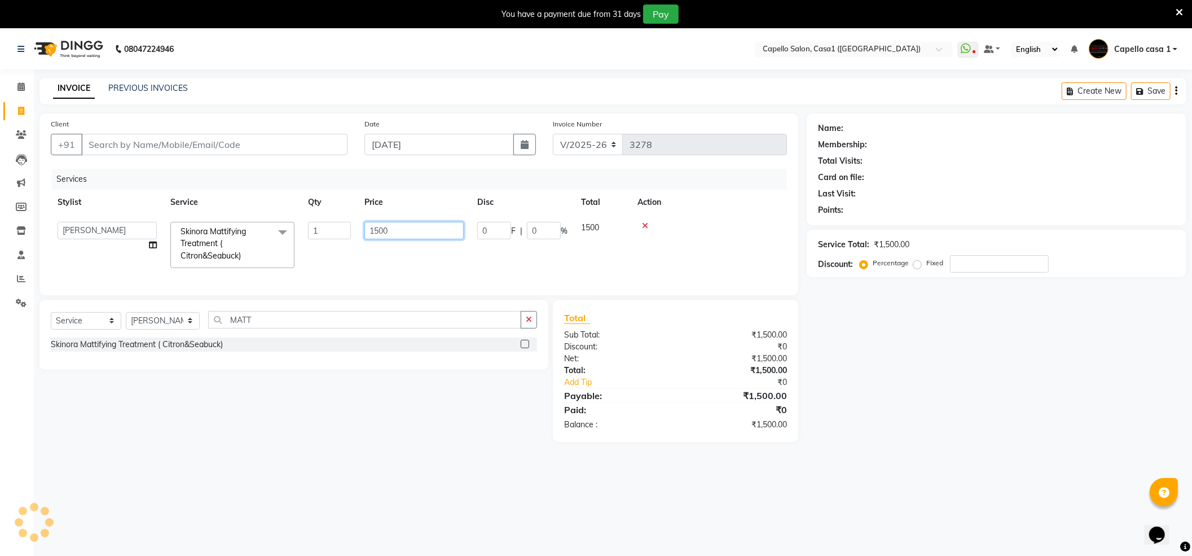
click at [411, 236] on input "1500" at bounding box center [413, 230] width 99 height 17
type input "1"
type input "2200"
click at [741, 262] on td at bounding box center [709, 245] width 156 height 60
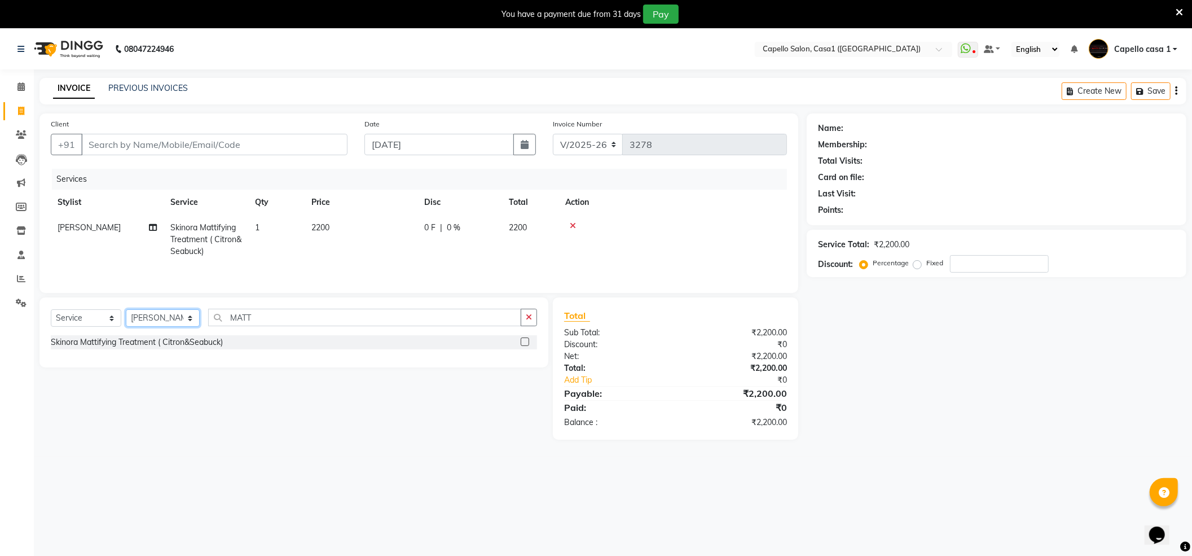
click at [181, 324] on select "Select Stylist [PERSON_NAME] ADMIN Akash Chawale Capello casa 1 [PERSON_NAME] […" at bounding box center [163, 317] width 74 height 17
click at [285, 325] on input "MATT" at bounding box center [364, 317] width 313 height 17
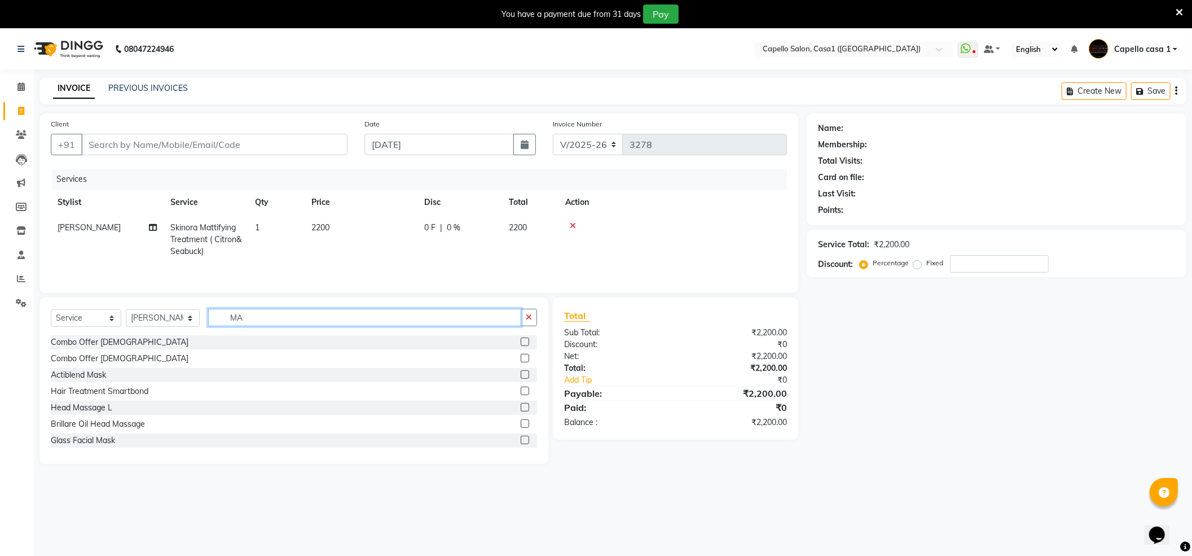
type input "M"
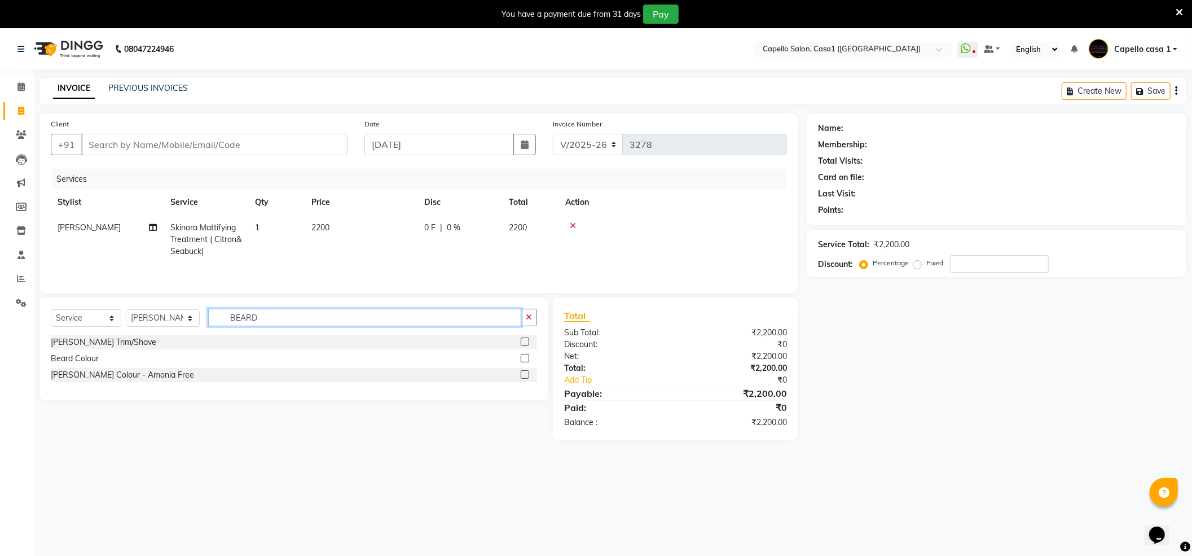
type input "BEARD"
click at [523, 345] on label at bounding box center [525, 341] width 8 height 8
click at [523, 345] on input "checkbox" at bounding box center [524, 341] width 7 height 7
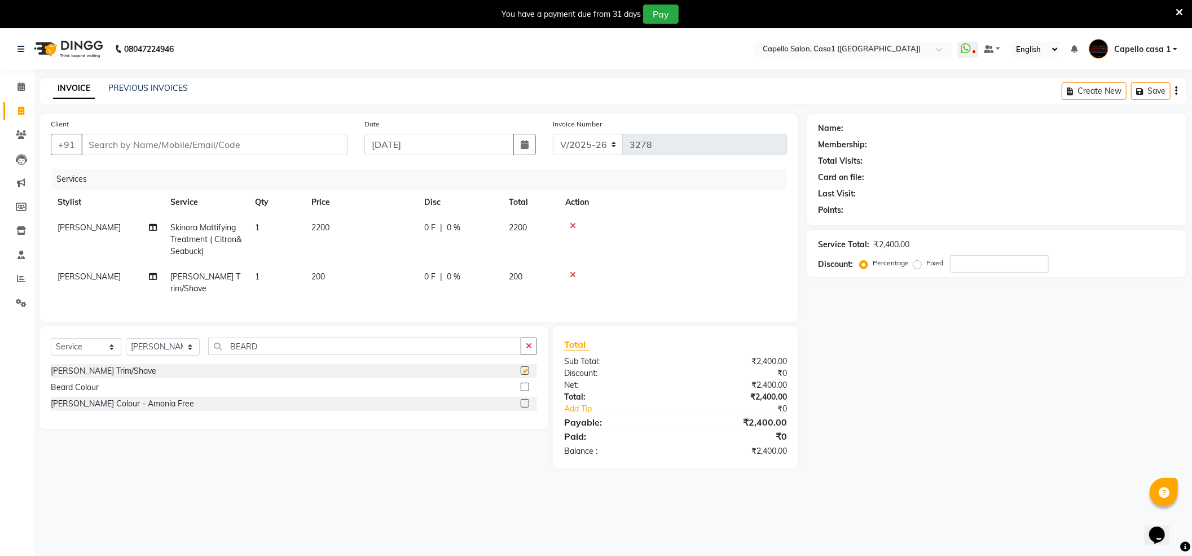
checkbox input "false"
click at [389, 345] on input "BEARD" at bounding box center [364, 345] width 313 height 17
type input "B"
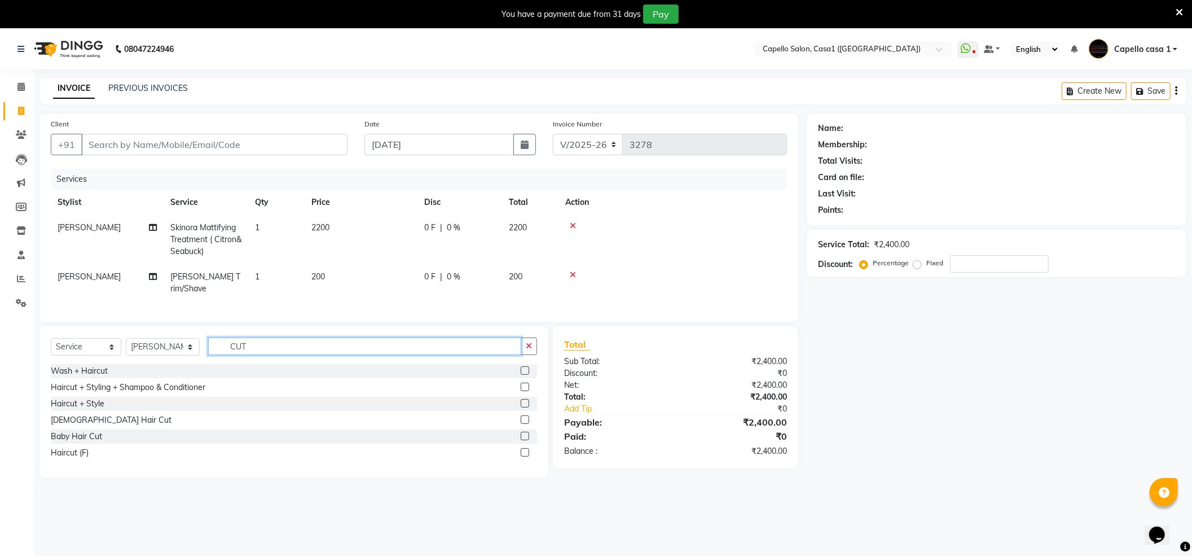
type input "CUT"
click at [526, 415] on label at bounding box center [525, 419] width 8 height 8
click at [526, 416] on input "checkbox" at bounding box center [524, 419] width 7 height 7
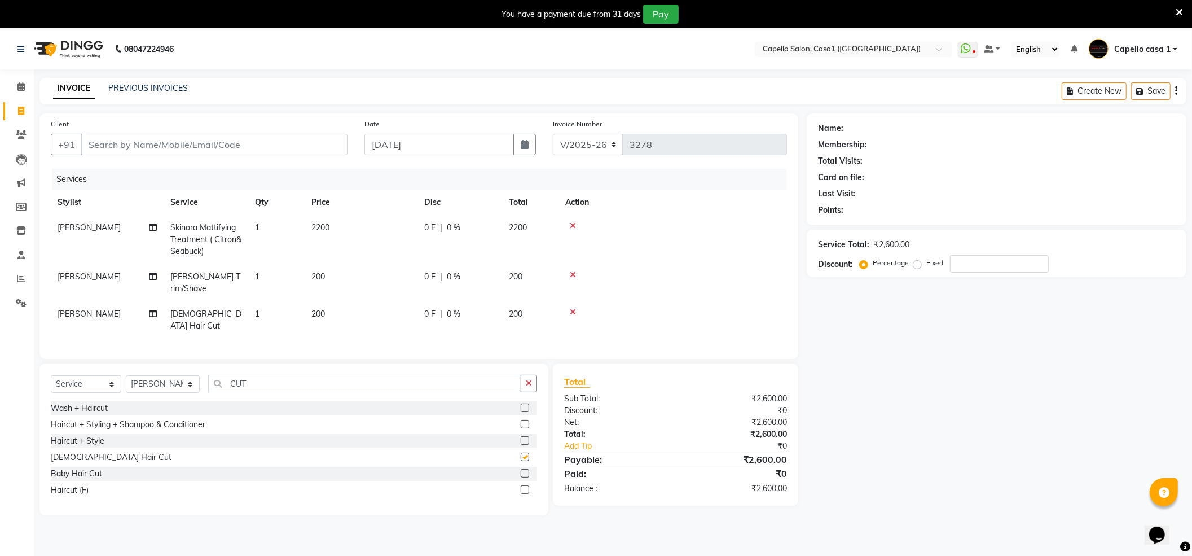
checkbox input "false"
click at [337, 311] on td "200" at bounding box center [361, 319] width 113 height 37
select select "16020"
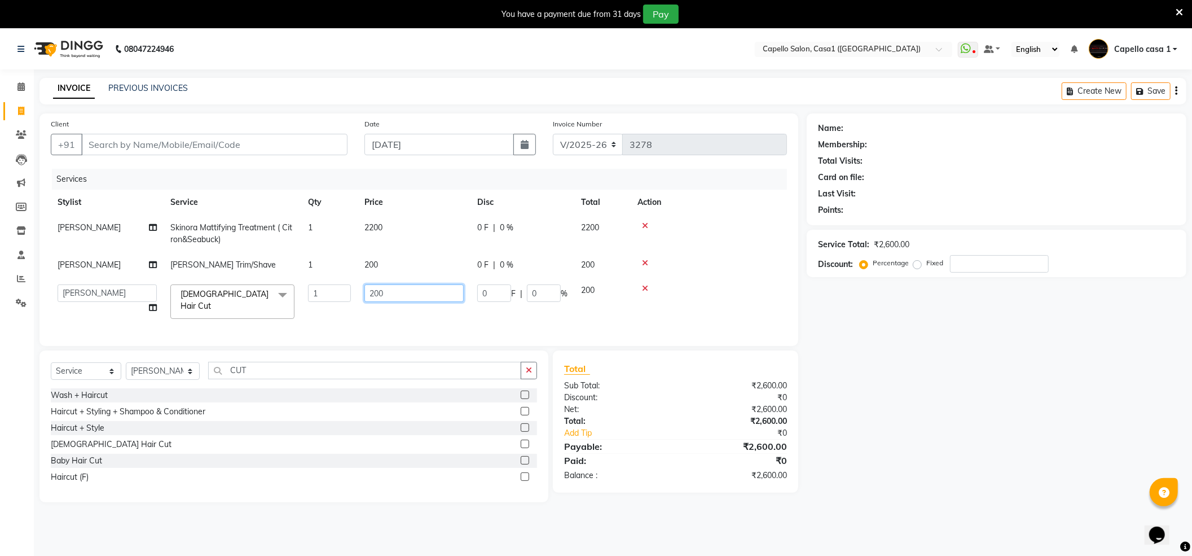
click at [375, 294] on input "200" at bounding box center [413, 292] width 99 height 17
type input "2700"
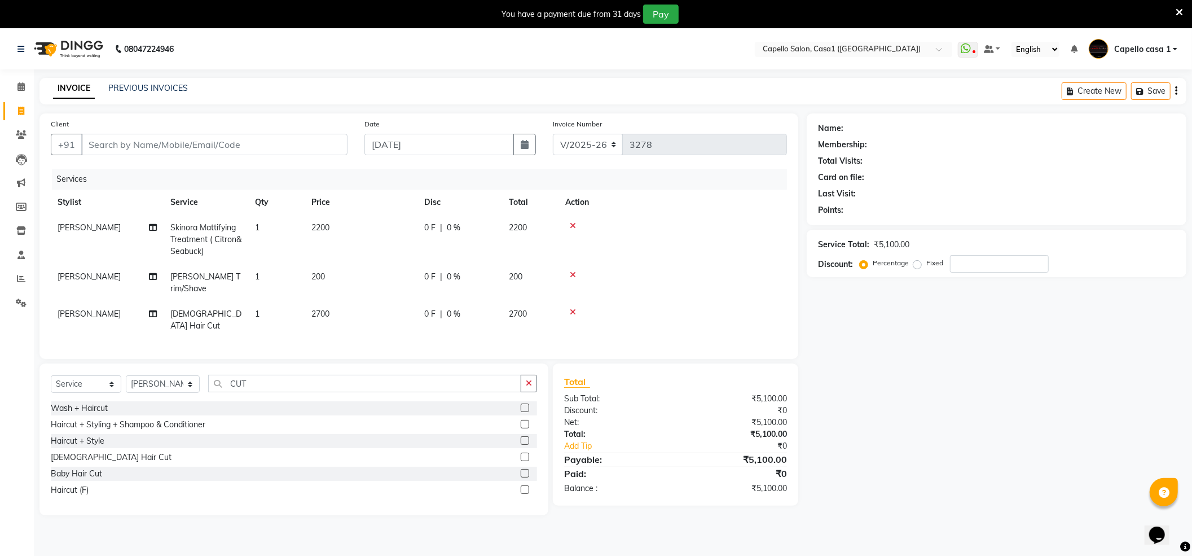
click at [885, 408] on div "Name: Membership: Total Visits: Card on file: Last Visit: Points: Service Total…" at bounding box center [1001, 314] width 388 height 402
click at [323, 309] on span "2700" at bounding box center [320, 314] width 18 height 10
select select "16020"
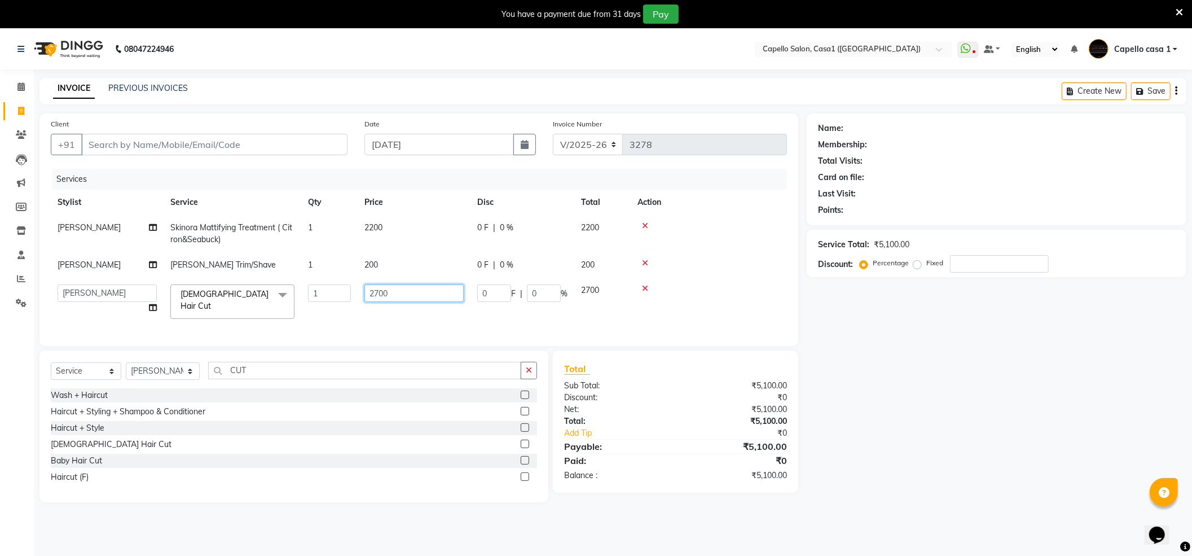
drag, startPoint x: 378, startPoint y: 292, endPoint x: 403, endPoint y: 290, distance: 24.9
click at [380, 292] on input "2700" at bounding box center [413, 292] width 99 height 17
type input "300"
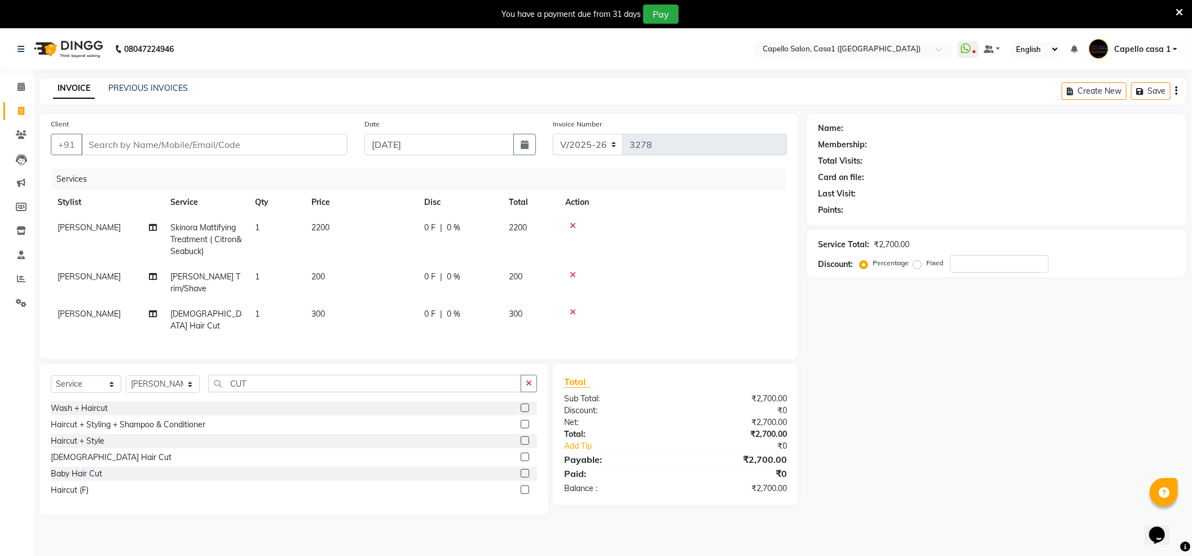
drag, startPoint x: 989, startPoint y: 486, endPoint x: 813, endPoint y: 324, distance: 239.9
click at [989, 486] on div "Name: Membership: Total Visits: Card on file: Last Visit: Points: Service Total…" at bounding box center [1001, 314] width 388 height 402
click at [197, 147] on input "Client" at bounding box center [214, 144] width 266 height 21
click at [181, 144] on input "Client" at bounding box center [214, 144] width 266 height 21
click at [313, 308] on td "300" at bounding box center [361, 319] width 113 height 37
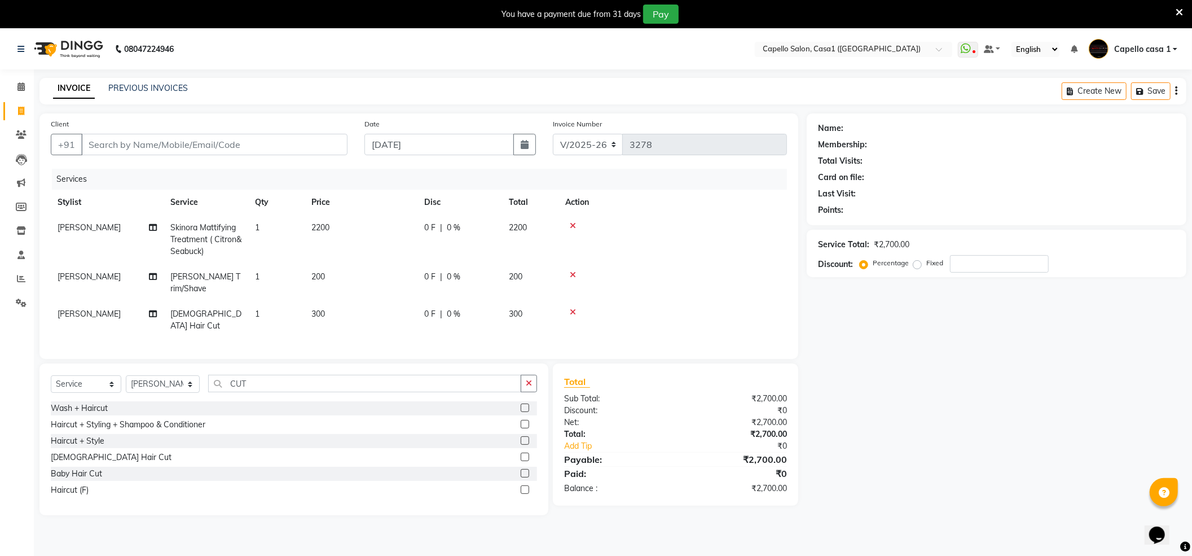
select select "16020"
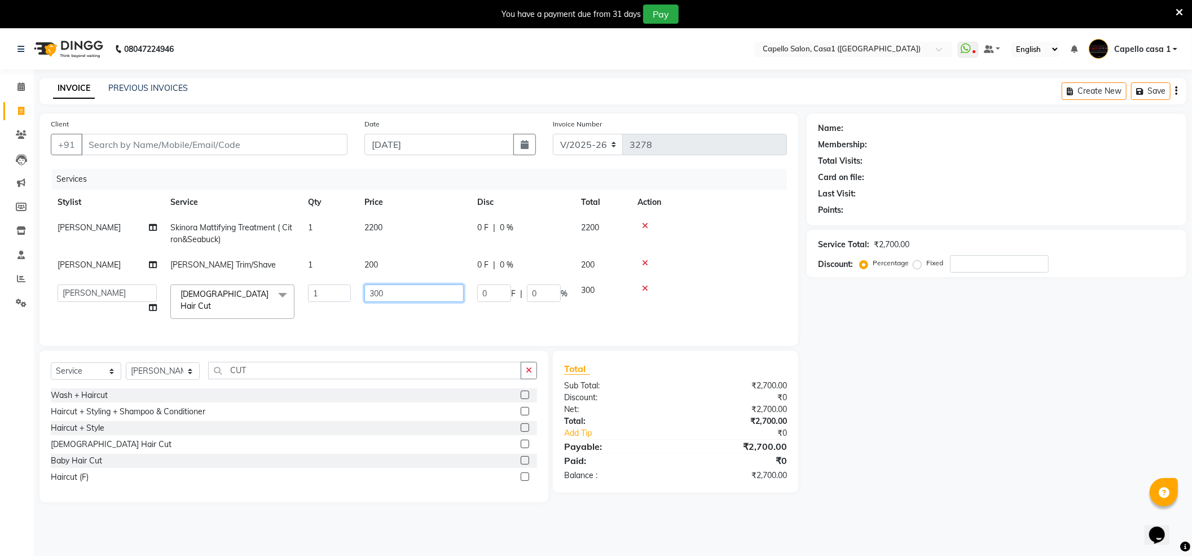
click at [372, 293] on input "300" at bounding box center [413, 292] width 99 height 17
type input "200"
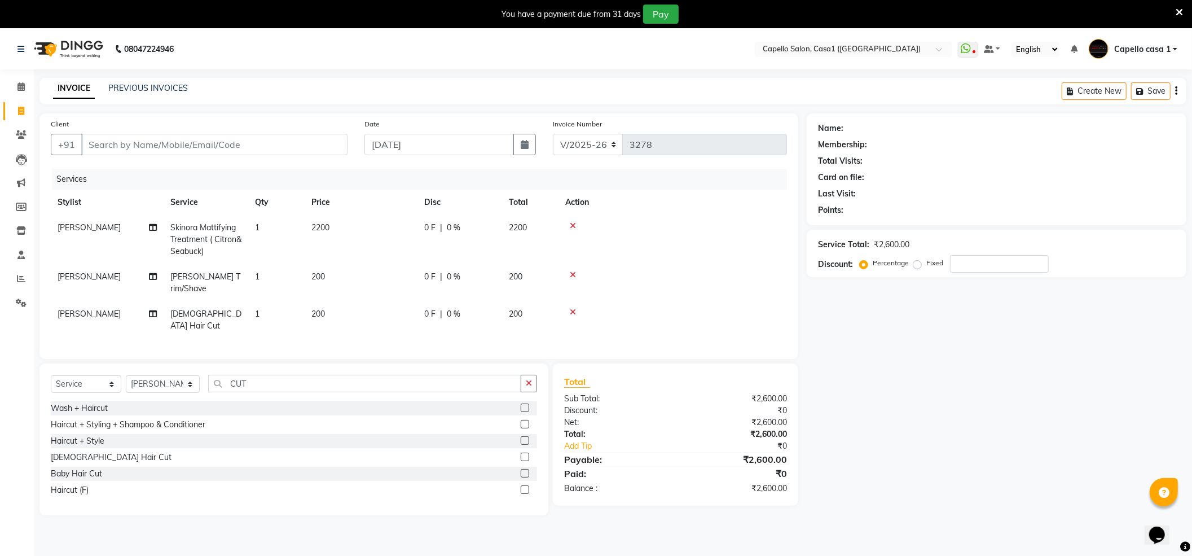
click at [872, 425] on div "Name: Membership: Total Visits: Card on file: Last Visit: Points: Service Total…" at bounding box center [1001, 314] width 388 height 402
click at [187, 375] on select "Select Stylist [PERSON_NAME] ADMIN Akash Chawale Capello casa 1 [PERSON_NAME] […" at bounding box center [163, 383] width 74 height 17
select select "67524"
click at [126, 375] on select "Select Stylist [PERSON_NAME] ADMIN Akash Chawale Capello casa 1 [PERSON_NAME] […" at bounding box center [163, 383] width 74 height 17
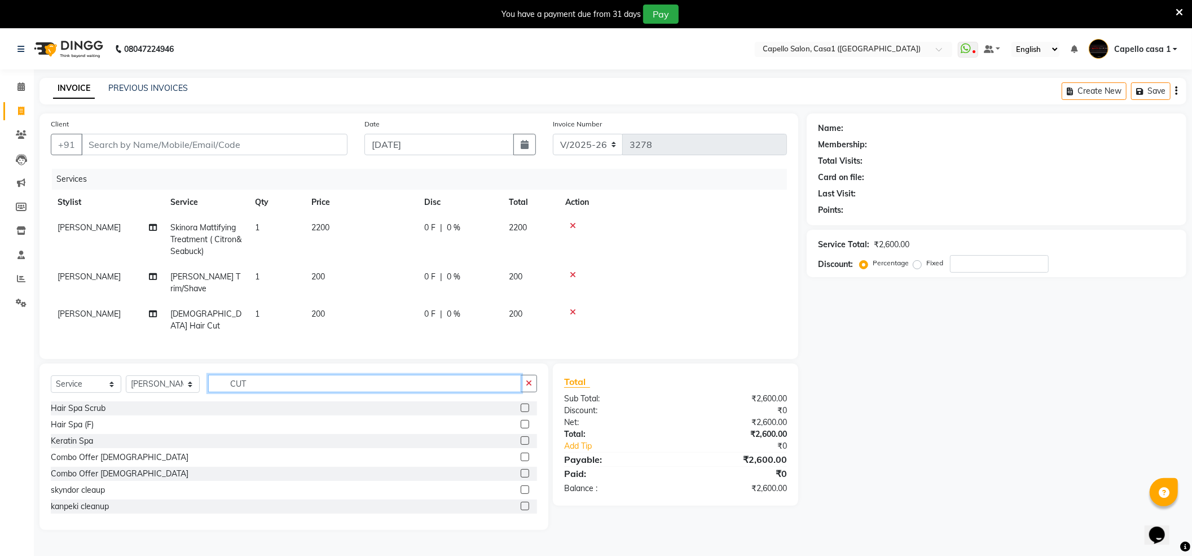
click at [271, 375] on input "CUT" at bounding box center [364, 383] width 313 height 17
type input "C"
click at [241, 375] on input "text" at bounding box center [372, 383] width 329 height 17
type input "CUT"
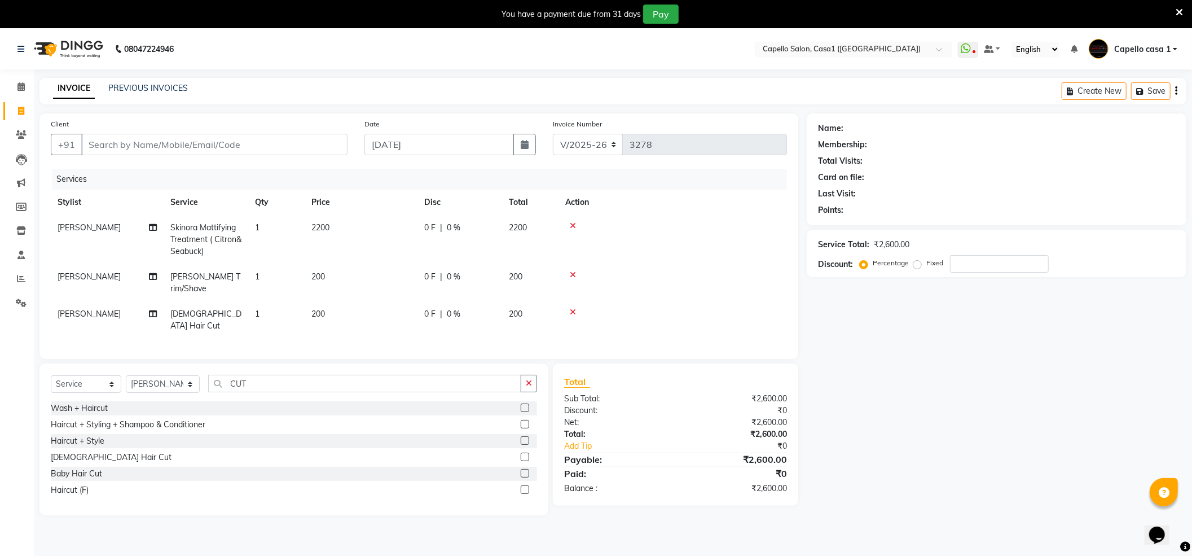
click at [525, 452] on label at bounding box center [525, 456] width 8 height 8
click at [525, 454] on input "checkbox" at bounding box center [524, 457] width 7 height 7
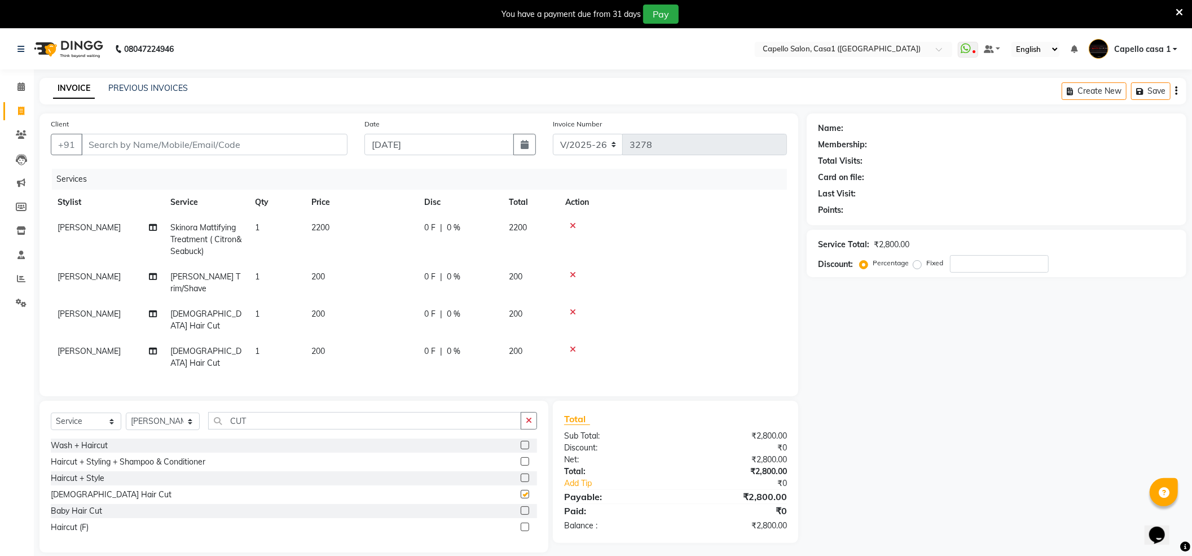
checkbox input "false"
click at [335, 412] on input "CUT" at bounding box center [364, 420] width 313 height 17
type input "C"
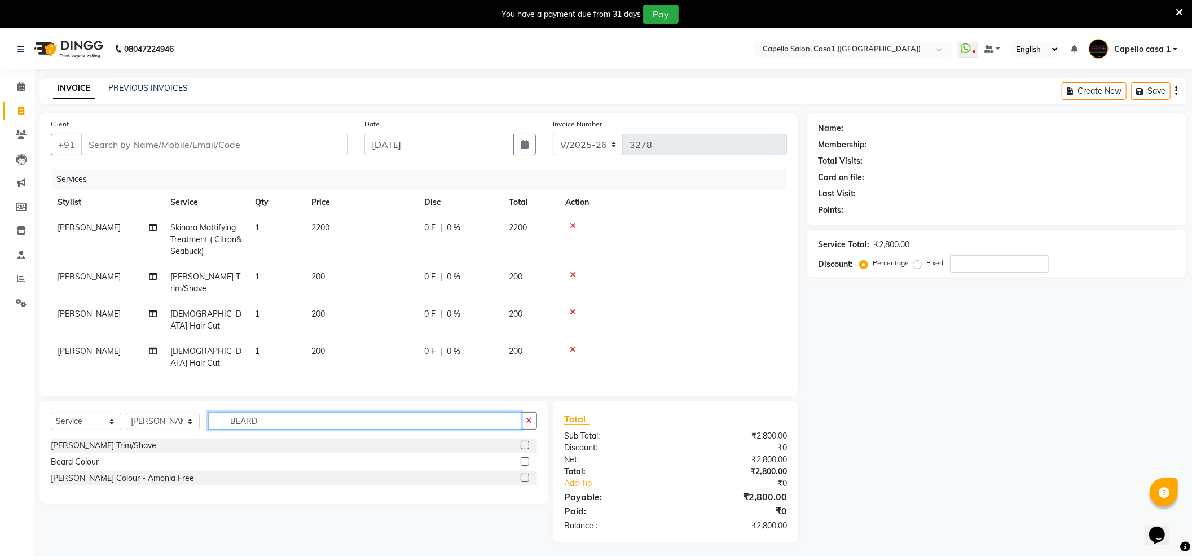
type input "BEARD"
click at [523, 441] on label at bounding box center [525, 445] width 8 height 8
click at [523, 442] on input "checkbox" at bounding box center [524, 445] width 7 height 7
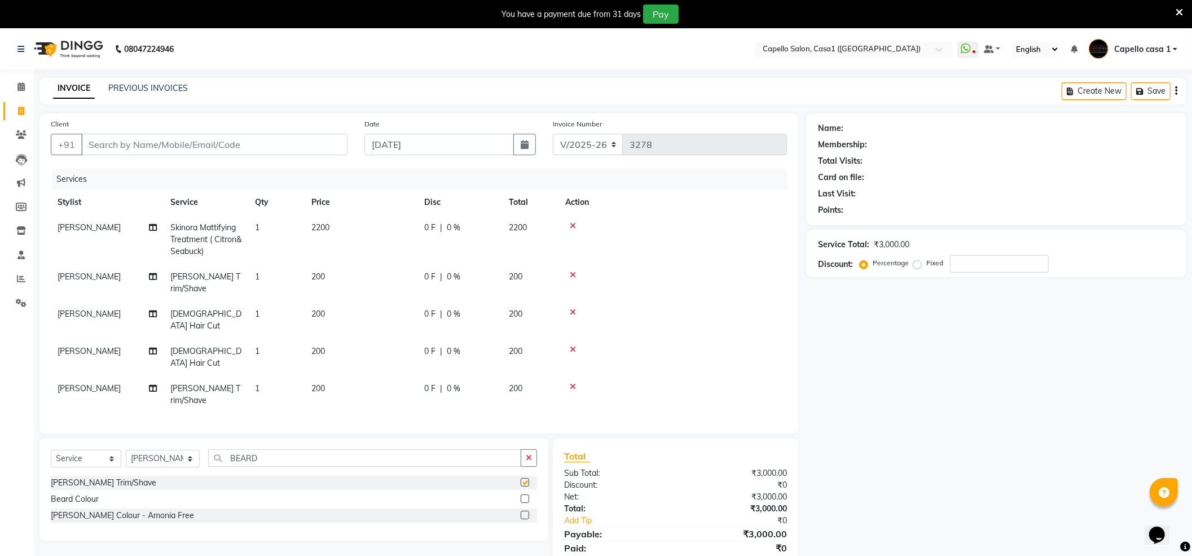
checkbox input "false"
click at [345, 449] on input "BEARD" at bounding box center [364, 457] width 313 height 17
type input "B"
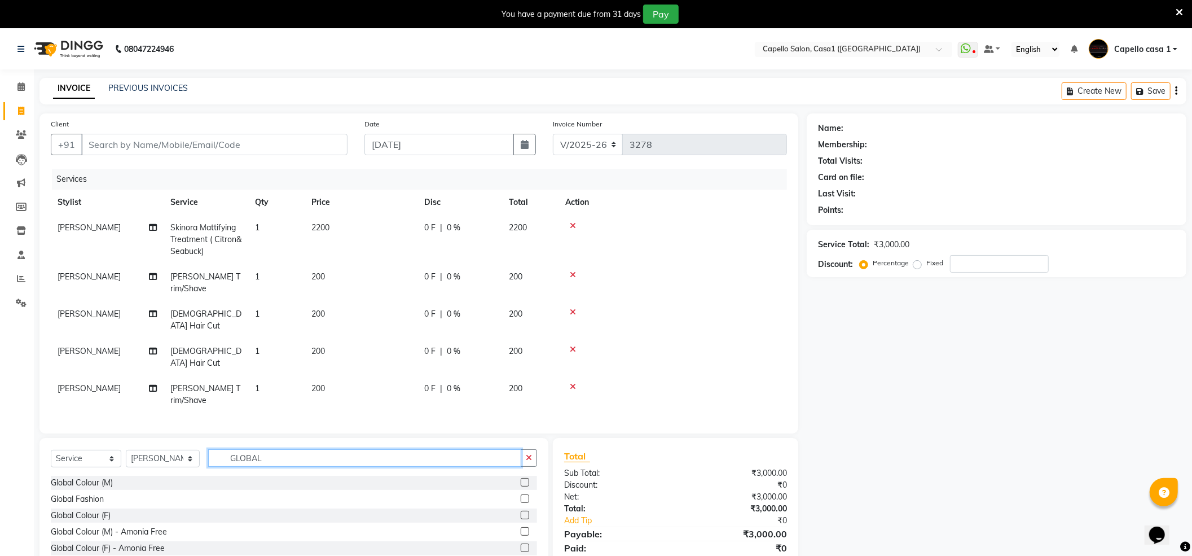
type input "GLOBAL"
click at [521, 478] on label at bounding box center [525, 482] width 8 height 8
click at [521, 479] on input "checkbox" at bounding box center [524, 482] width 7 height 7
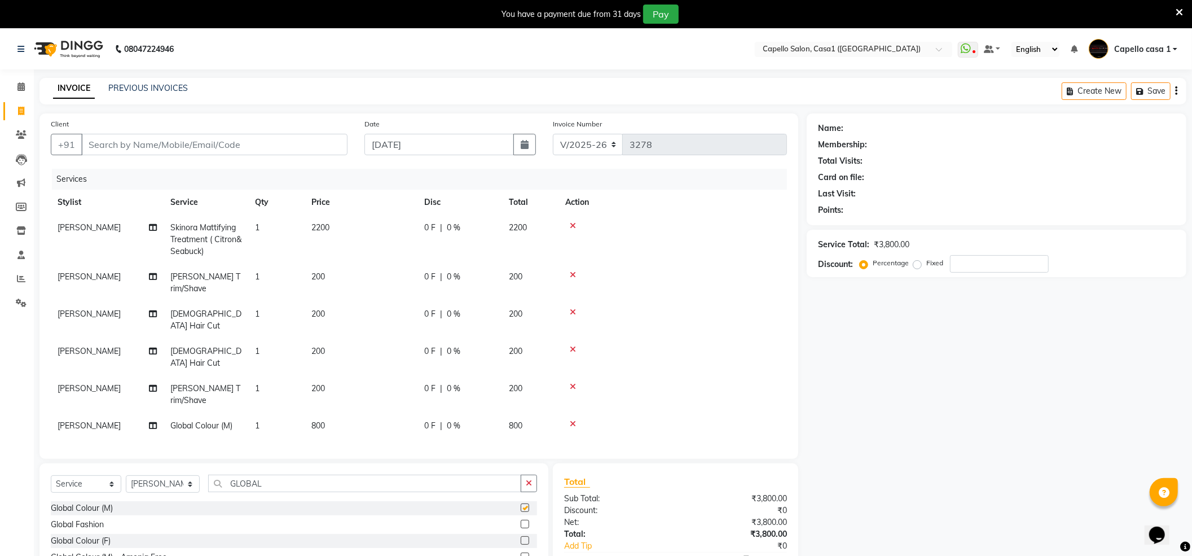
checkbox input "false"
click at [317, 420] on span "800" at bounding box center [318, 425] width 14 height 10
select select "67524"
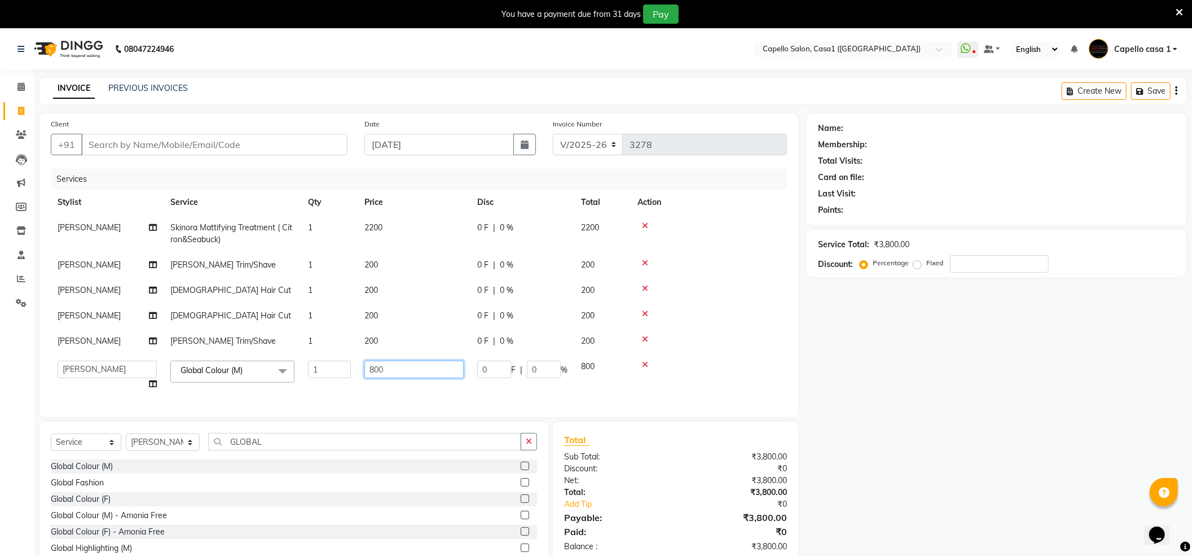
click at [375, 367] on input "800" at bounding box center [413, 368] width 99 height 17
type input "1000"
click at [1097, 413] on div "Name: Membership: Total Visits: Card on file: Last Visit: Points: Service Total…" at bounding box center [1001, 350] width 388 height 474
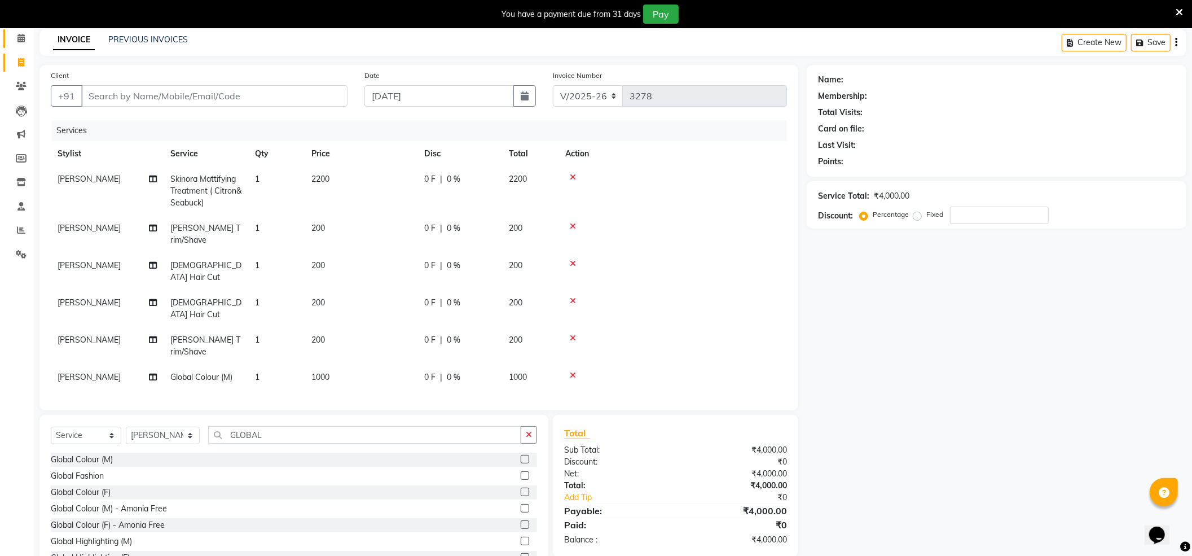
scroll to position [55, 0]
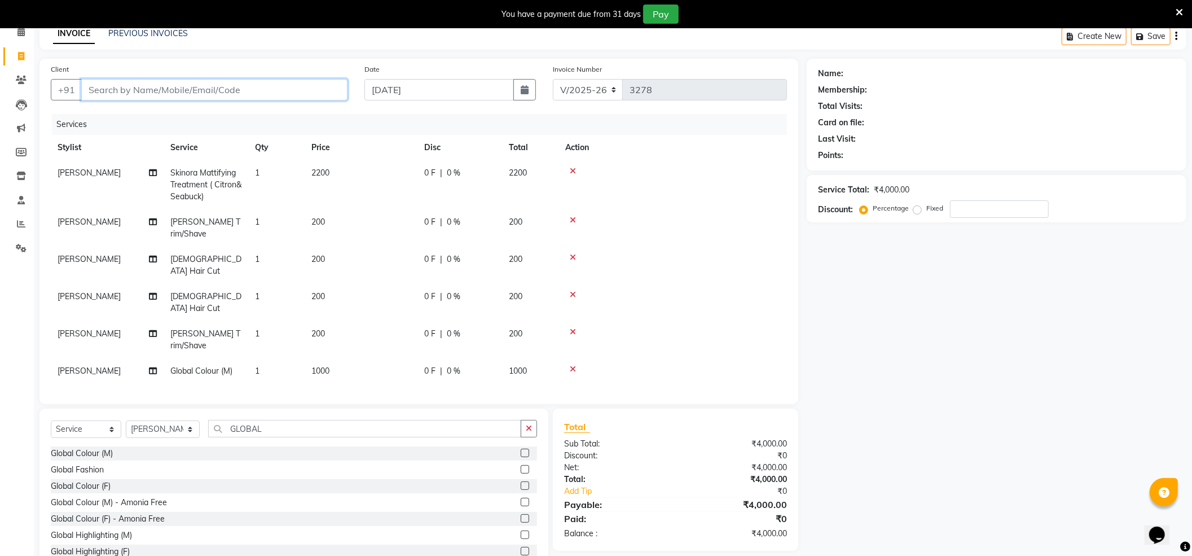
drag, startPoint x: 114, startPoint y: 96, endPoint x: 90, endPoint y: 95, distance: 23.7
click at [109, 96] on input "Client" at bounding box center [214, 89] width 266 height 21
type input "8"
type input "0"
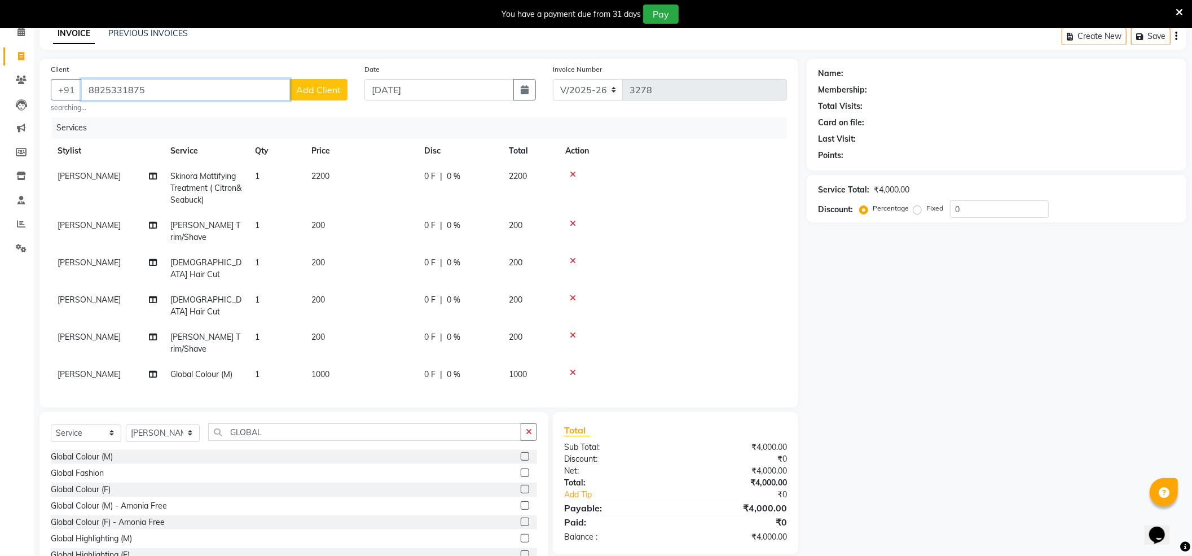
type input "8825331875"
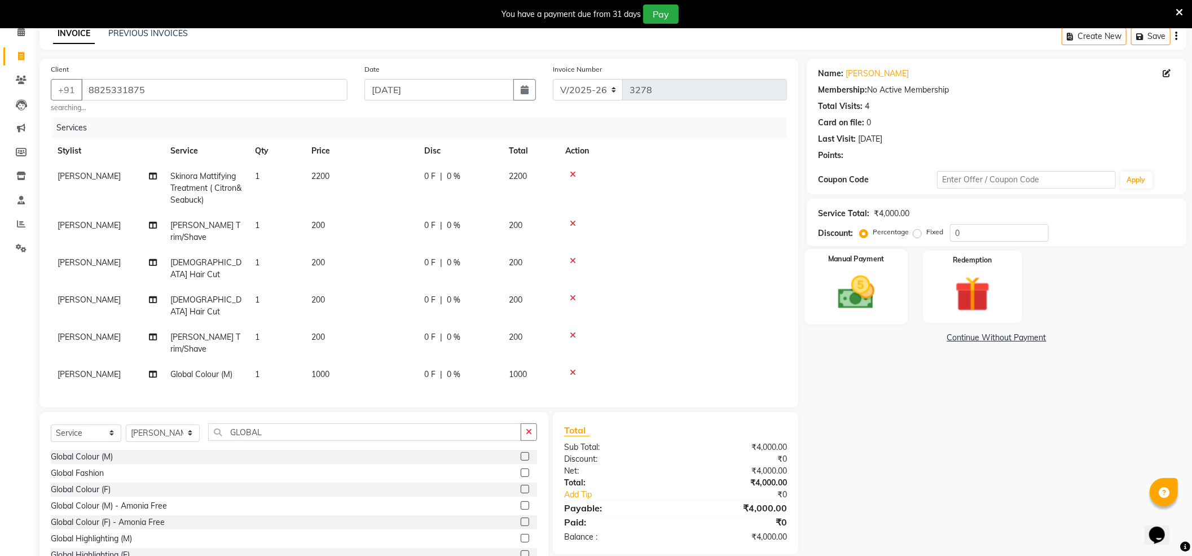
click at [865, 305] on img at bounding box center [856, 292] width 60 height 42
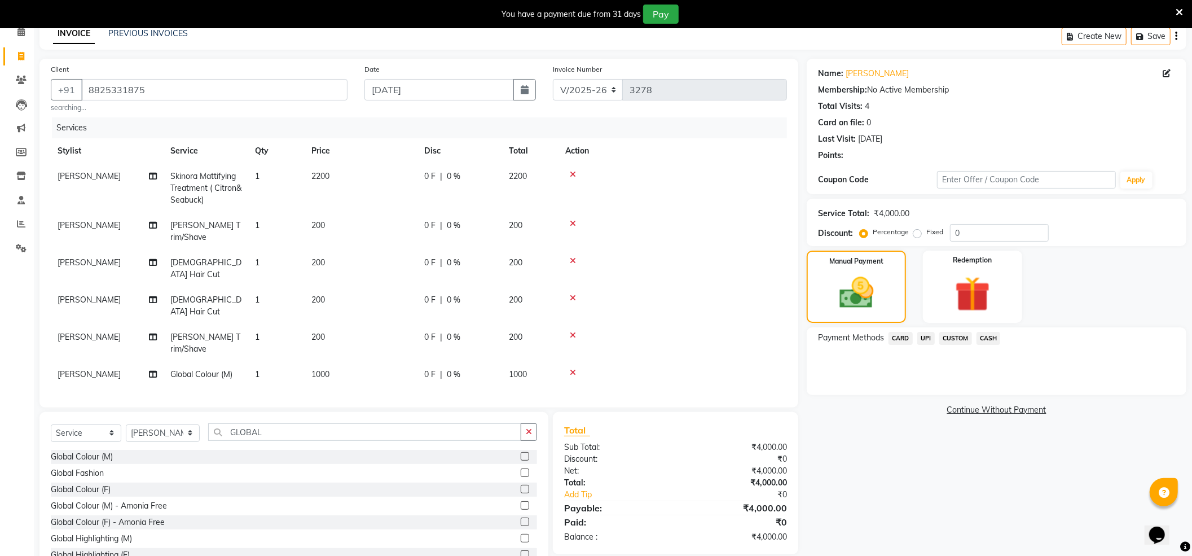
click at [924, 336] on span "UPI" at bounding box center [925, 338] width 17 height 13
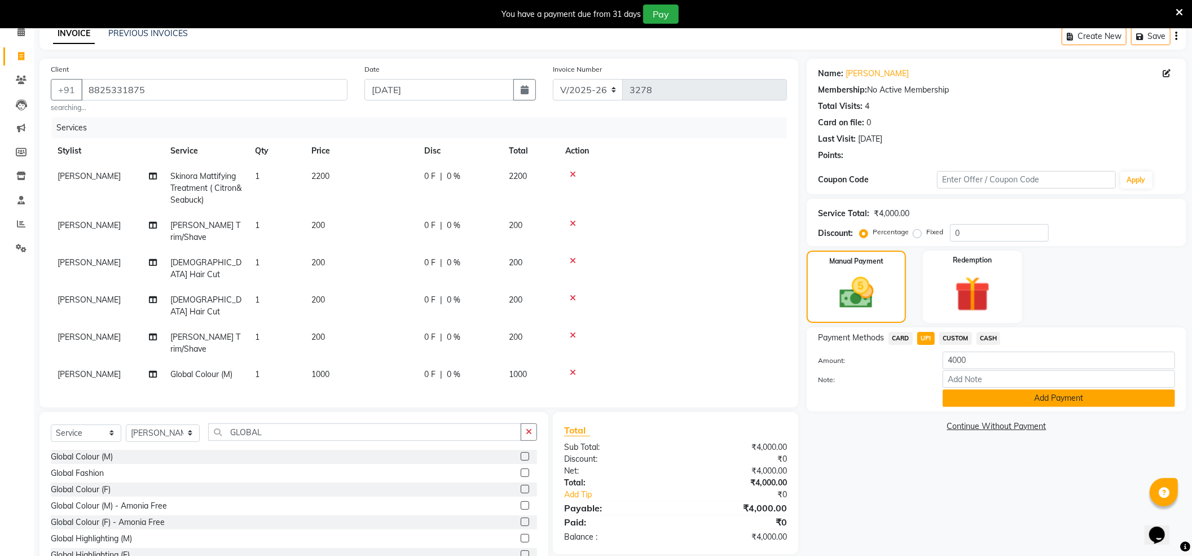
click at [1057, 397] on button "Add Payment" at bounding box center [1059, 397] width 232 height 17
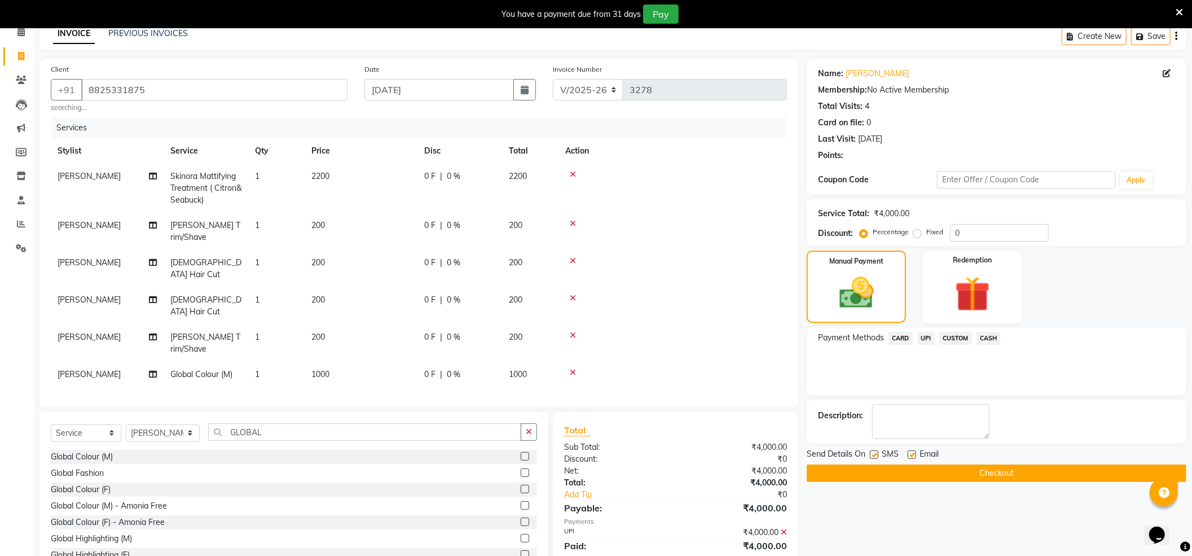
click at [1052, 475] on button "Checkout" at bounding box center [997, 472] width 380 height 17
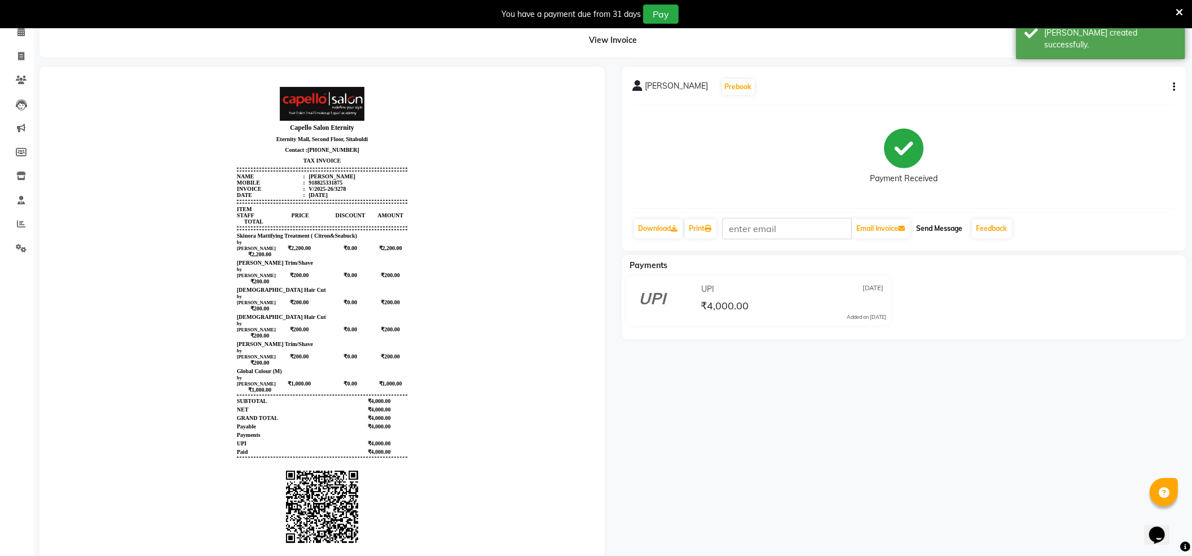
click at [940, 223] on button "Send Message" at bounding box center [939, 228] width 55 height 19
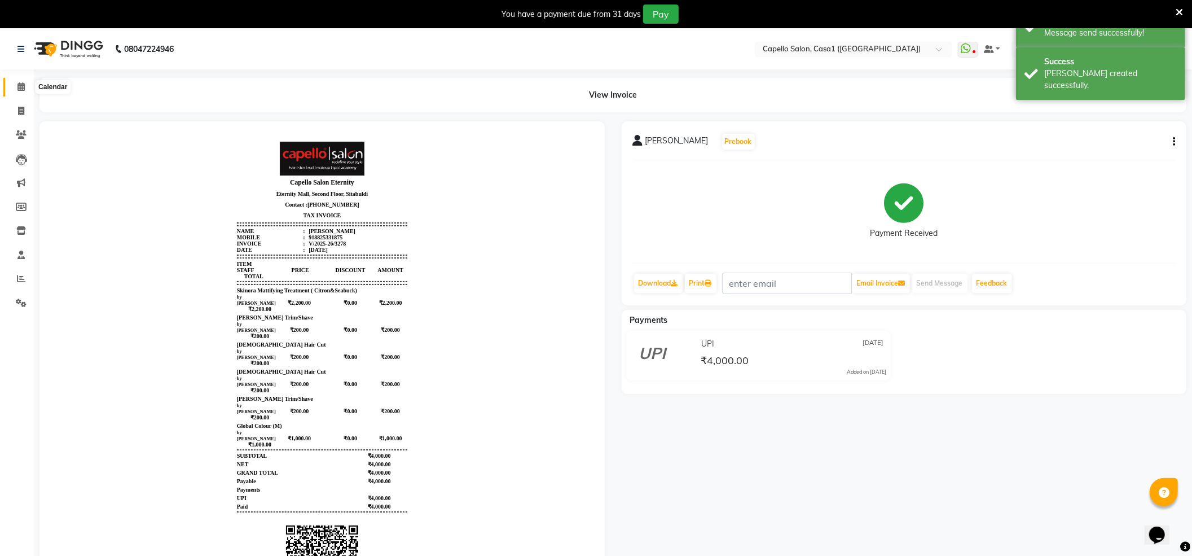
click at [18, 91] on icon at bounding box center [20, 86] width 7 height 8
